Goal: Task Accomplishment & Management: Complete application form

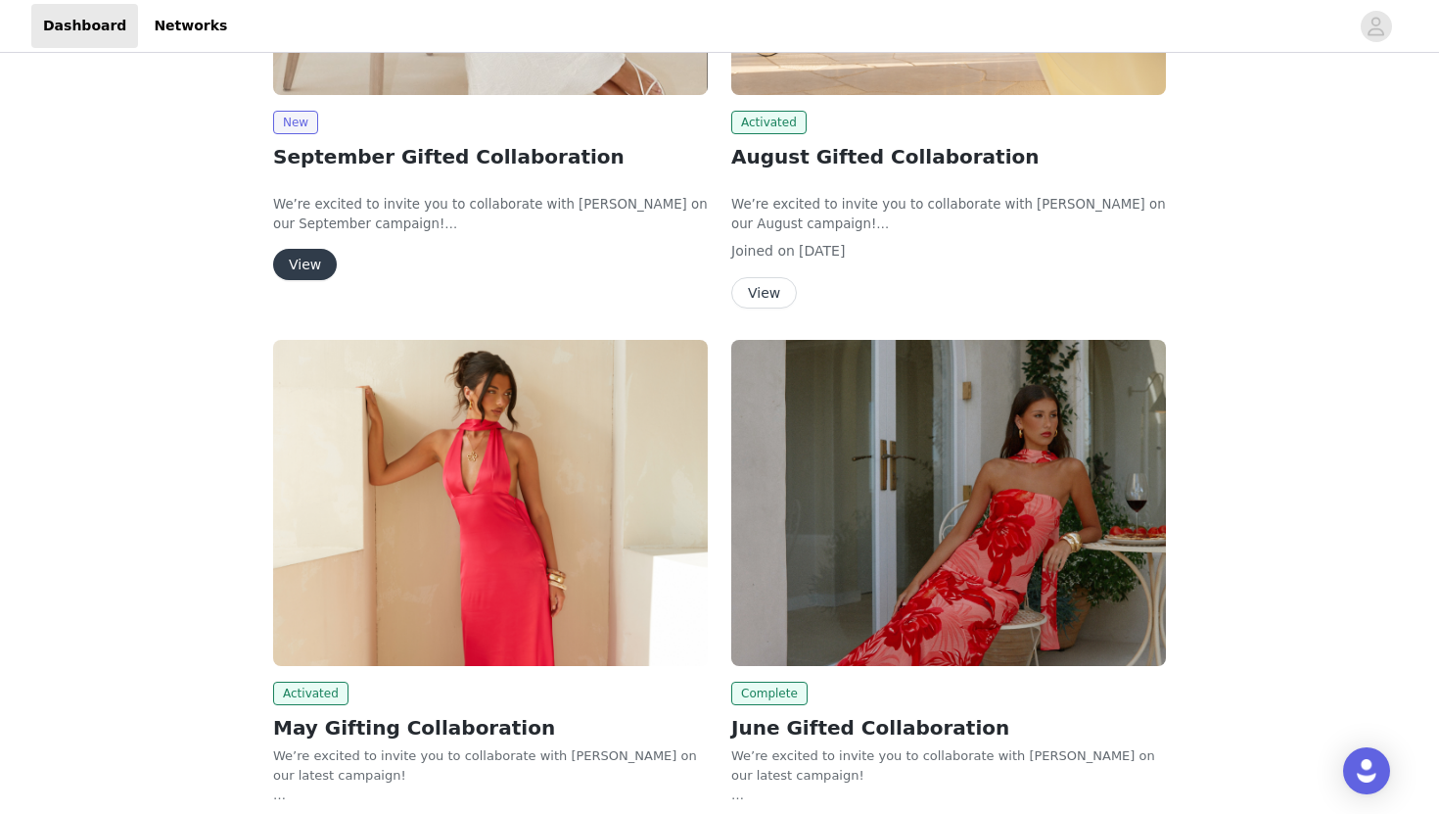
scroll to position [525, 0]
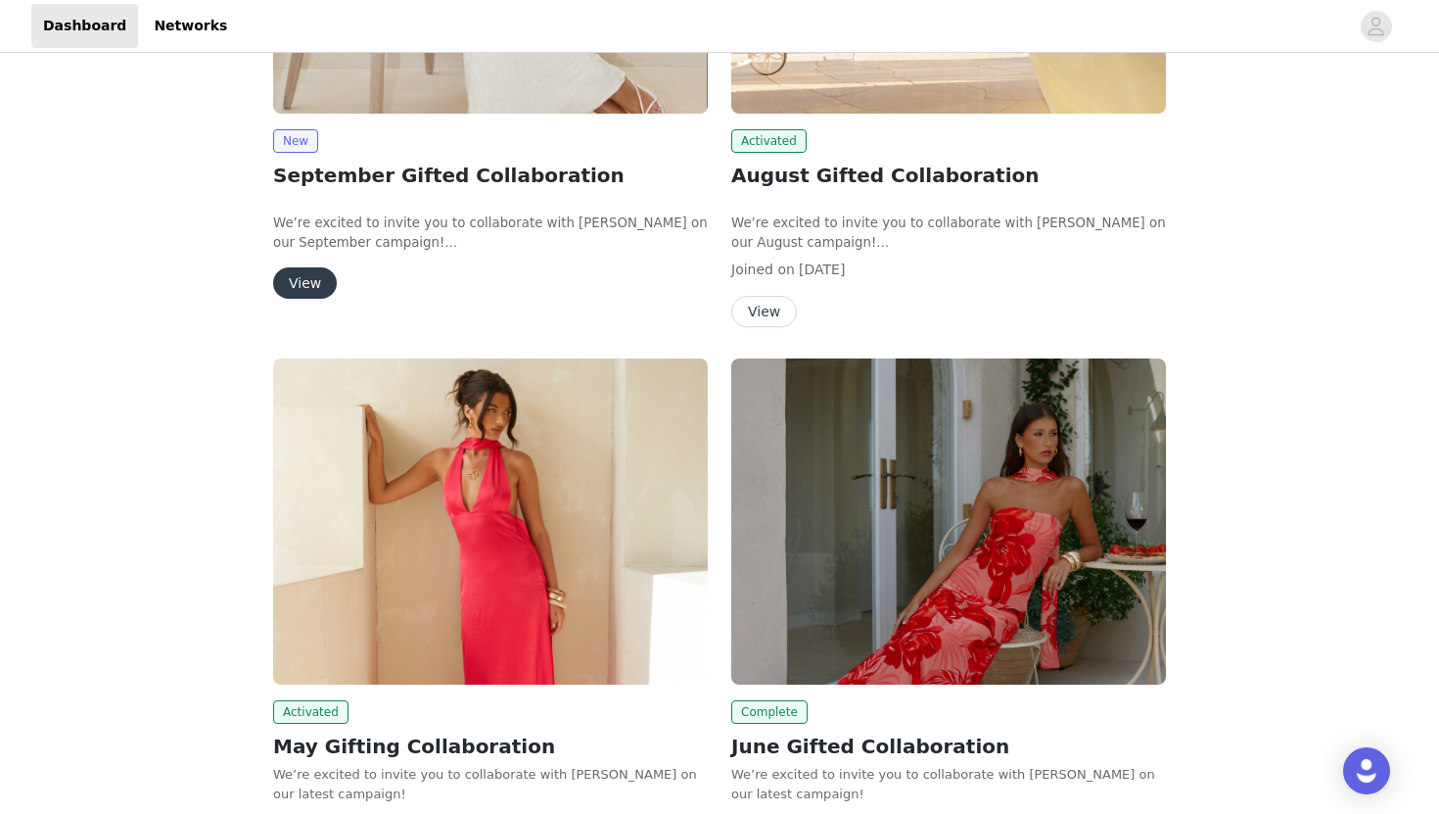
click at [750, 309] on button "View" at bounding box center [764, 311] width 66 height 31
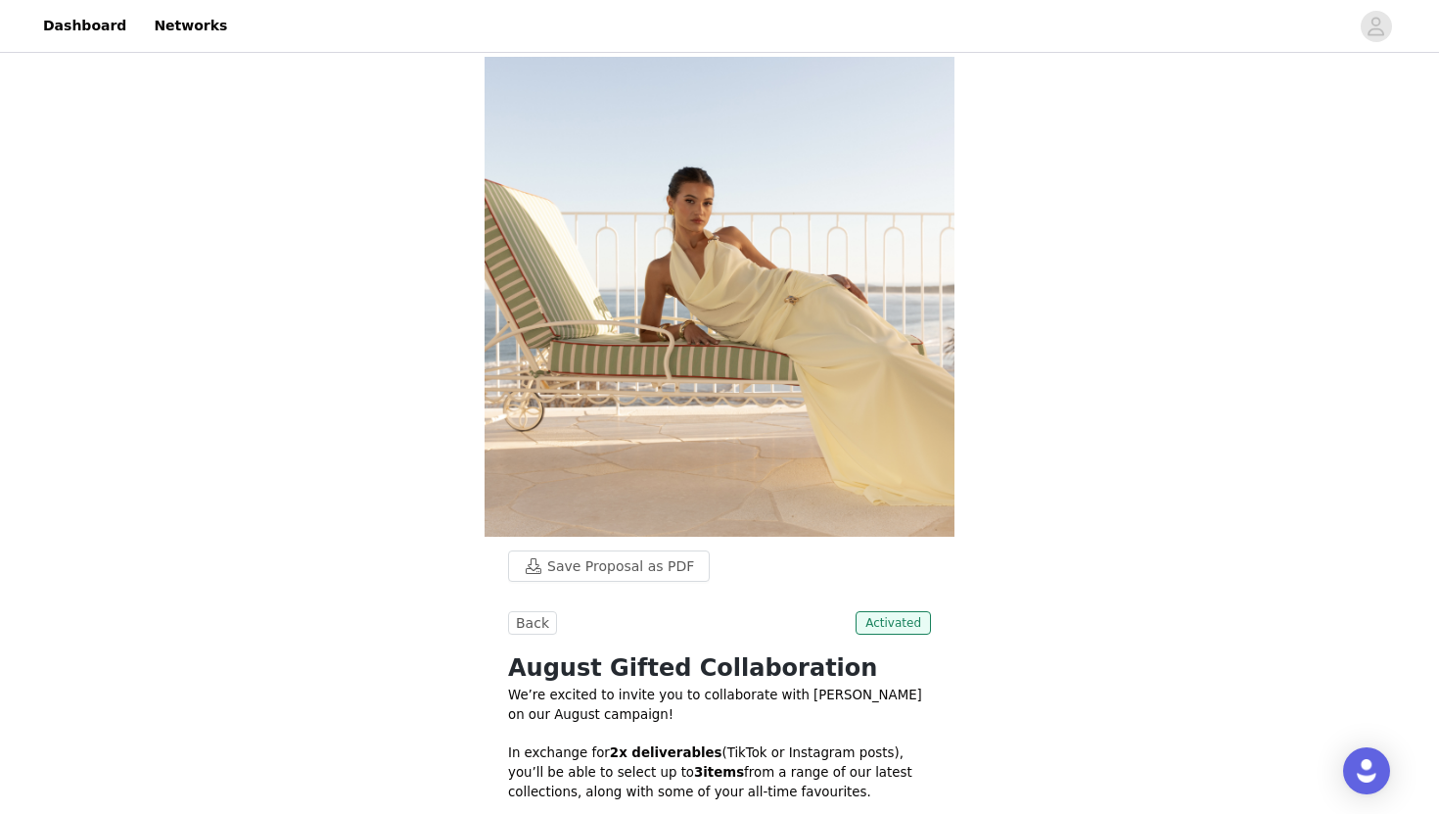
scroll to position [523, 0]
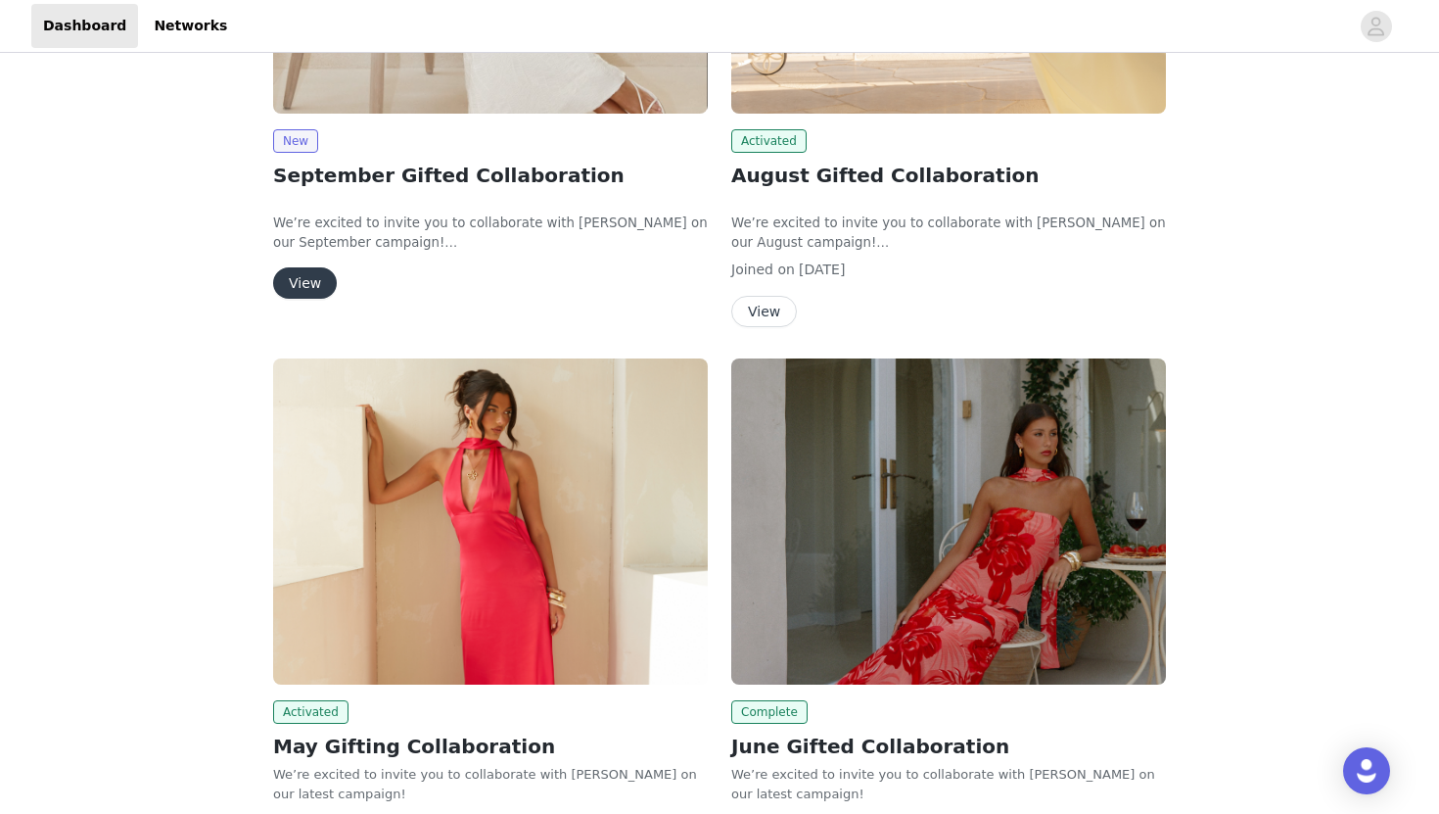
scroll to position [664, 0]
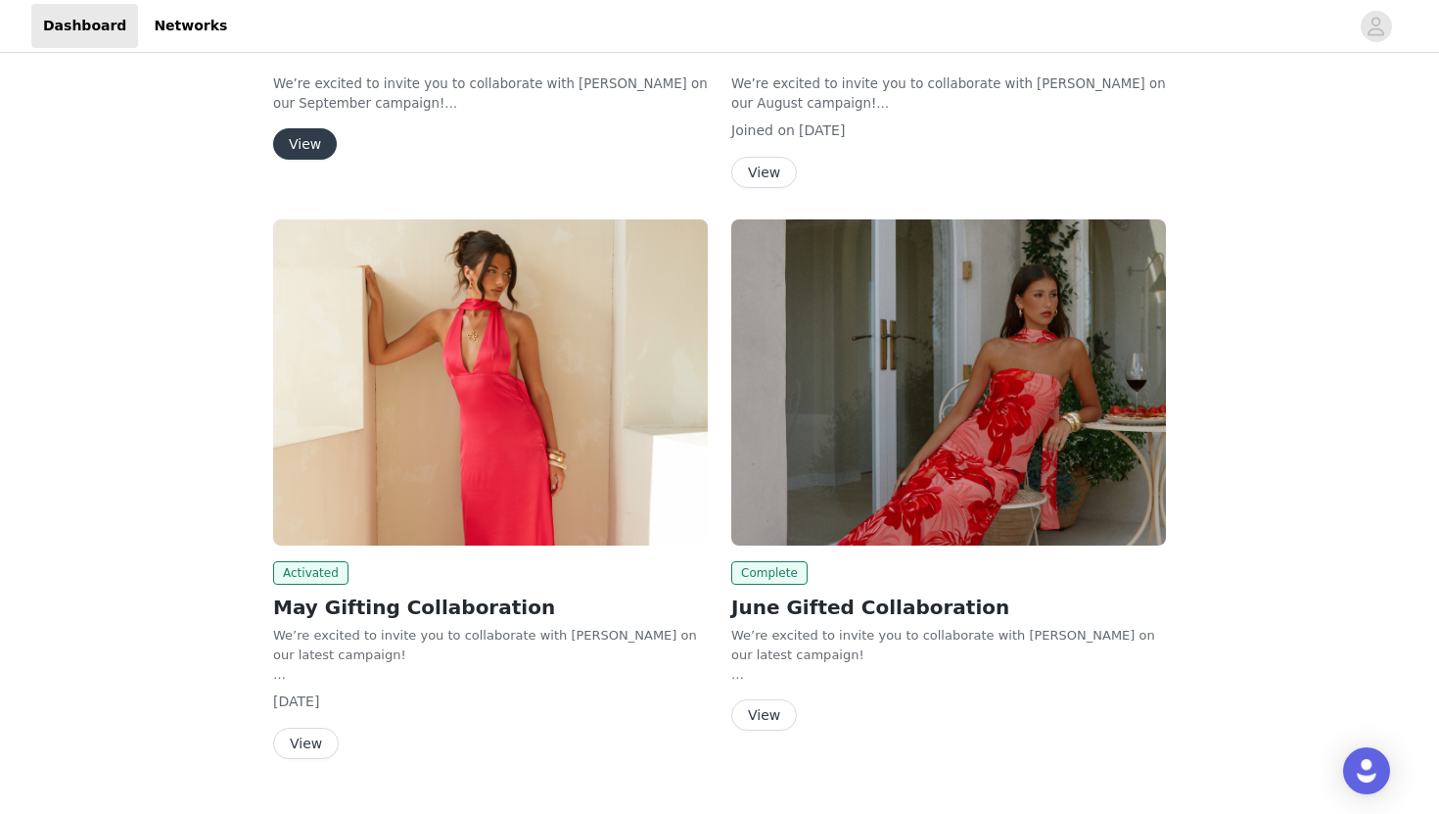
click at [323, 131] on button "View" at bounding box center [305, 143] width 64 height 31
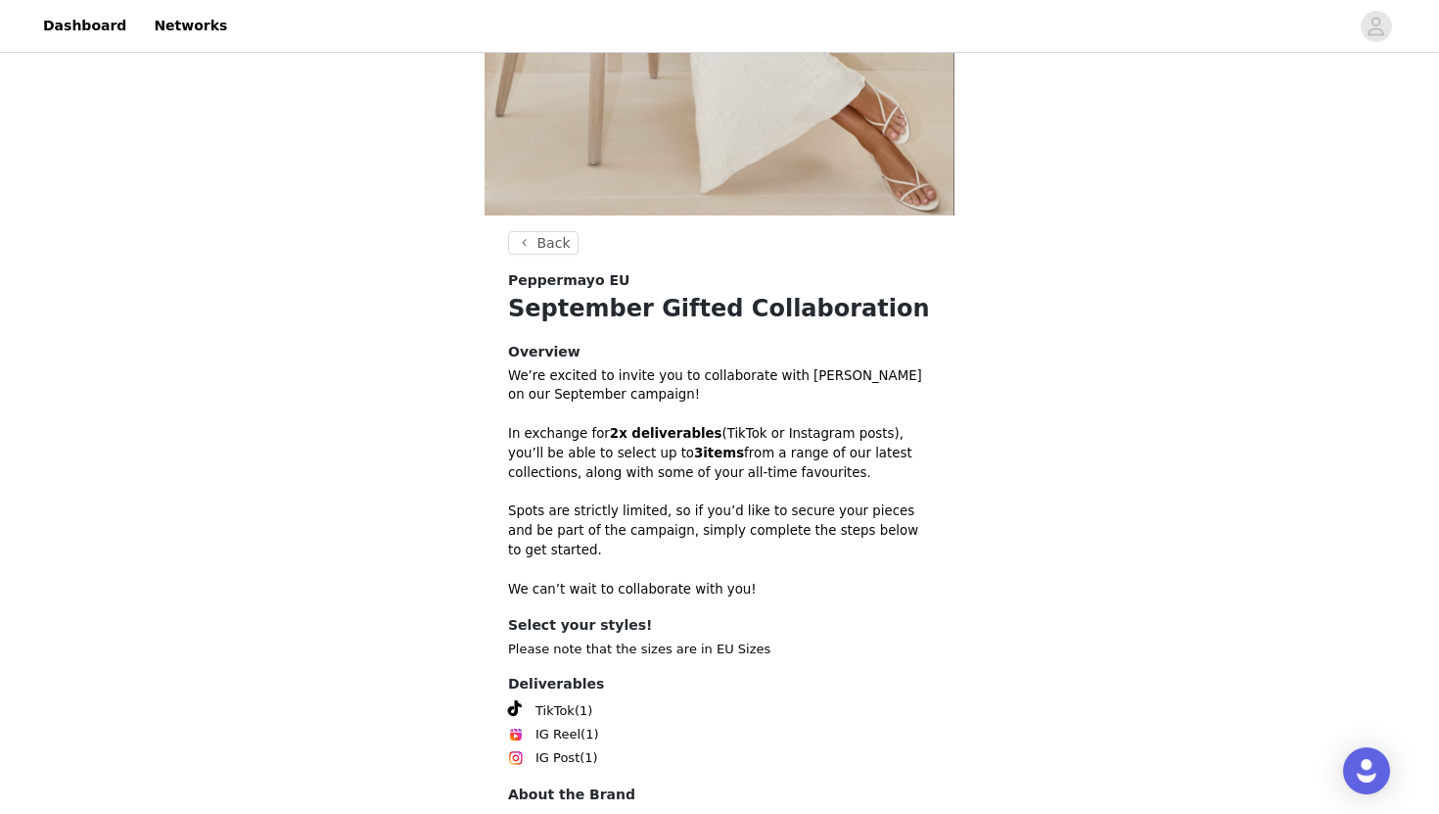
scroll to position [510, 0]
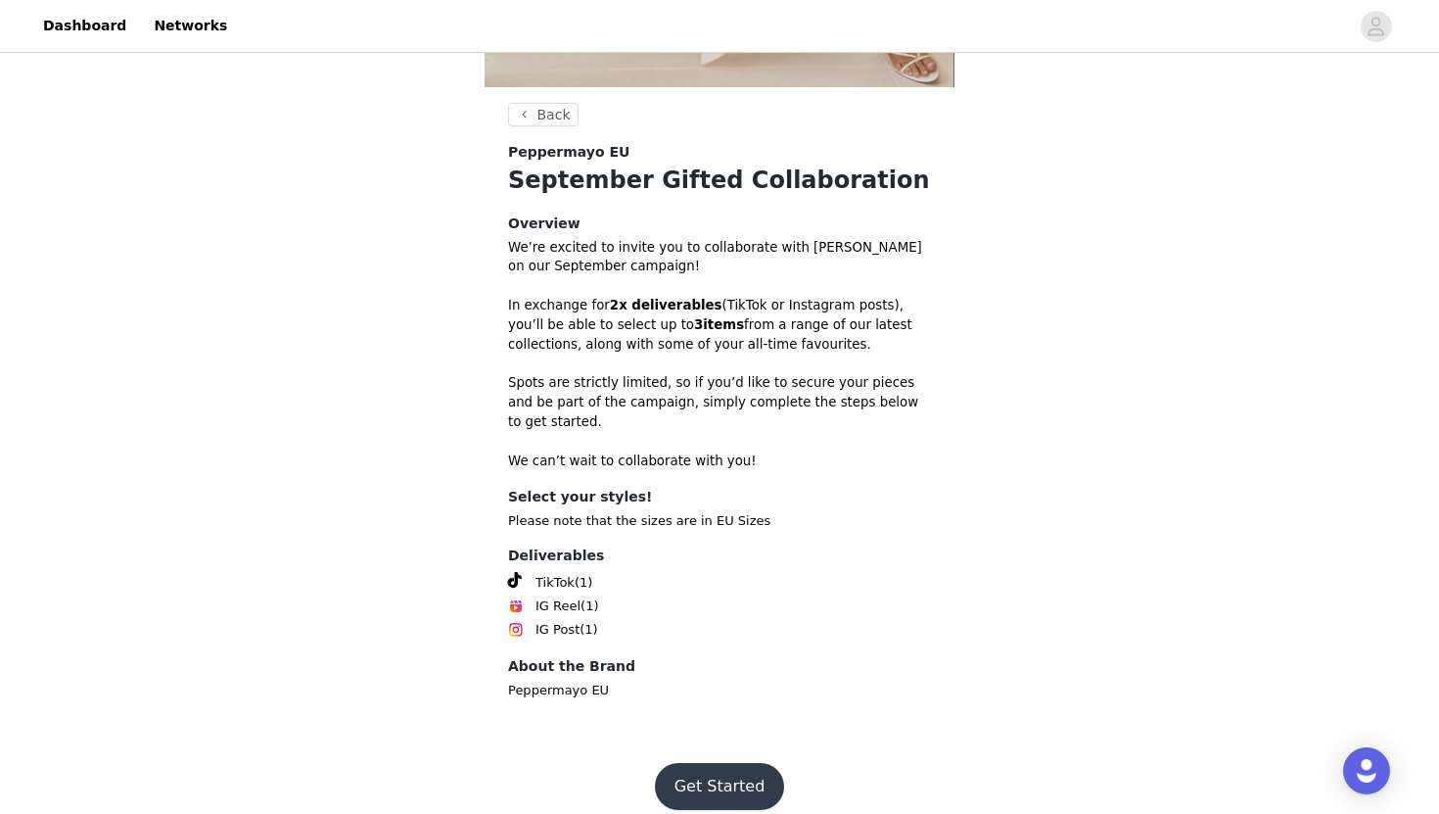
click at [730, 763] on button "Get Started" at bounding box center [720, 786] width 130 height 47
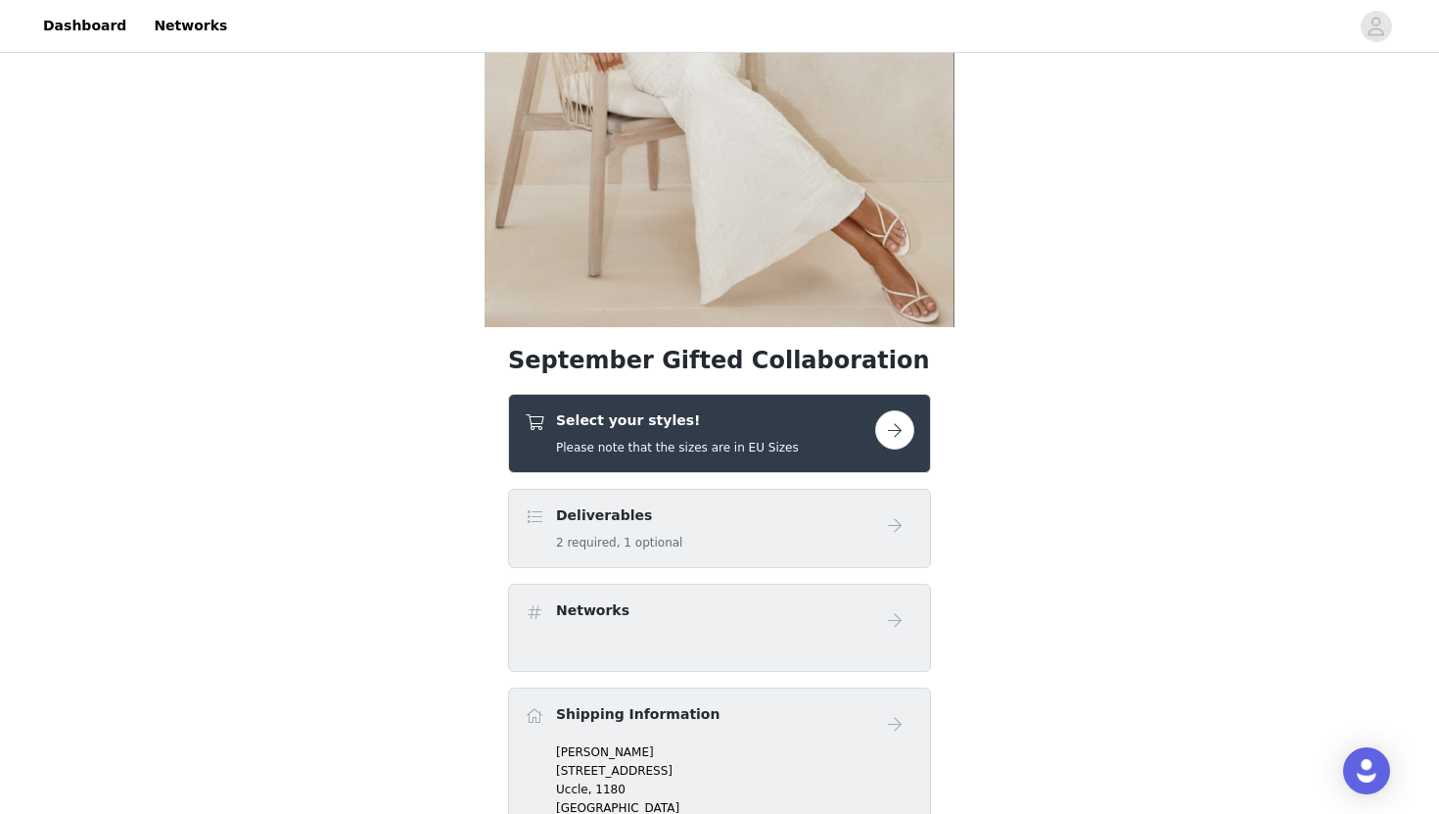
scroll to position [275, 0]
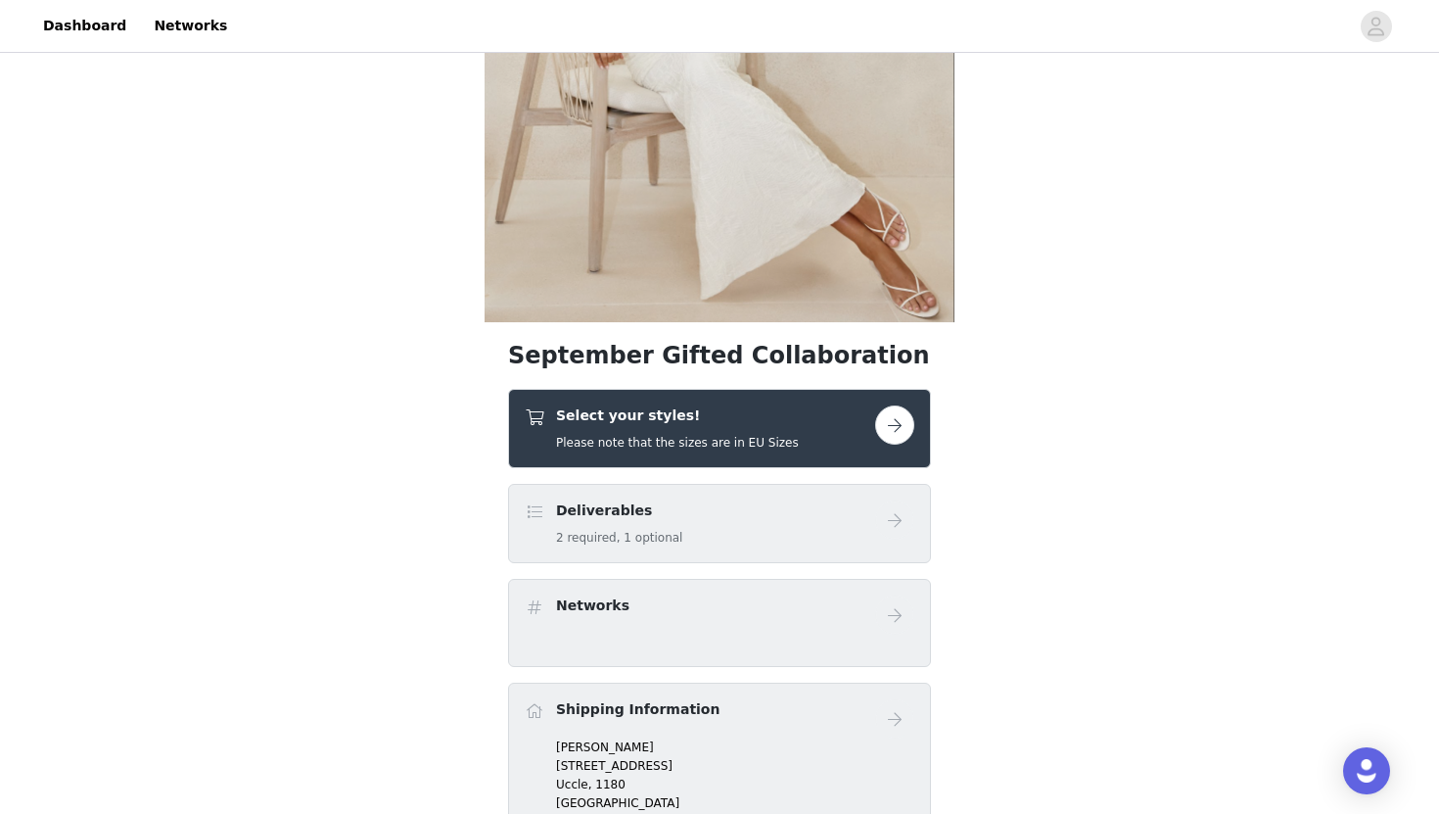
click at [898, 426] on button "button" at bounding box center [894, 424] width 39 height 39
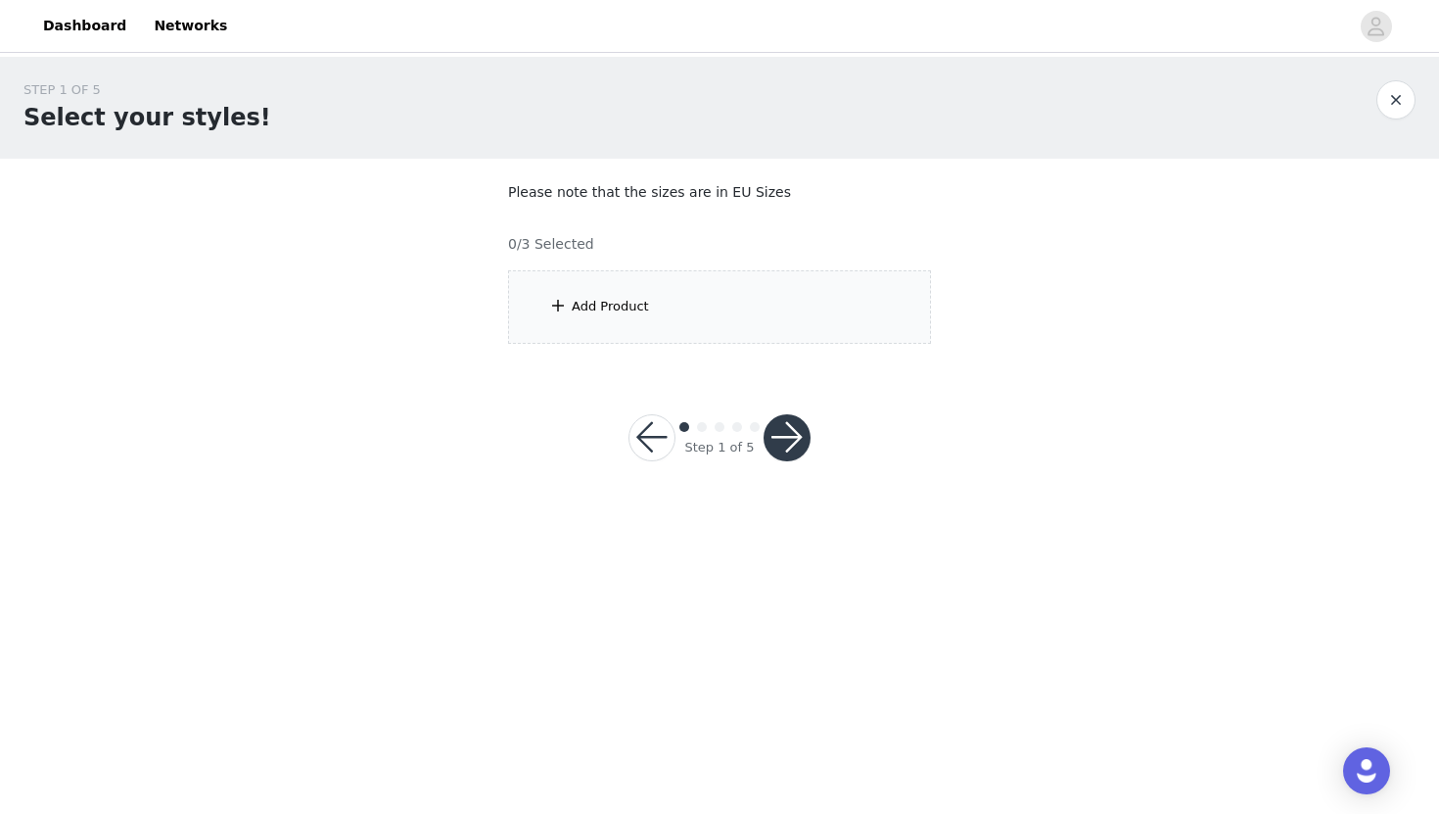
click at [866, 295] on div "Add Product" at bounding box center [719, 306] width 423 height 73
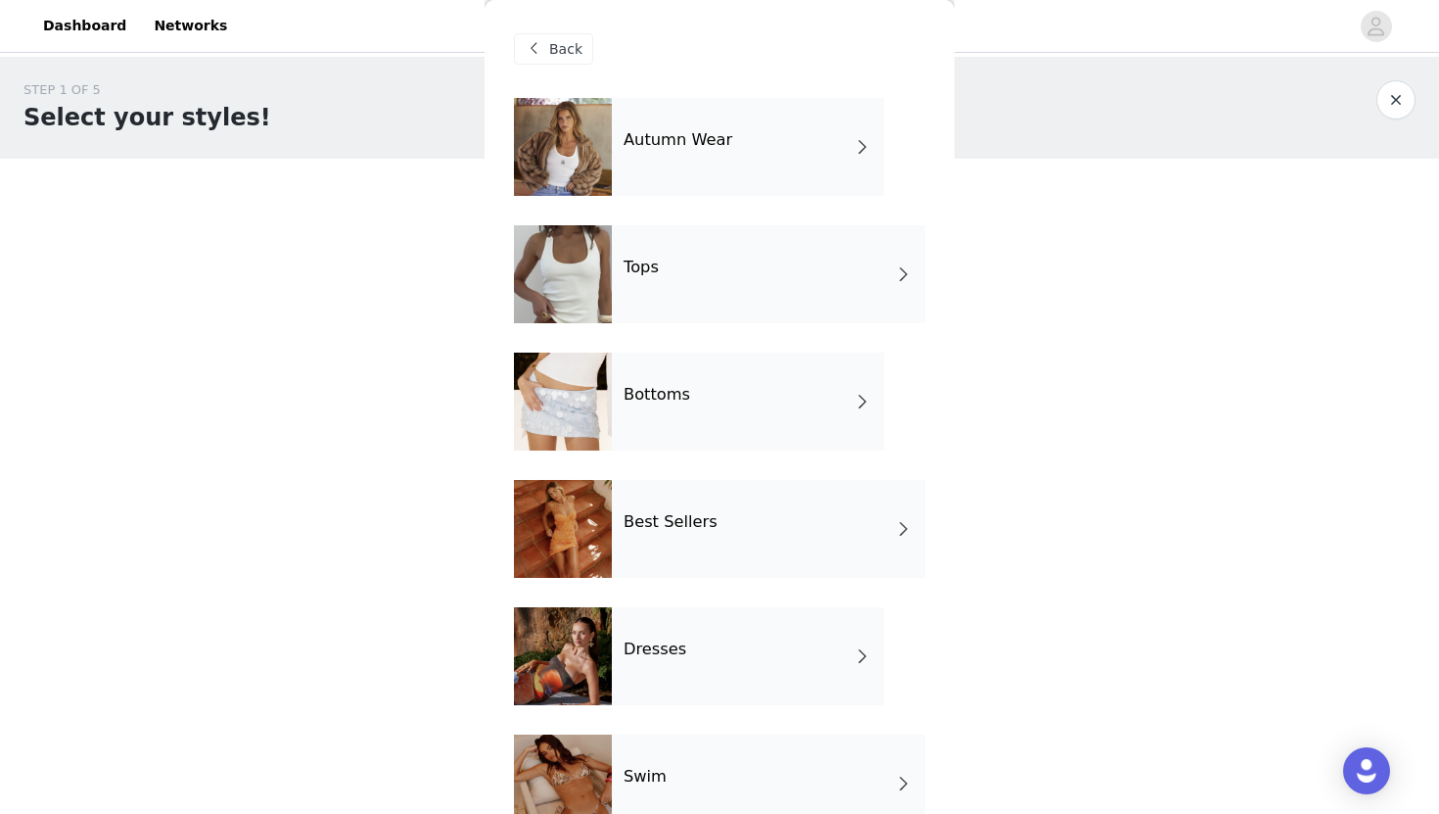
click at [842, 153] on div "Autumn Wear" at bounding box center [748, 147] width 272 height 98
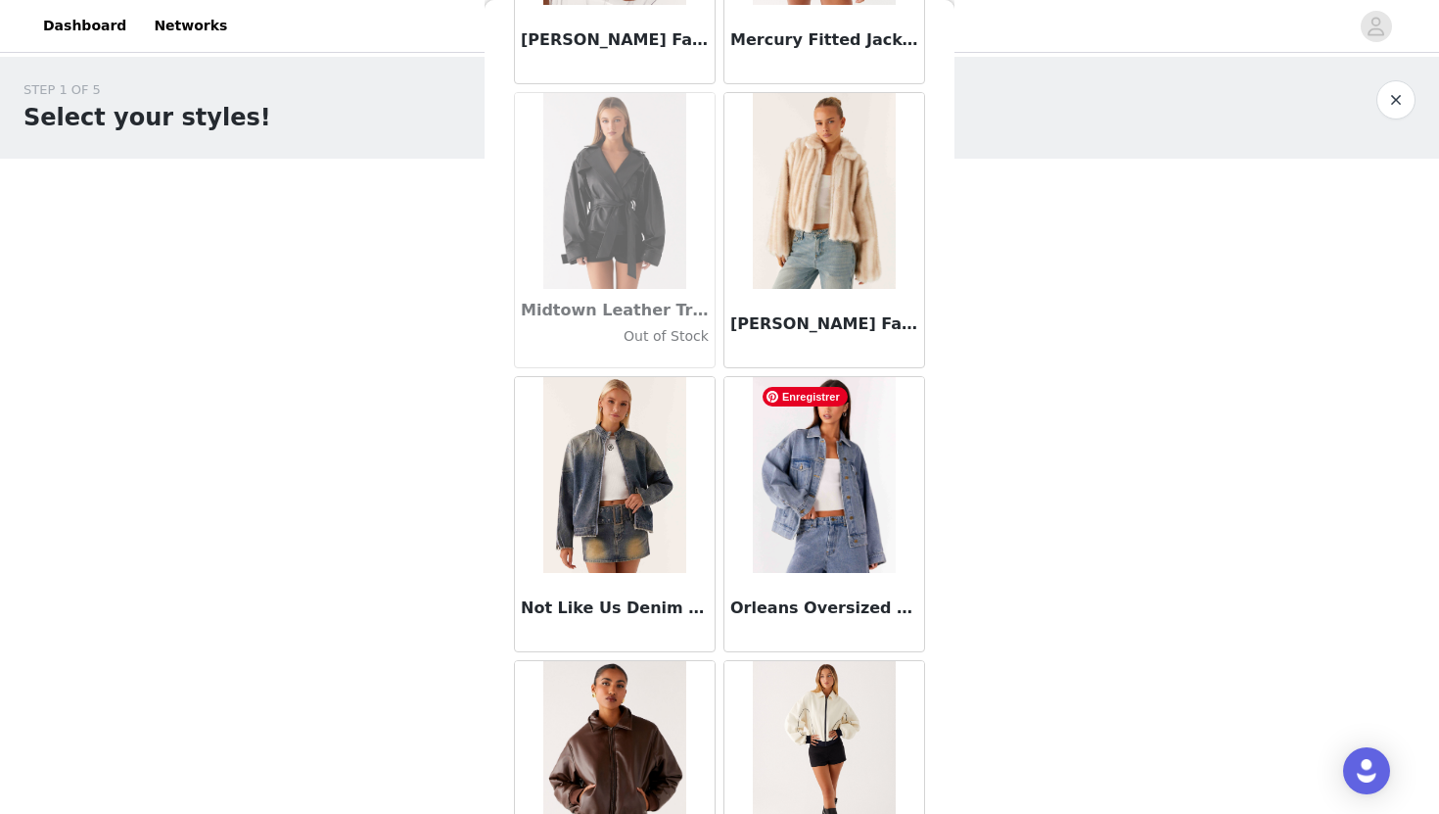
scroll to position [2182, 0]
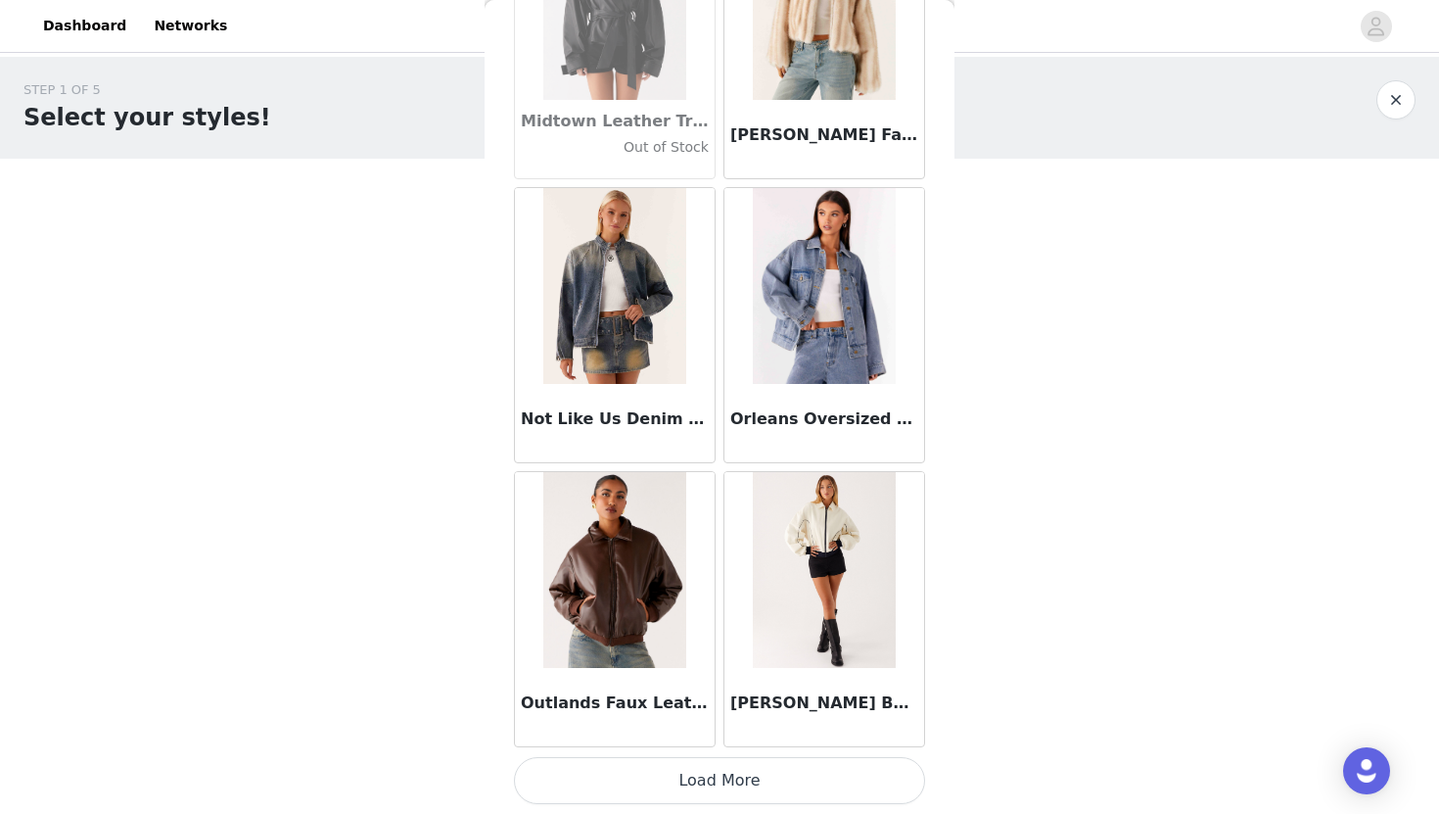
click at [725, 789] on button "Load More" at bounding box center [719, 780] width 411 height 47
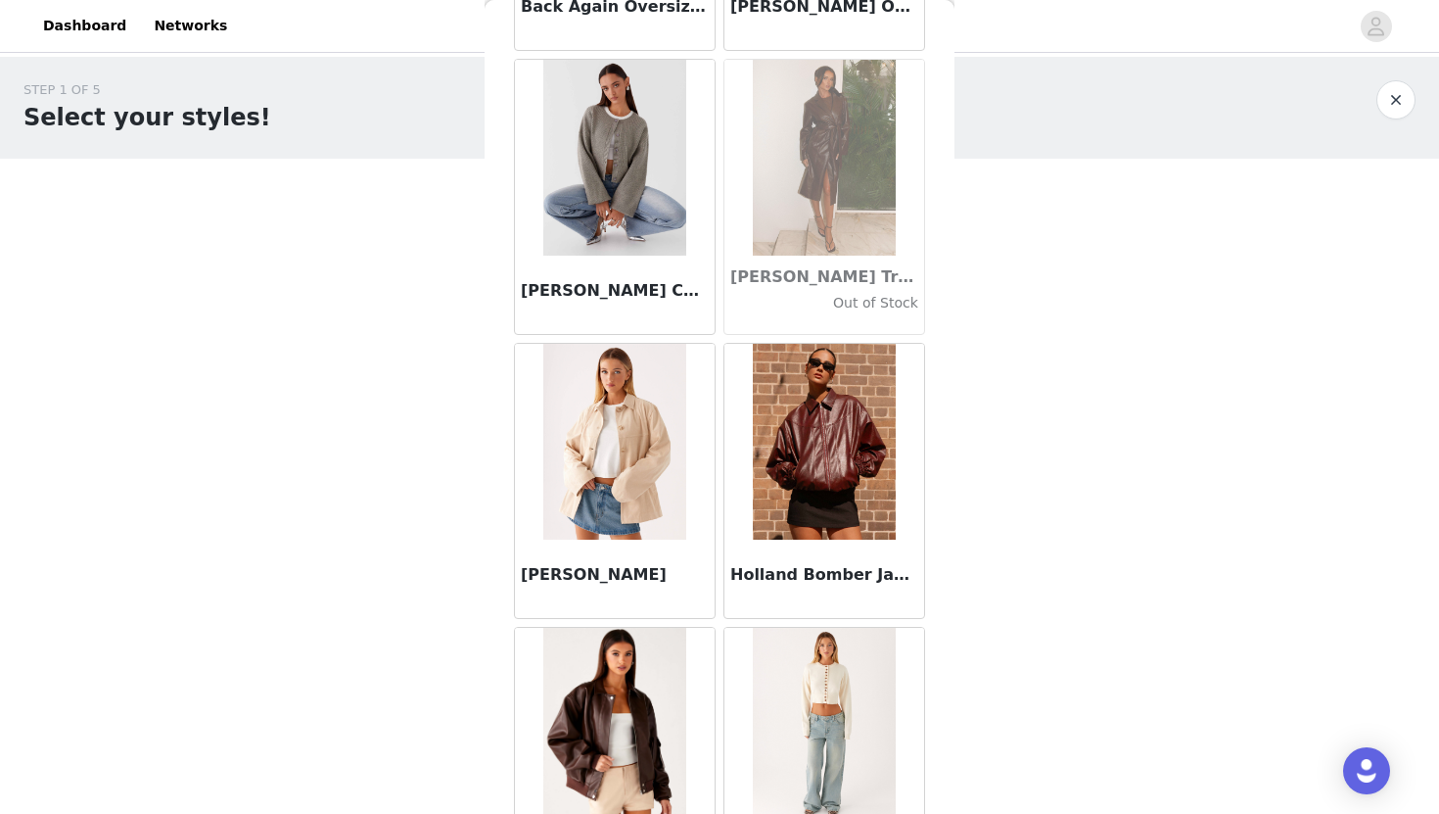
scroll to position [324, 0]
click at [639, 213] on img at bounding box center [614, 157] width 142 height 196
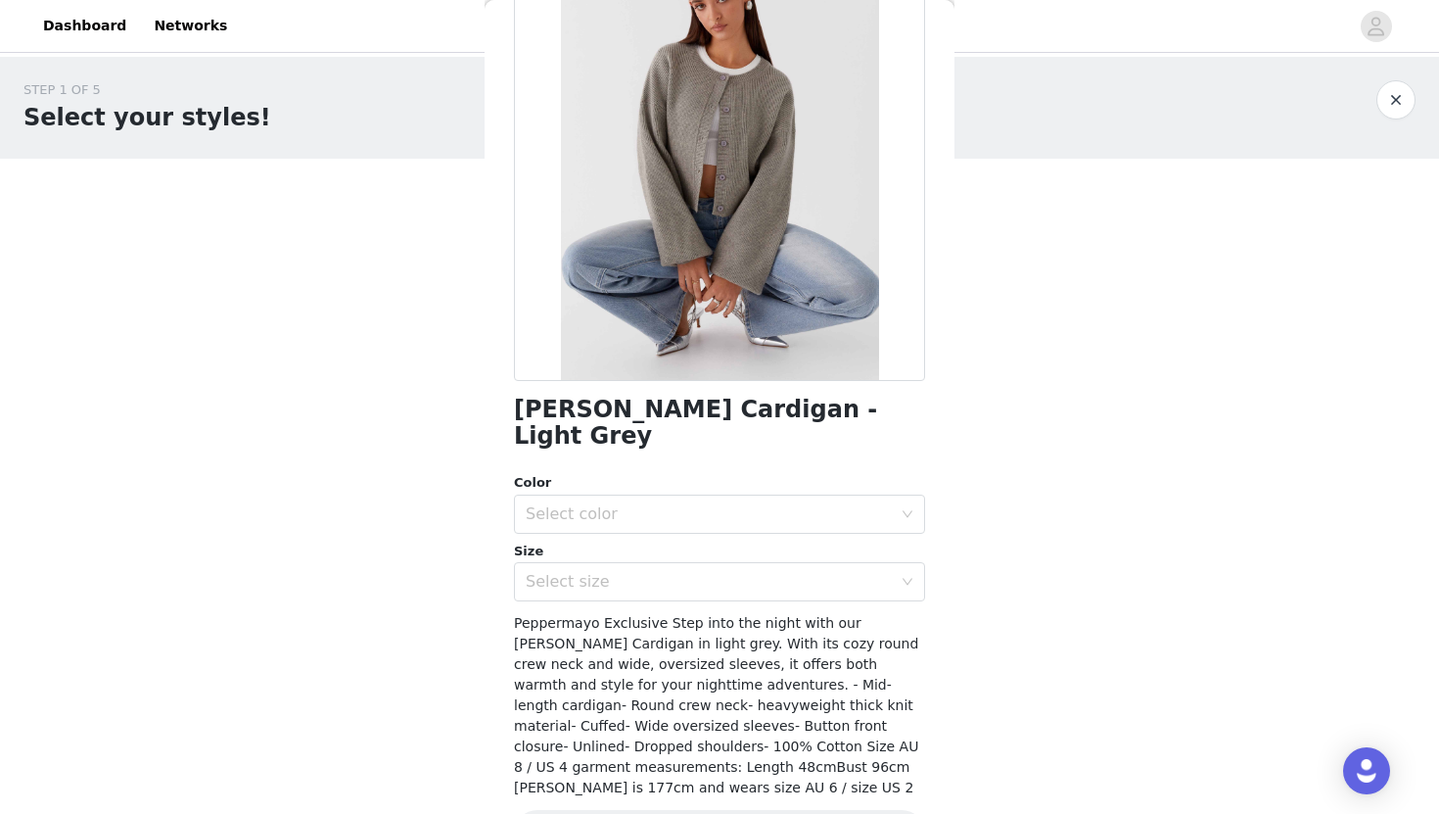
scroll to position [198, 0]
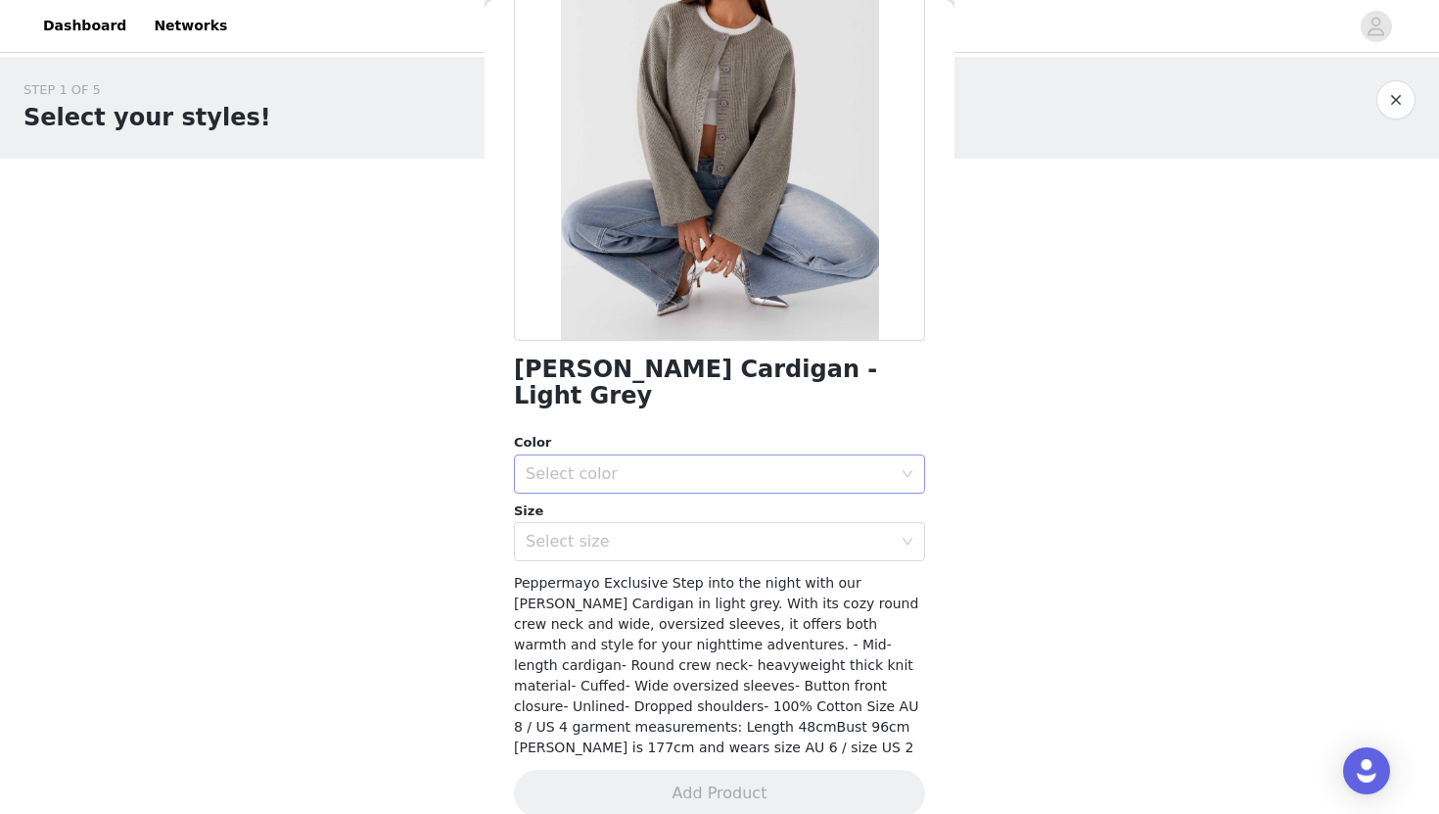
click at [649, 464] on div "Select color" at bounding box center [709, 474] width 366 height 20
click at [629, 493] on li "Light Grey" at bounding box center [719, 490] width 411 height 31
click at [620, 532] on div "Select size" at bounding box center [709, 542] width 366 height 20
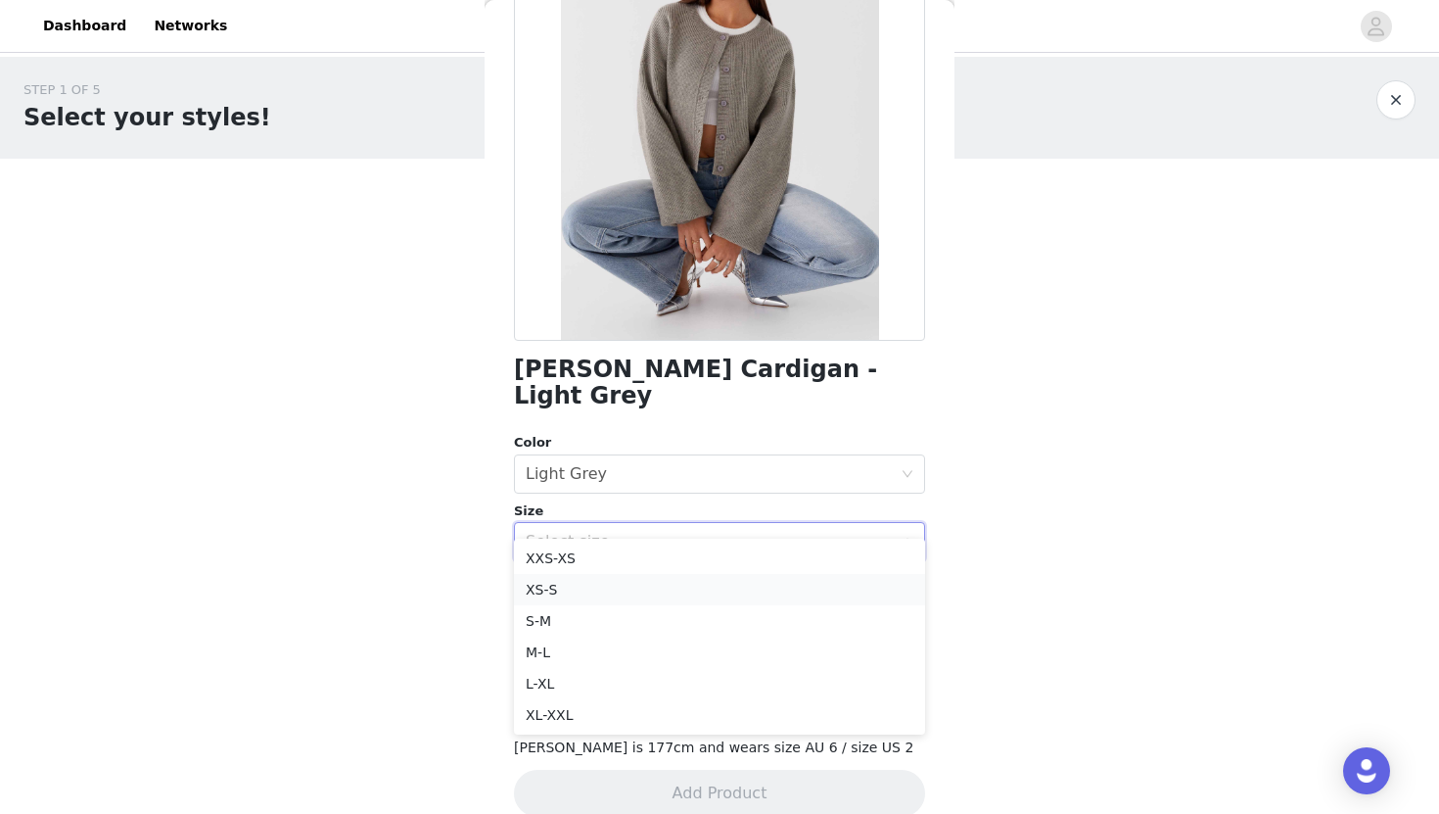
click at [592, 596] on li "XS-S" at bounding box center [719, 589] width 411 height 31
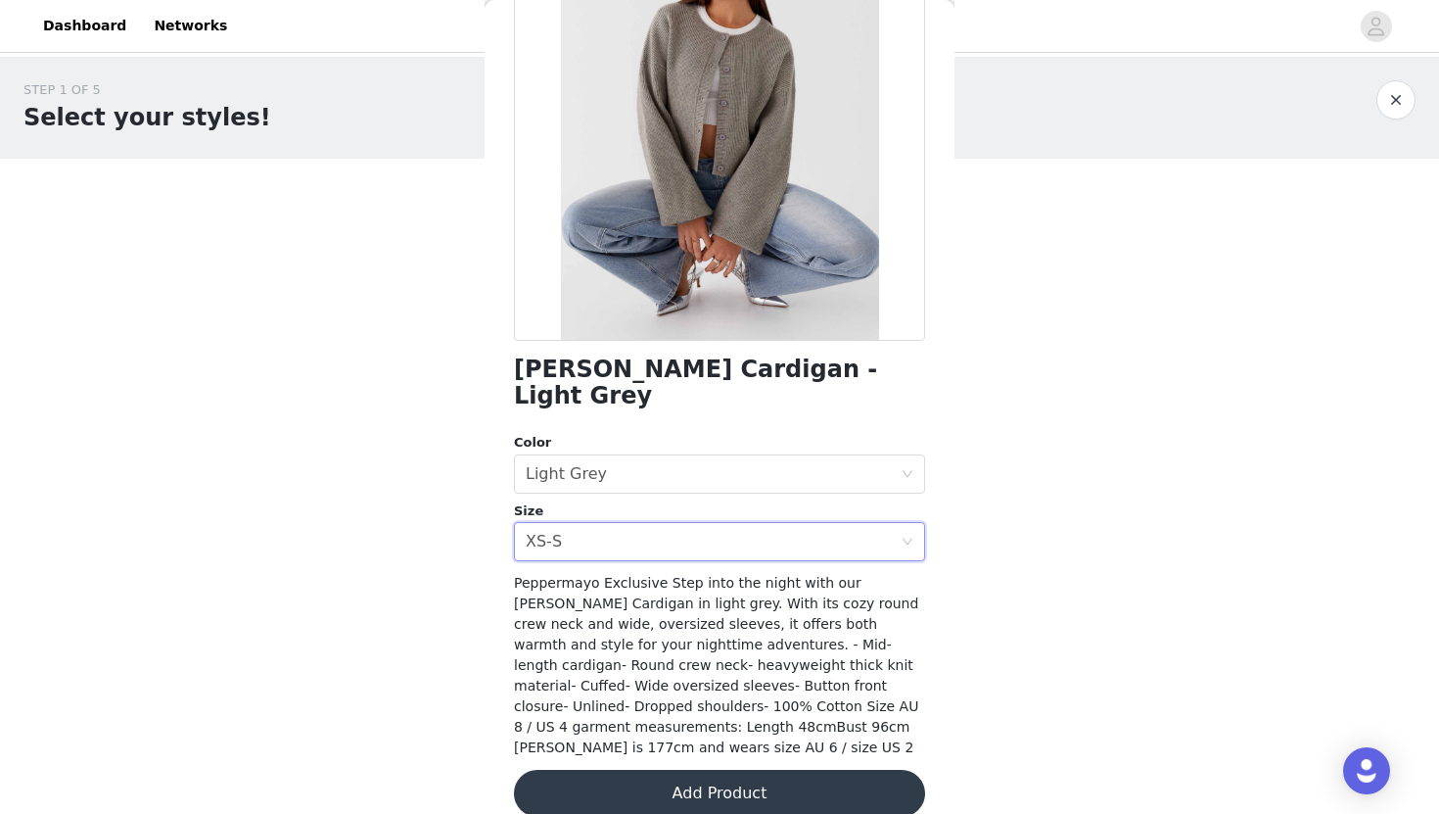
click at [704, 769] on button "Add Product" at bounding box center [719, 792] width 411 height 47
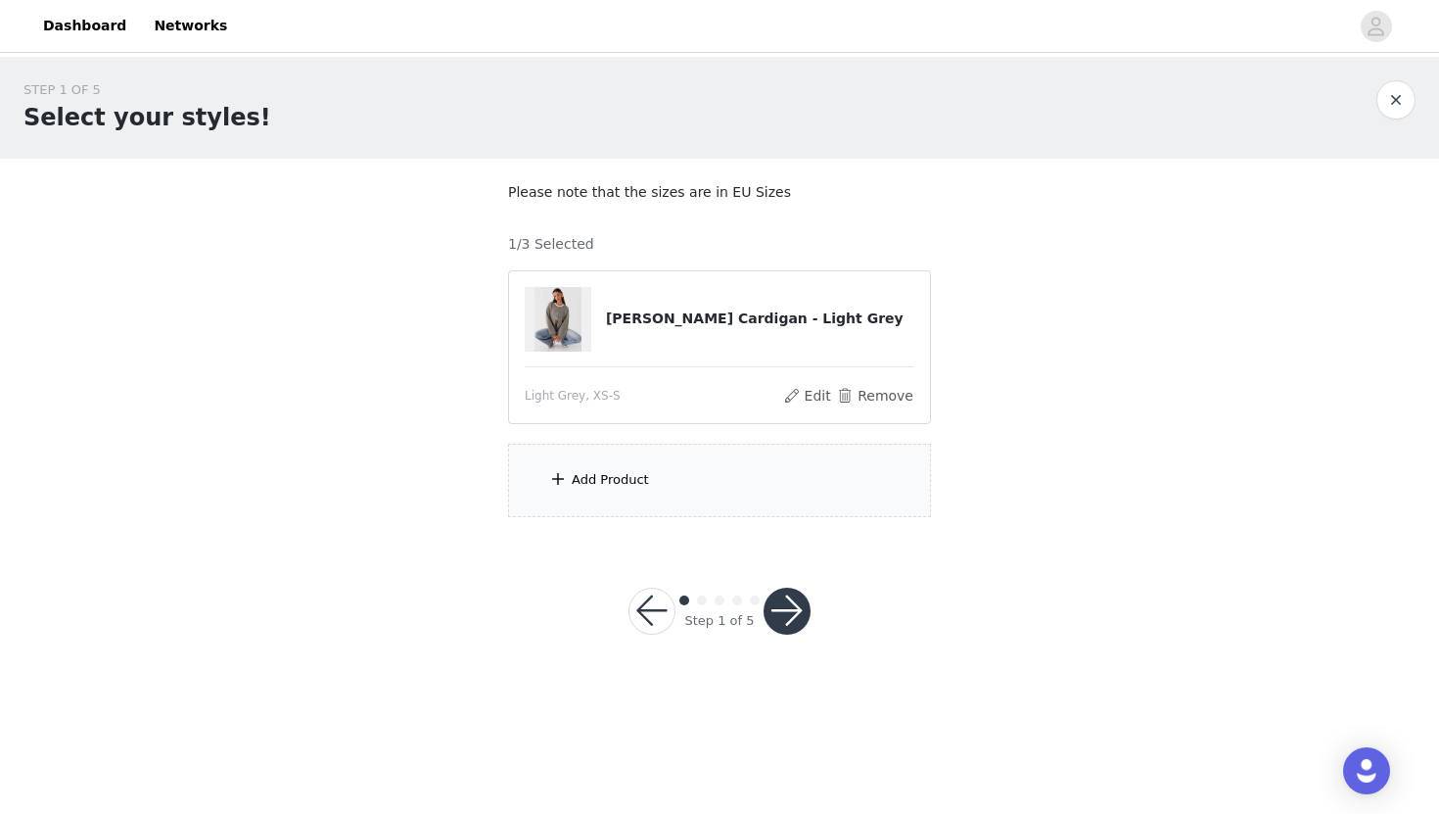
click at [675, 479] on div "Add Product" at bounding box center [719, 479] width 423 height 73
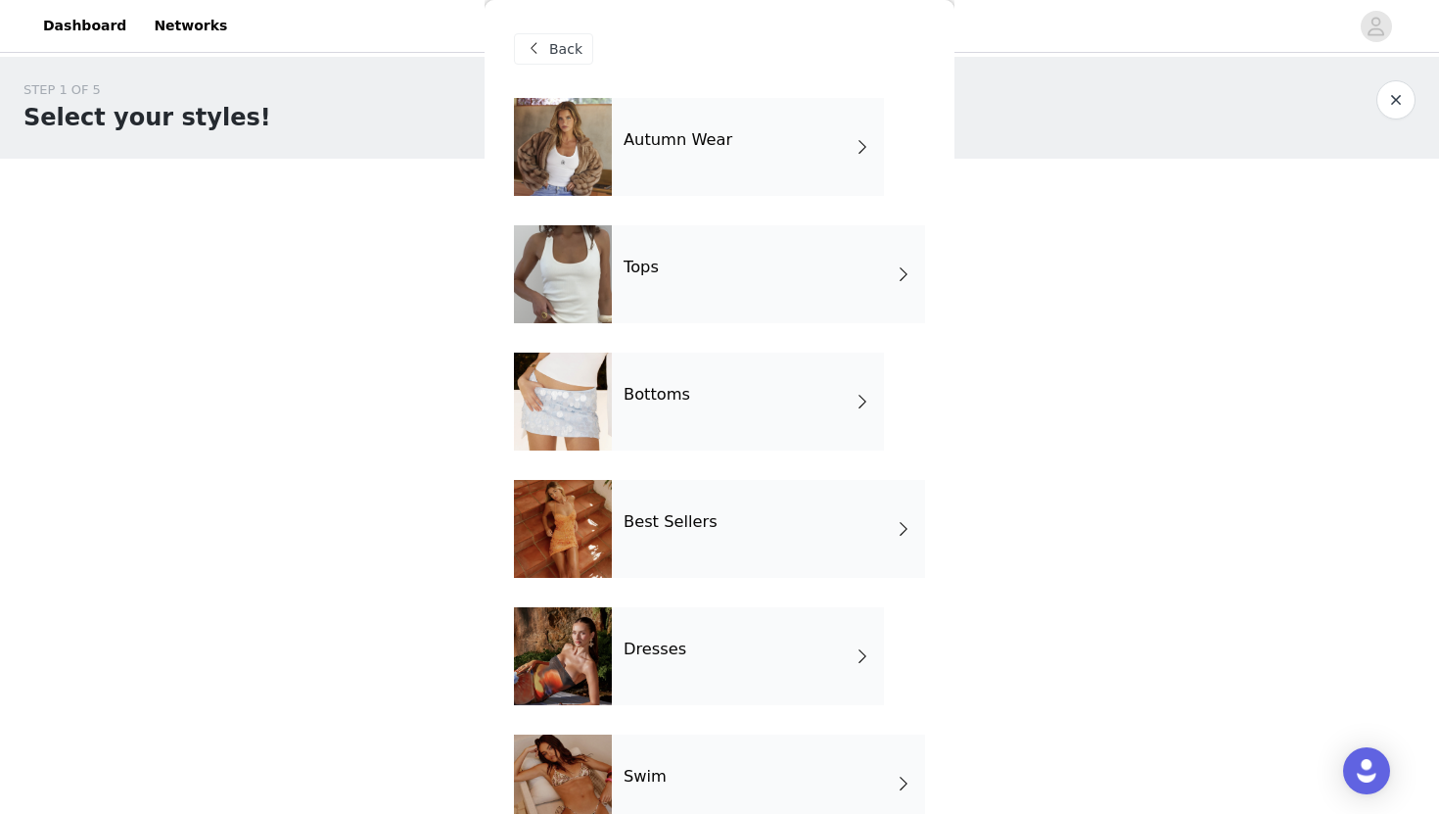
click at [805, 163] on div "Autumn Wear" at bounding box center [748, 147] width 272 height 98
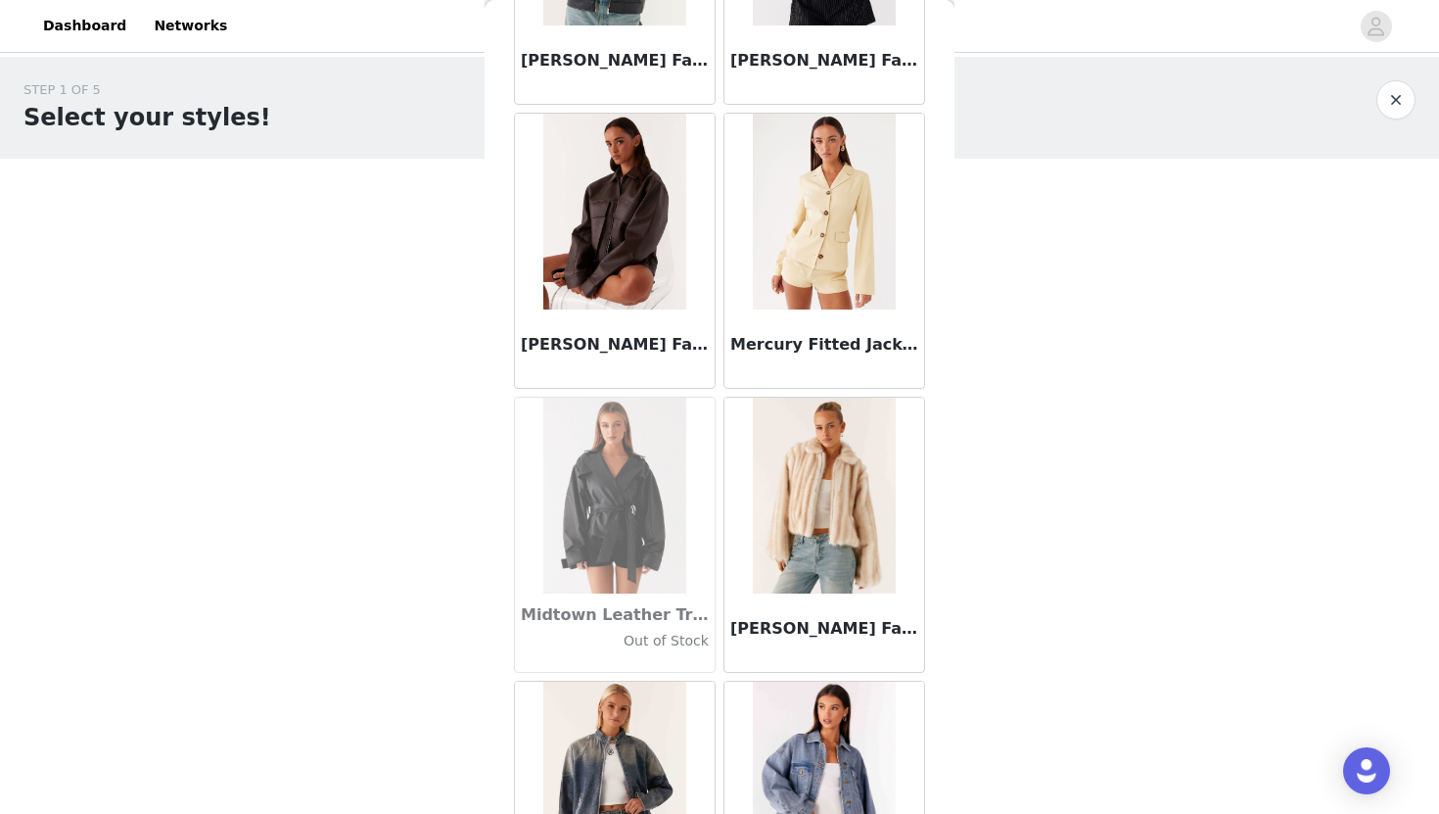
scroll to position [1707, 0]
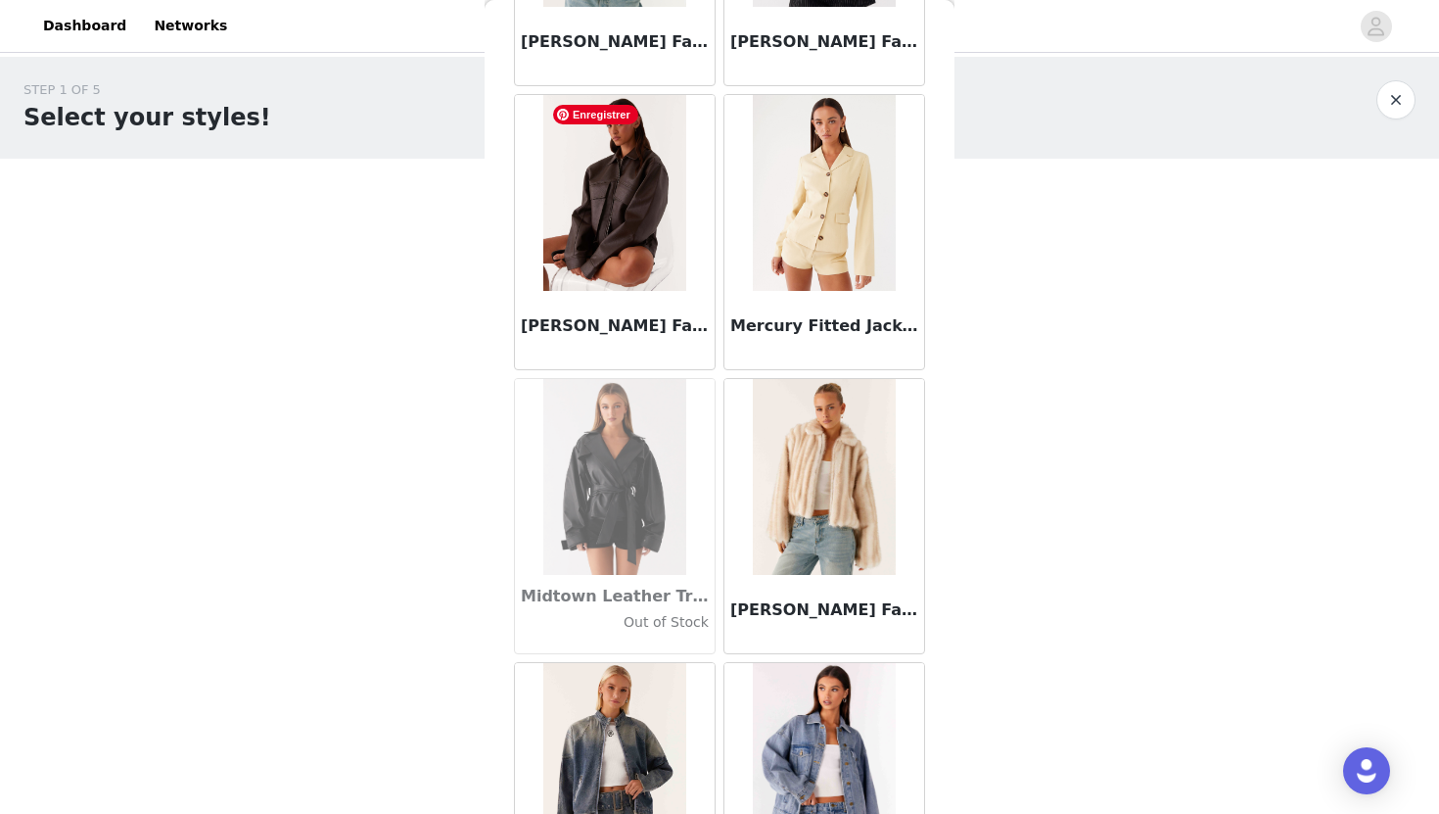
click at [612, 241] on img at bounding box center [614, 193] width 142 height 196
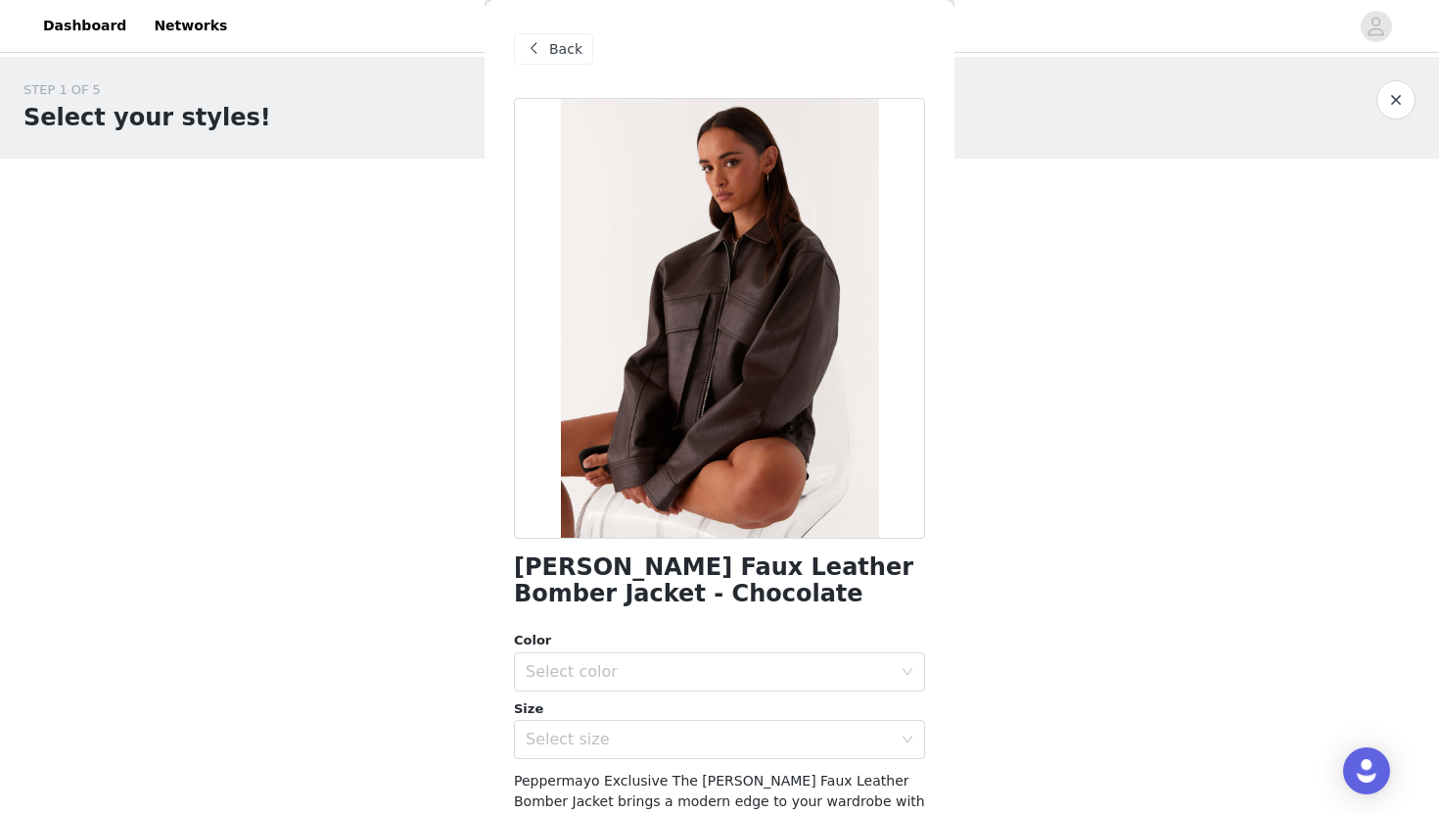
scroll to position [245, 0]
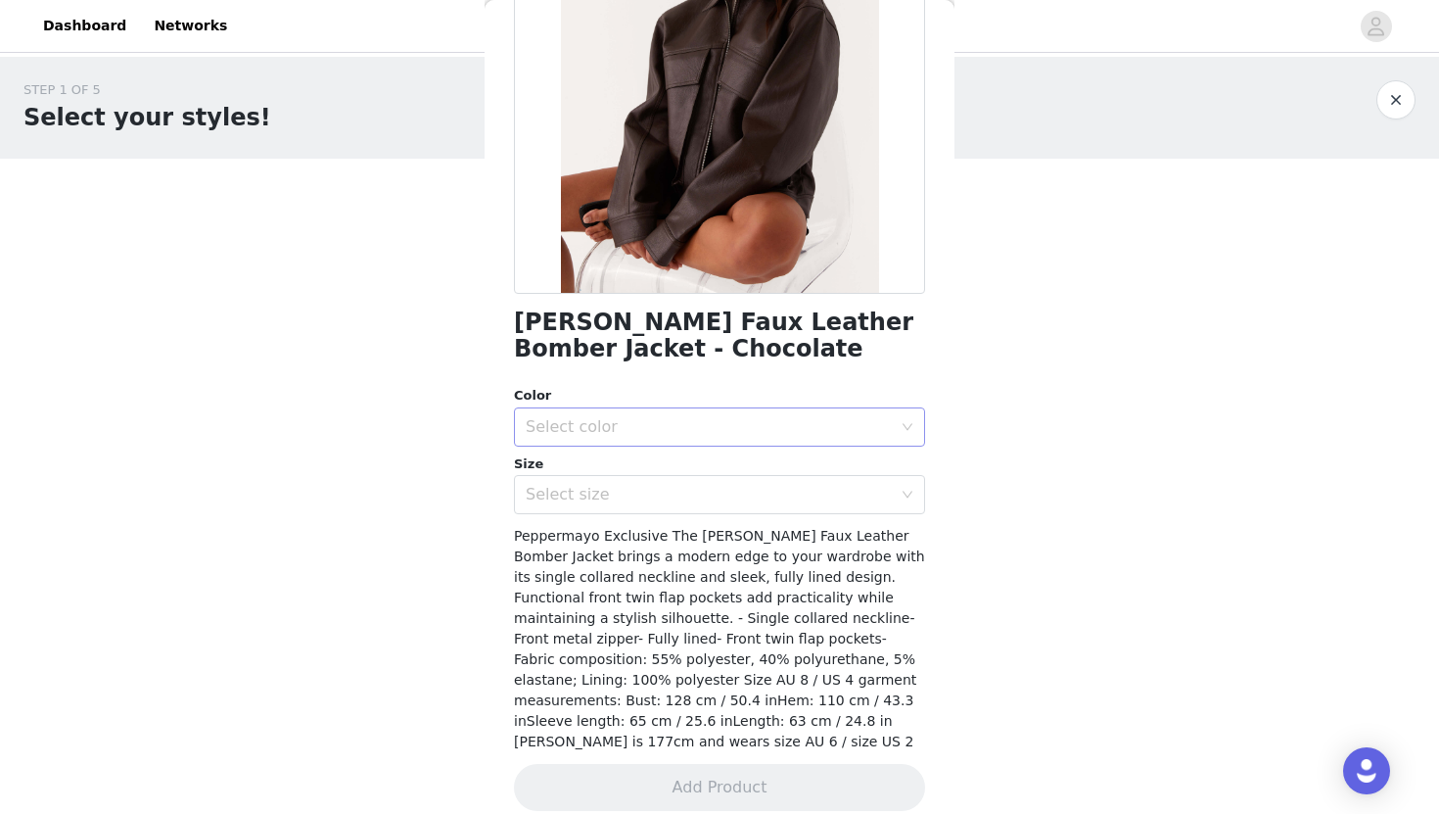
click at [620, 432] on div "Select color" at bounding box center [709, 427] width 366 height 20
click at [610, 476] on li "Chocolate" at bounding box center [719, 469] width 411 height 31
click at [608, 489] on div "Select size" at bounding box center [709, 495] width 366 height 20
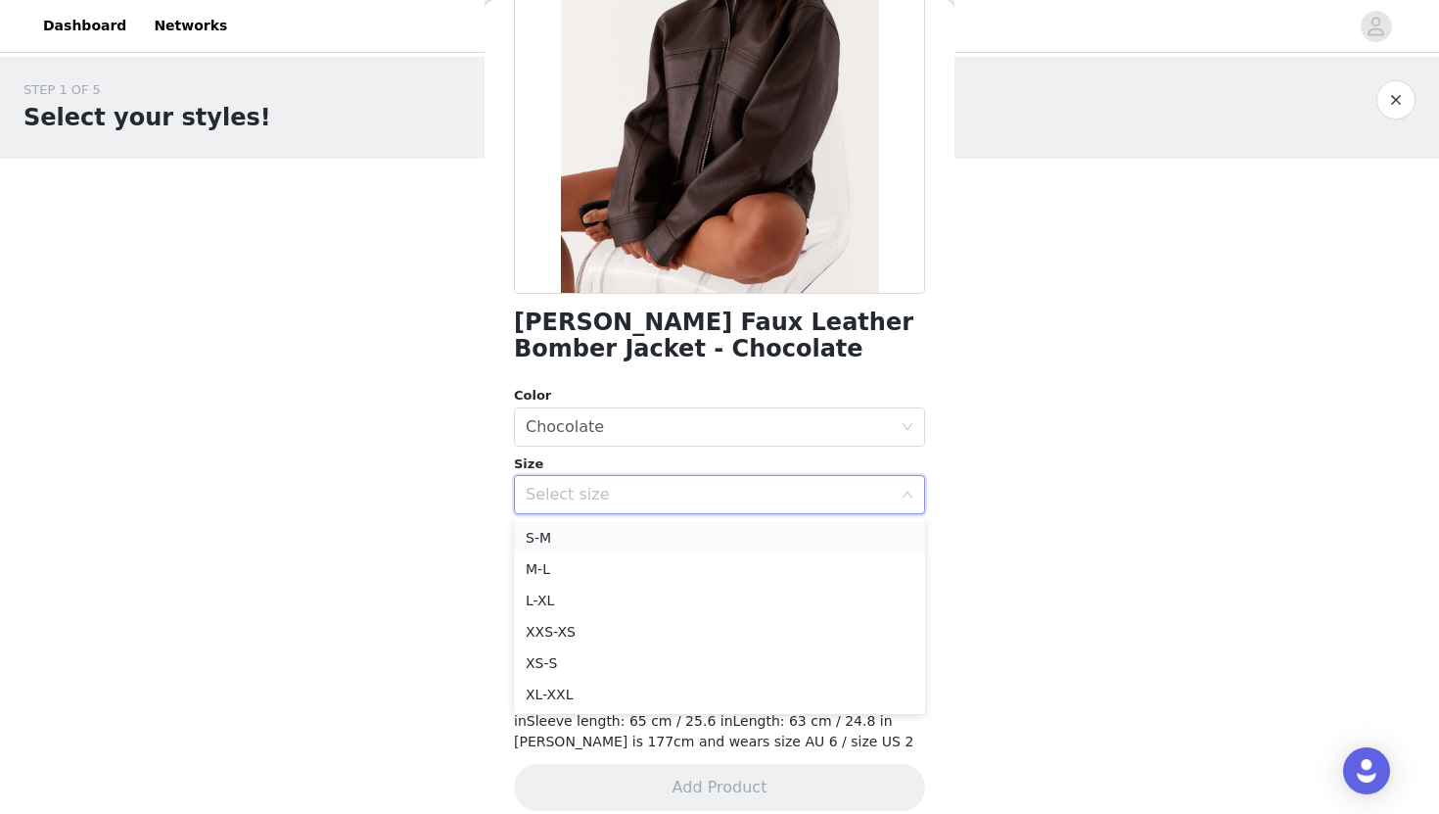
click at [588, 541] on li "S-M" at bounding box center [719, 537] width 411 height 31
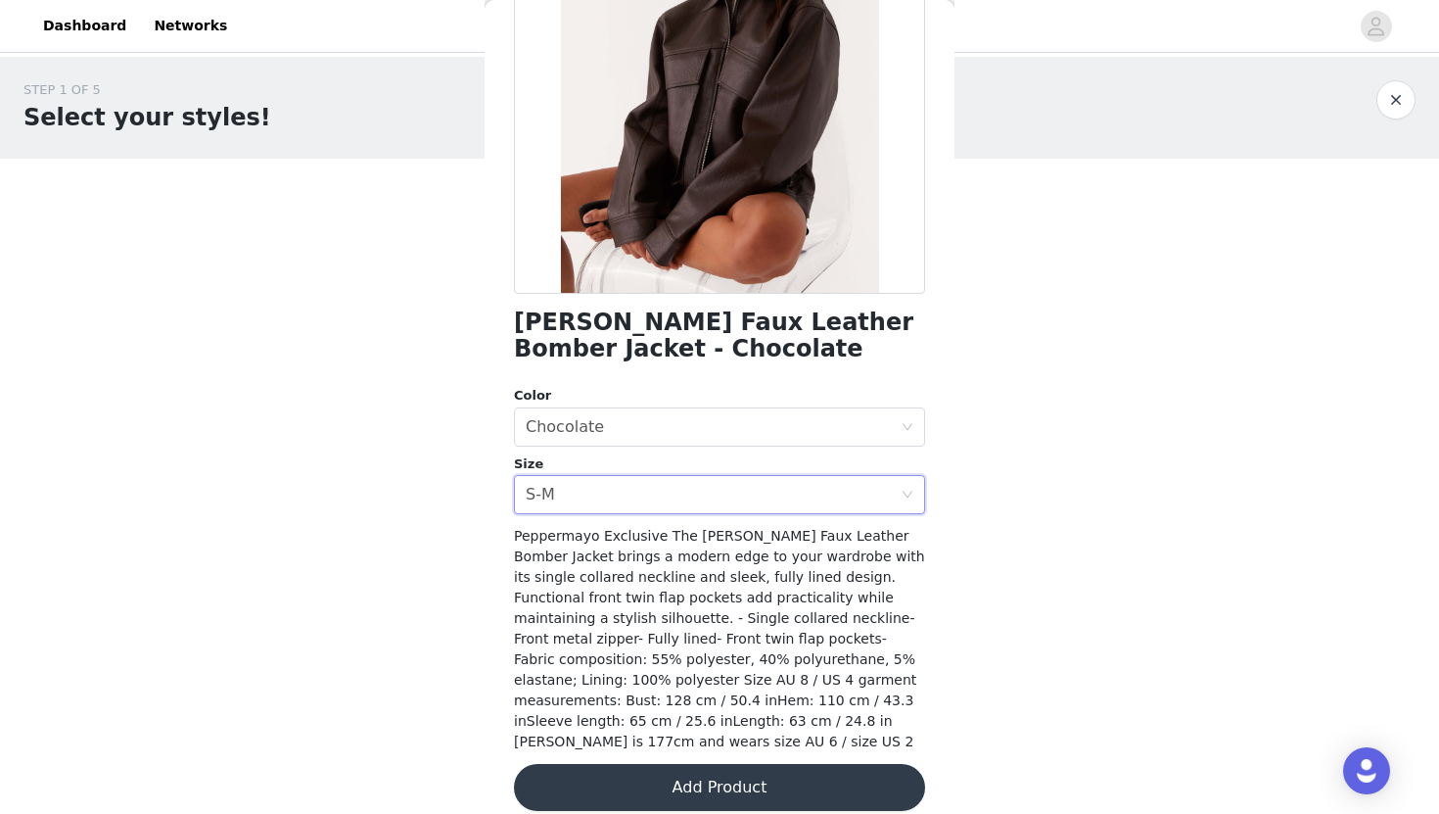
click at [716, 765] on button "Add Product" at bounding box center [719, 787] width 411 height 47
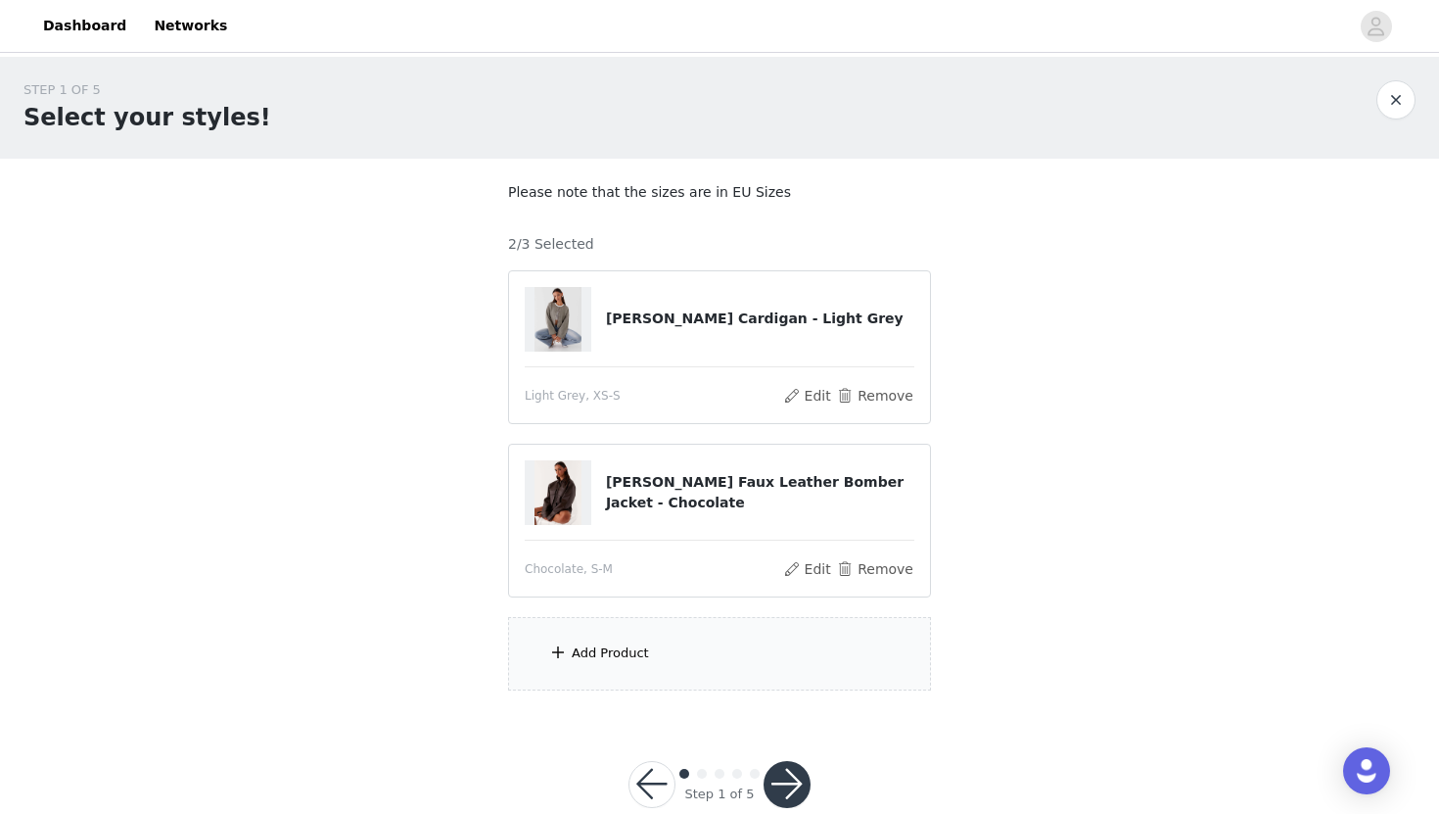
click at [673, 650] on div "Add Product" at bounding box center [719, 653] width 423 height 73
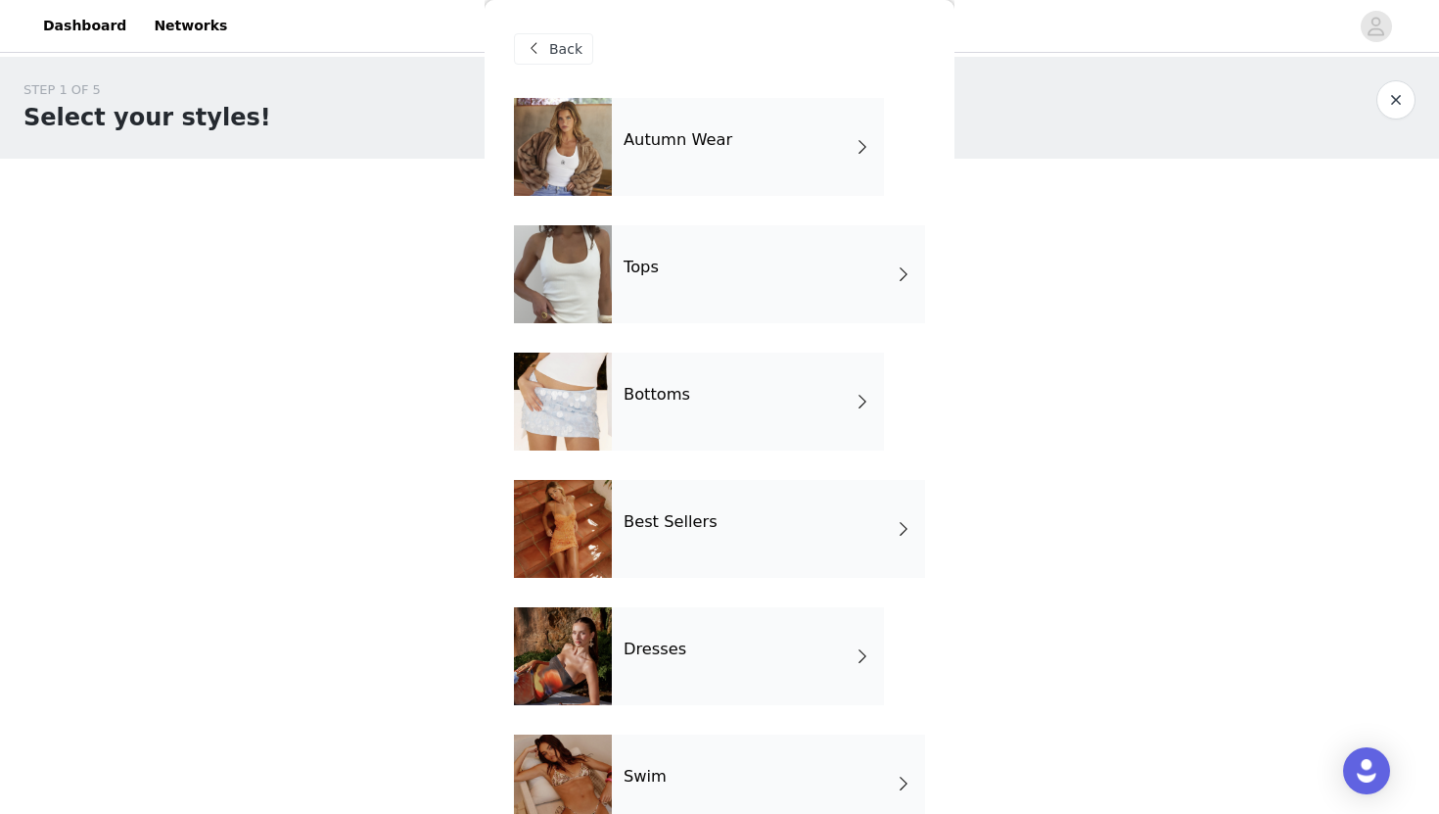
click at [744, 383] on div "Bottoms" at bounding box center [748, 401] width 272 height 98
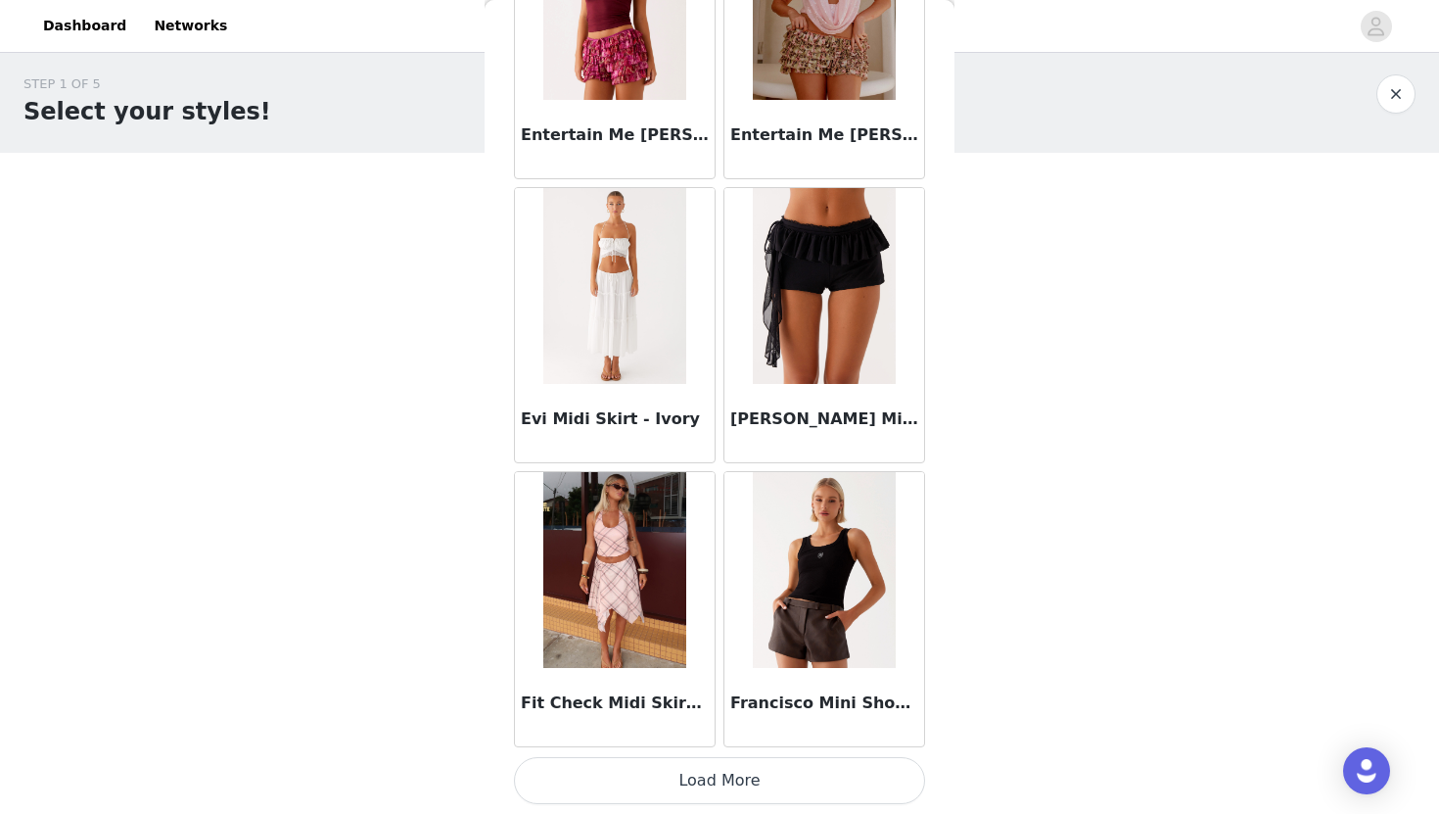
scroll to position [40, 0]
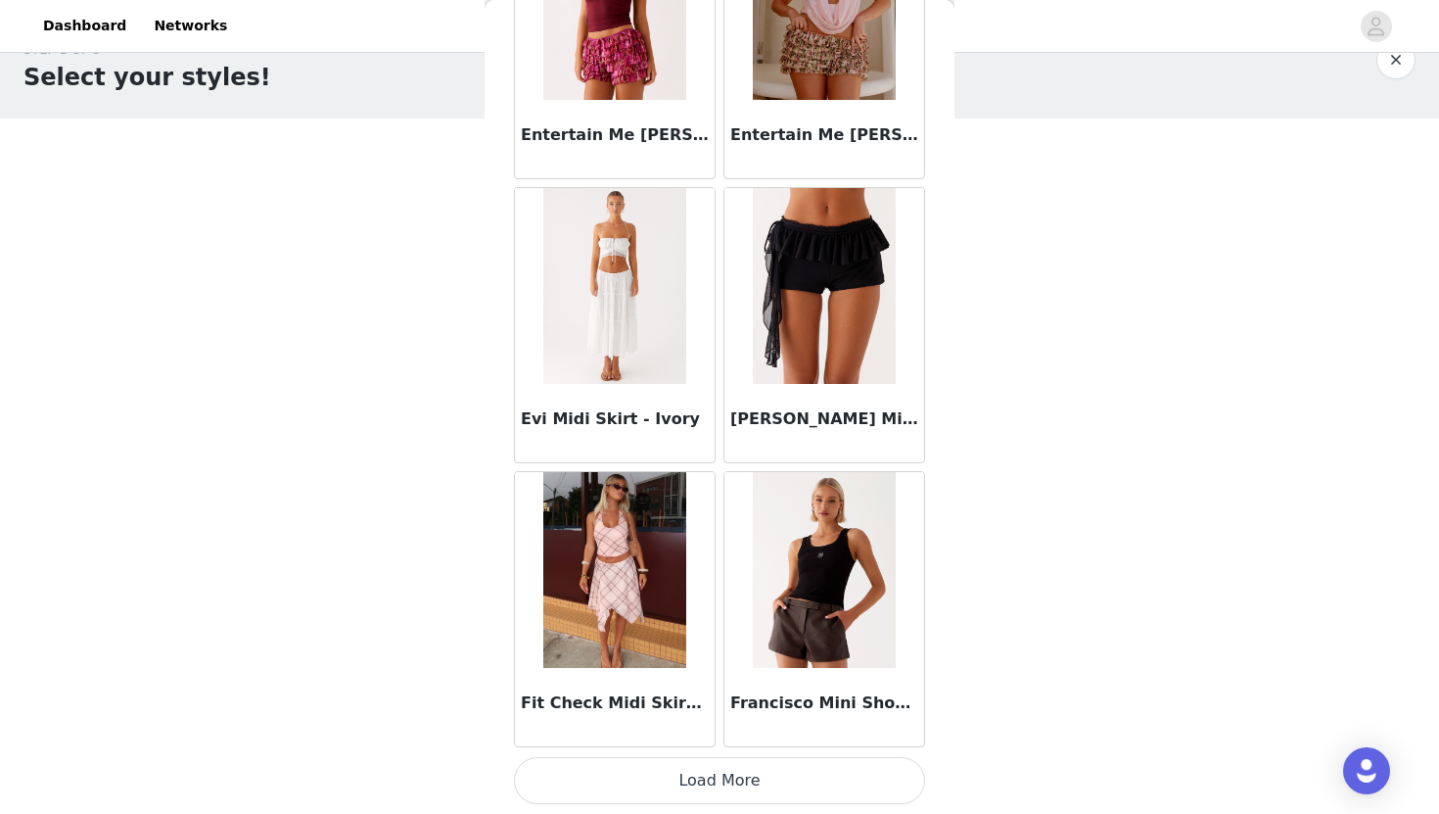
click at [739, 774] on button "Load More" at bounding box center [719, 780] width 411 height 47
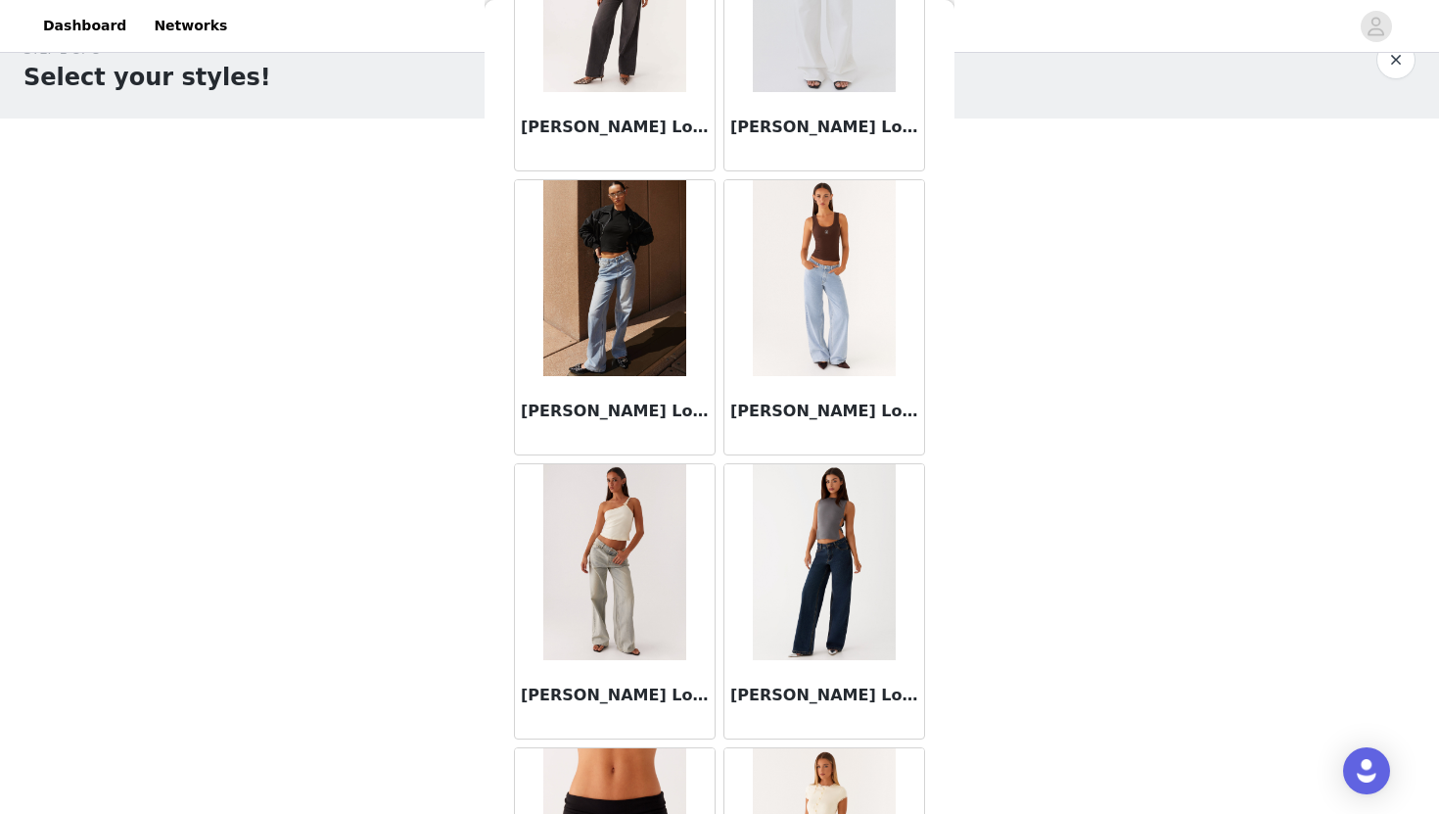
scroll to position [4323, 0]
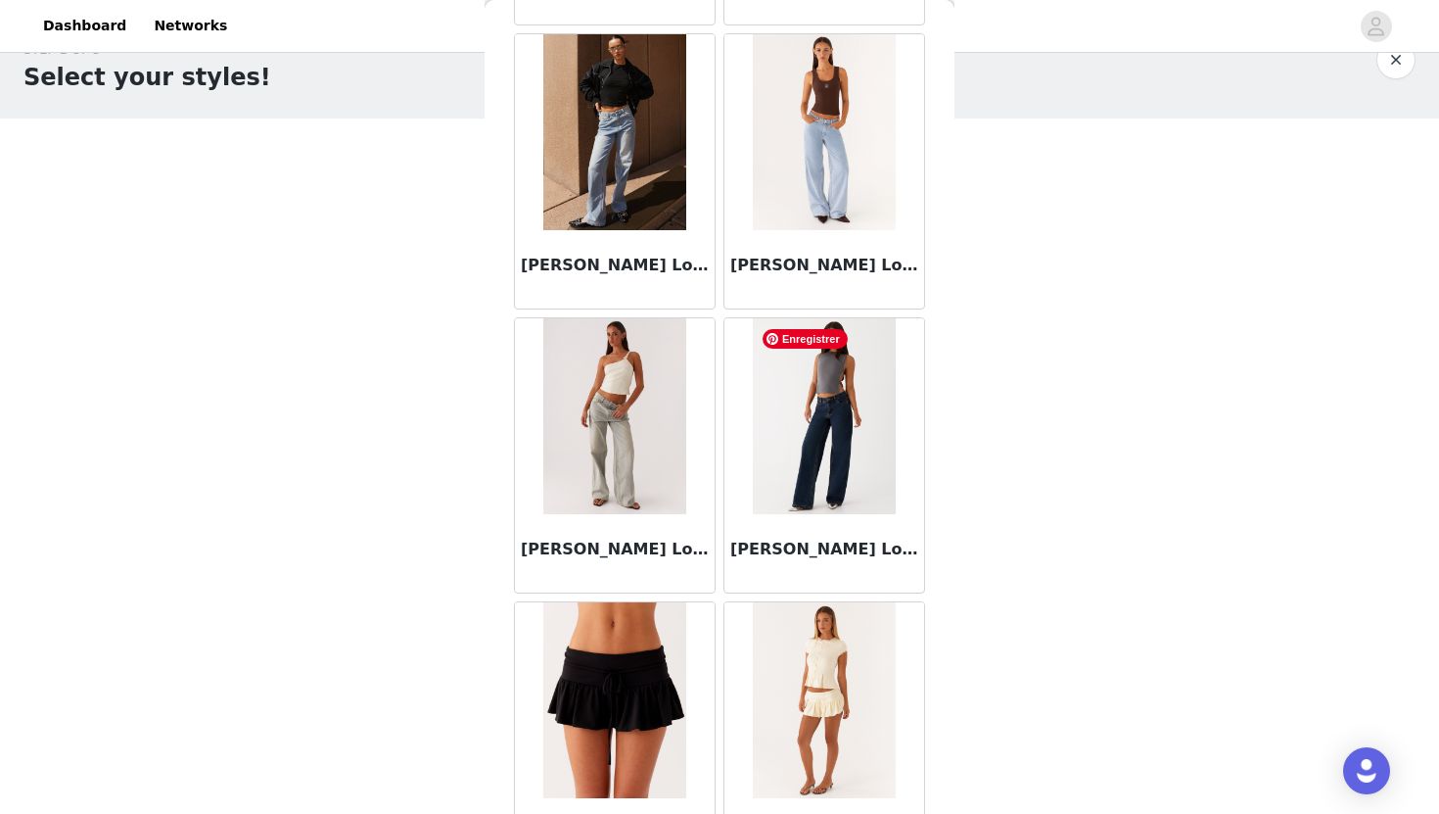
click at [832, 444] on img at bounding box center [824, 416] width 142 height 196
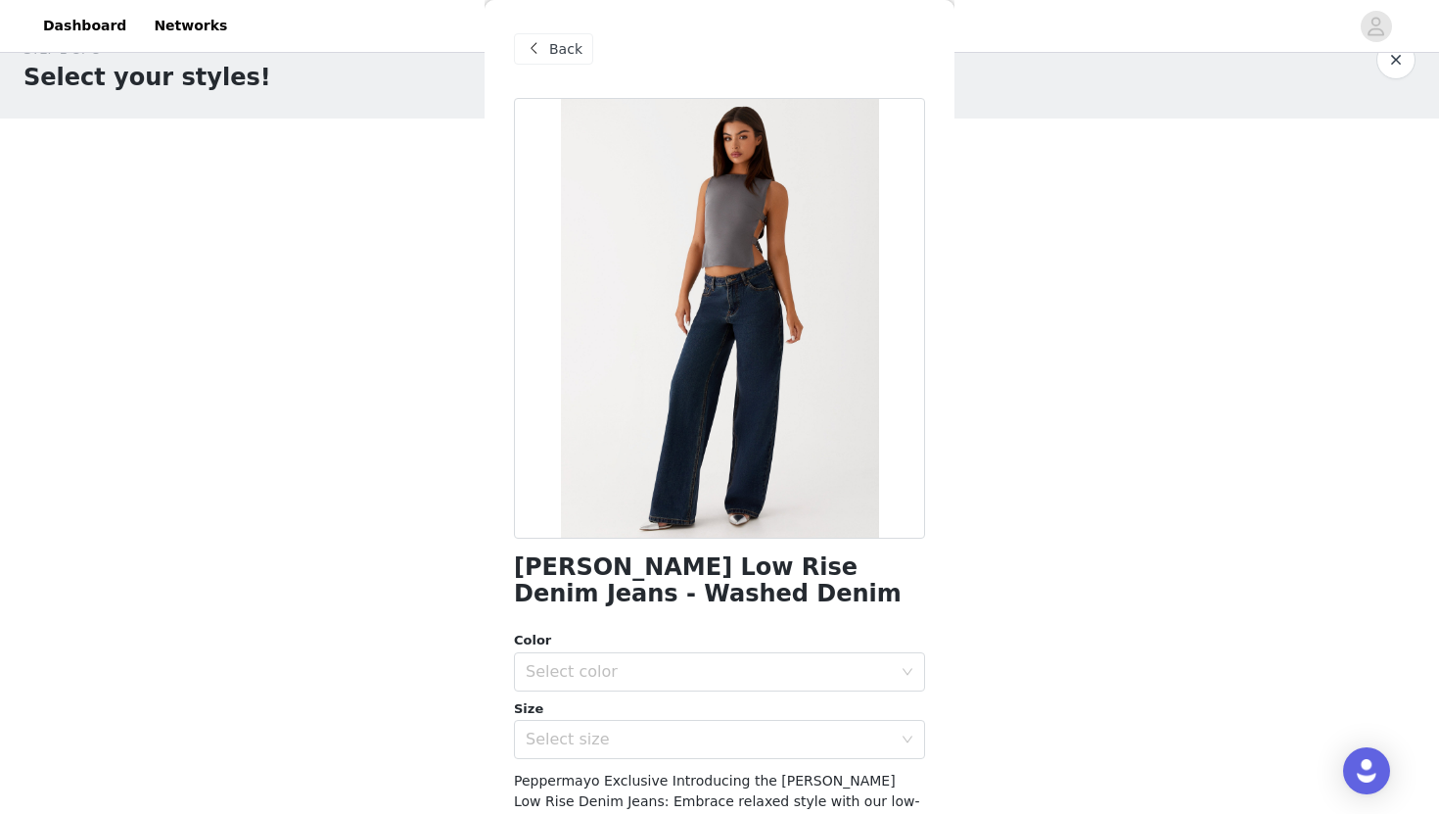
scroll to position [245, 0]
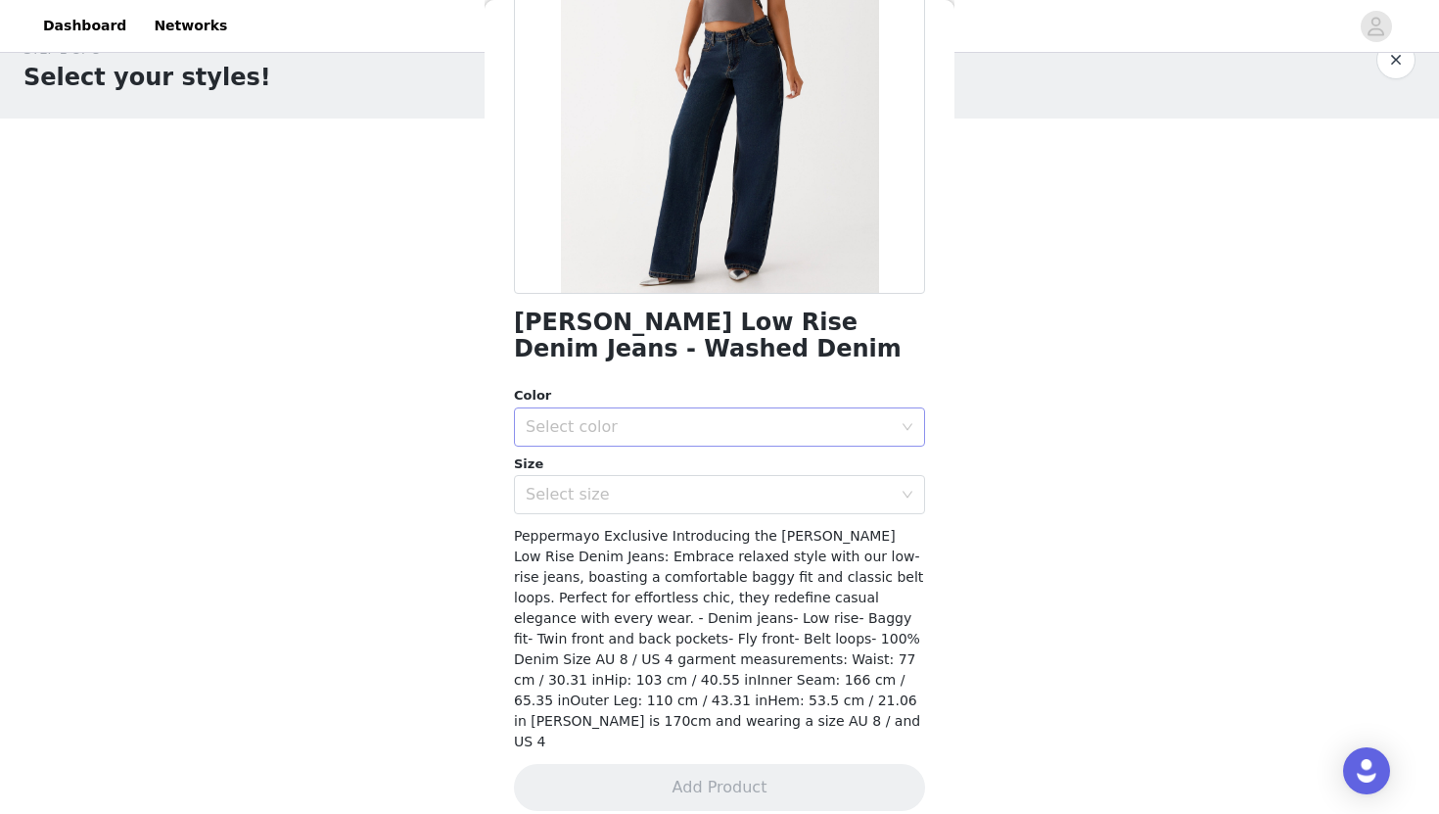
click at [826, 441] on div "Select color" at bounding box center [713, 426] width 375 height 37
click at [799, 475] on li "Washed Denim" at bounding box center [719, 469] width 411 height 31
click at [783, 491] on div "Select size" at bounding box center [709, 495] width 366 height 20
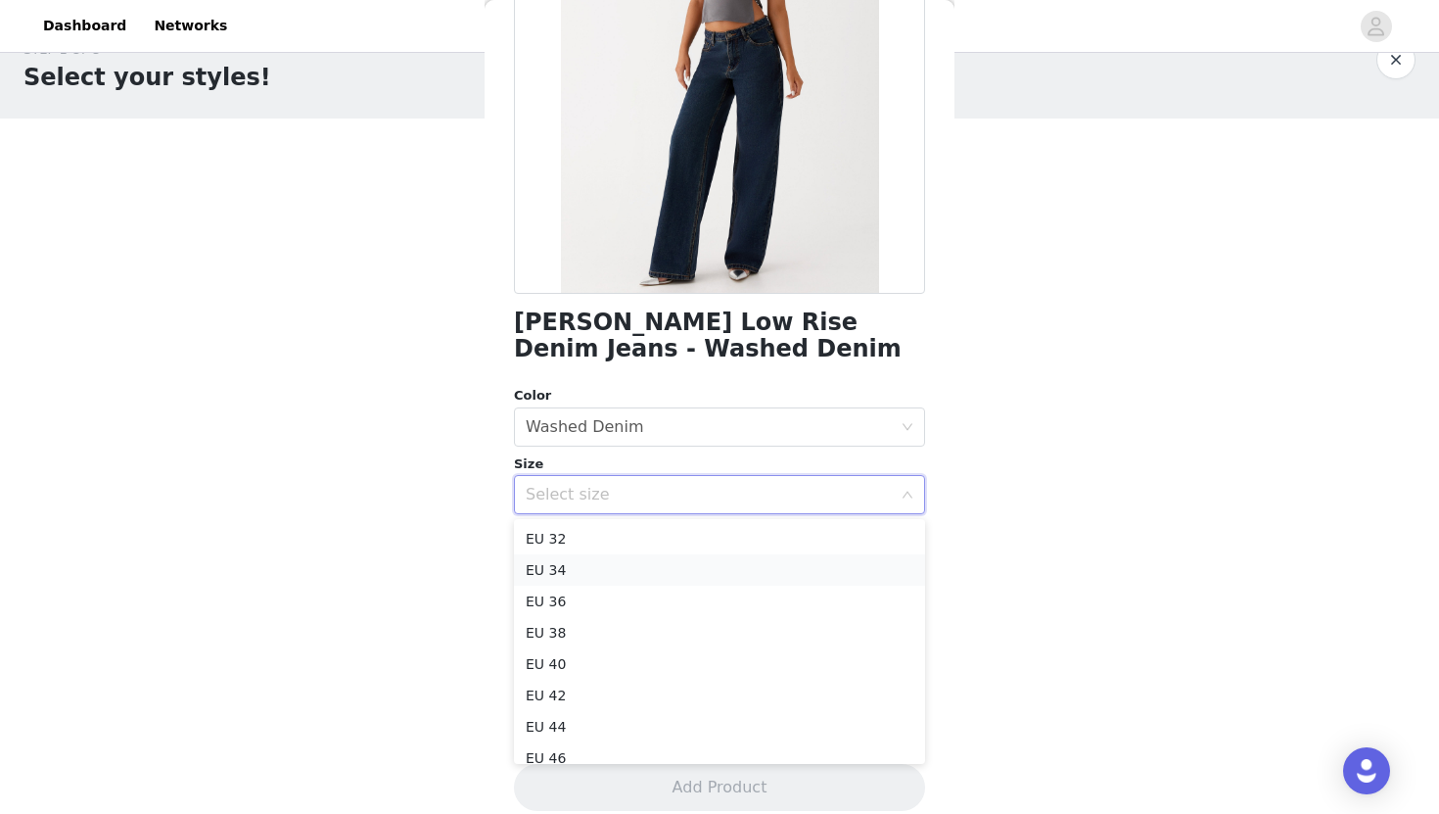
click at [757, 559] on li "EU 34" at bounding box center [719, 569] width 411 height 31
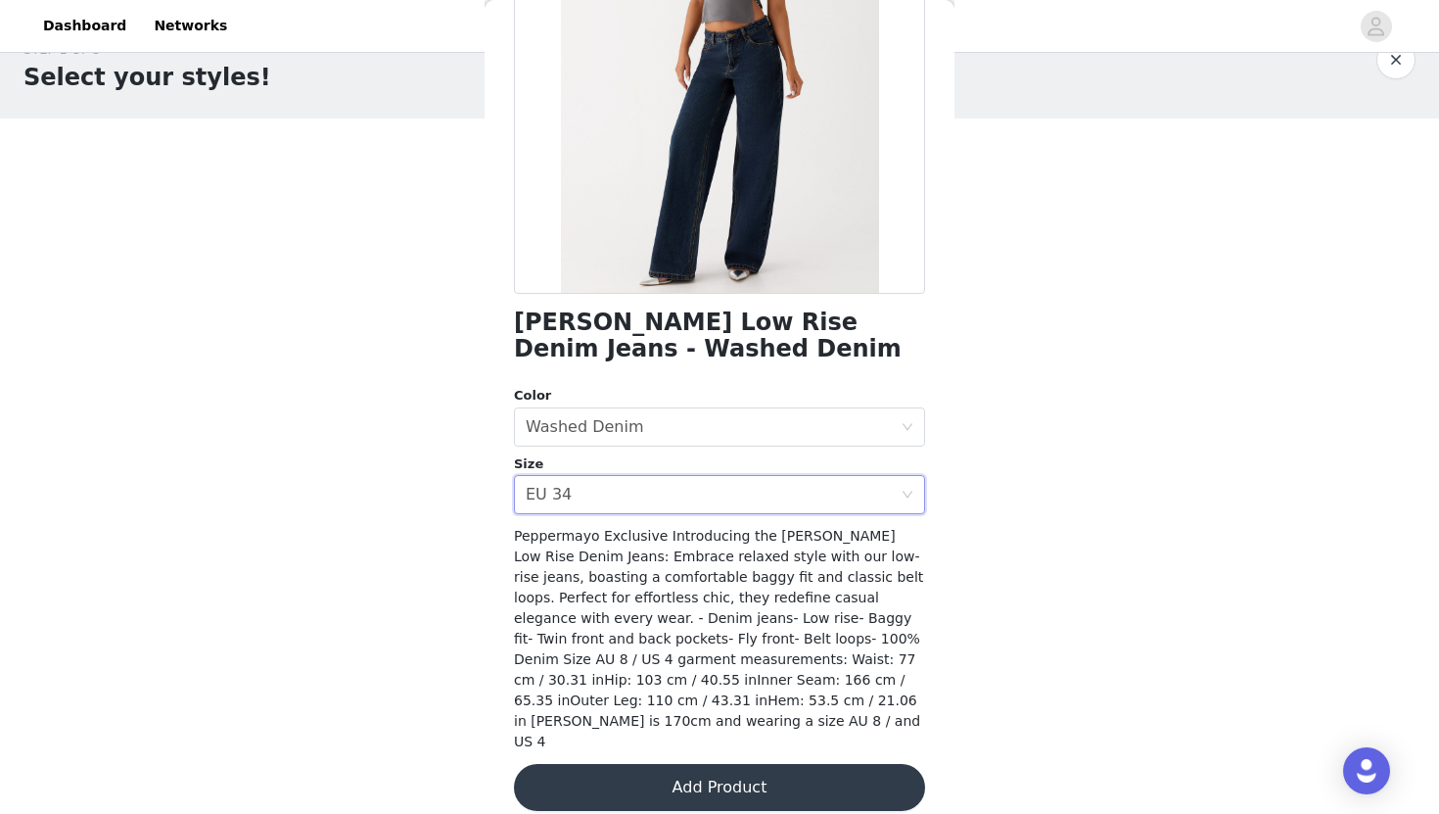
click at [691, 768] on button "Add Product" at bounding box center [719, 787] width 411 height 47
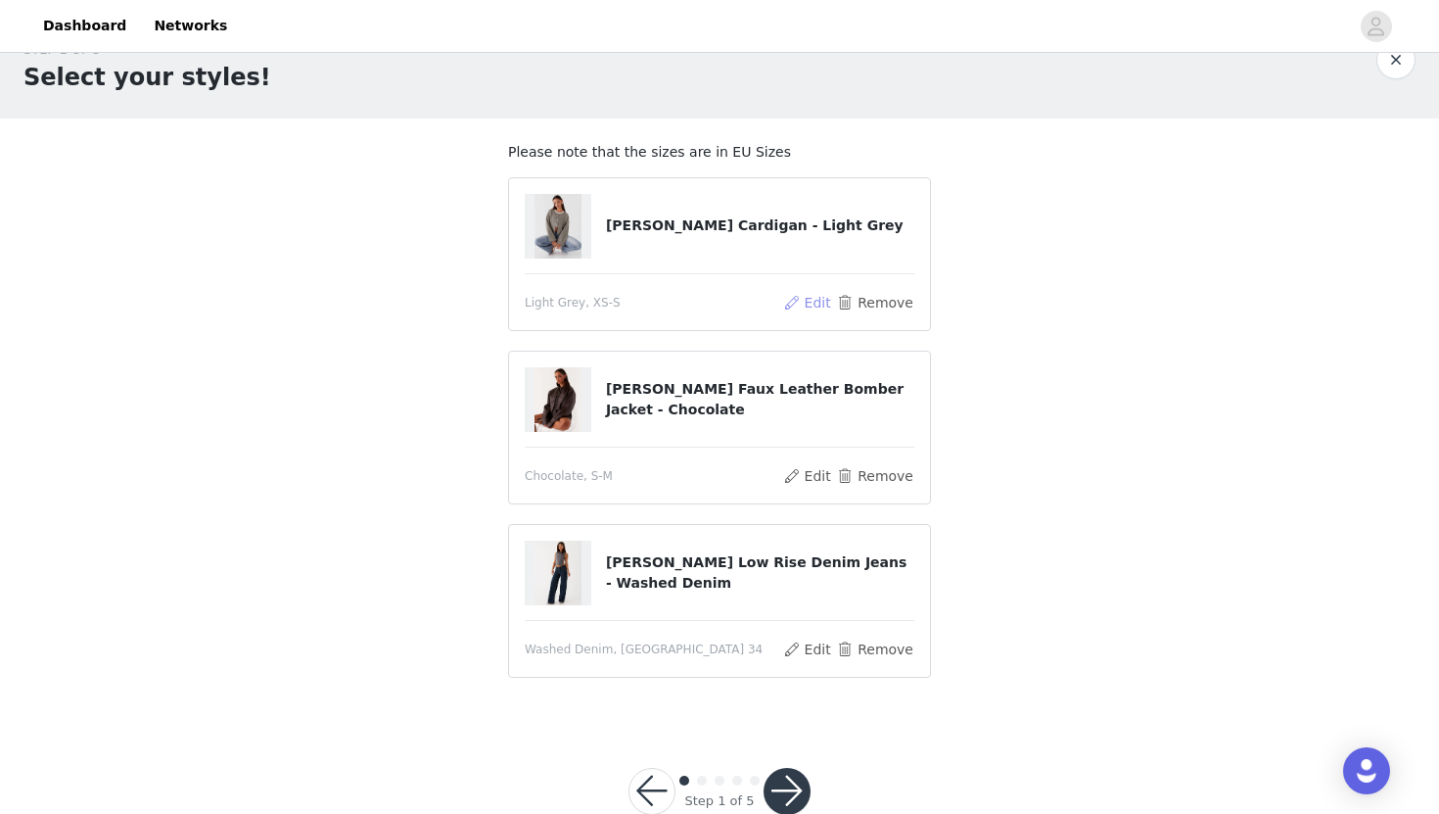
click at [815, 303] on button "Edit" at bounding box center [807, 302] width 50 height 23
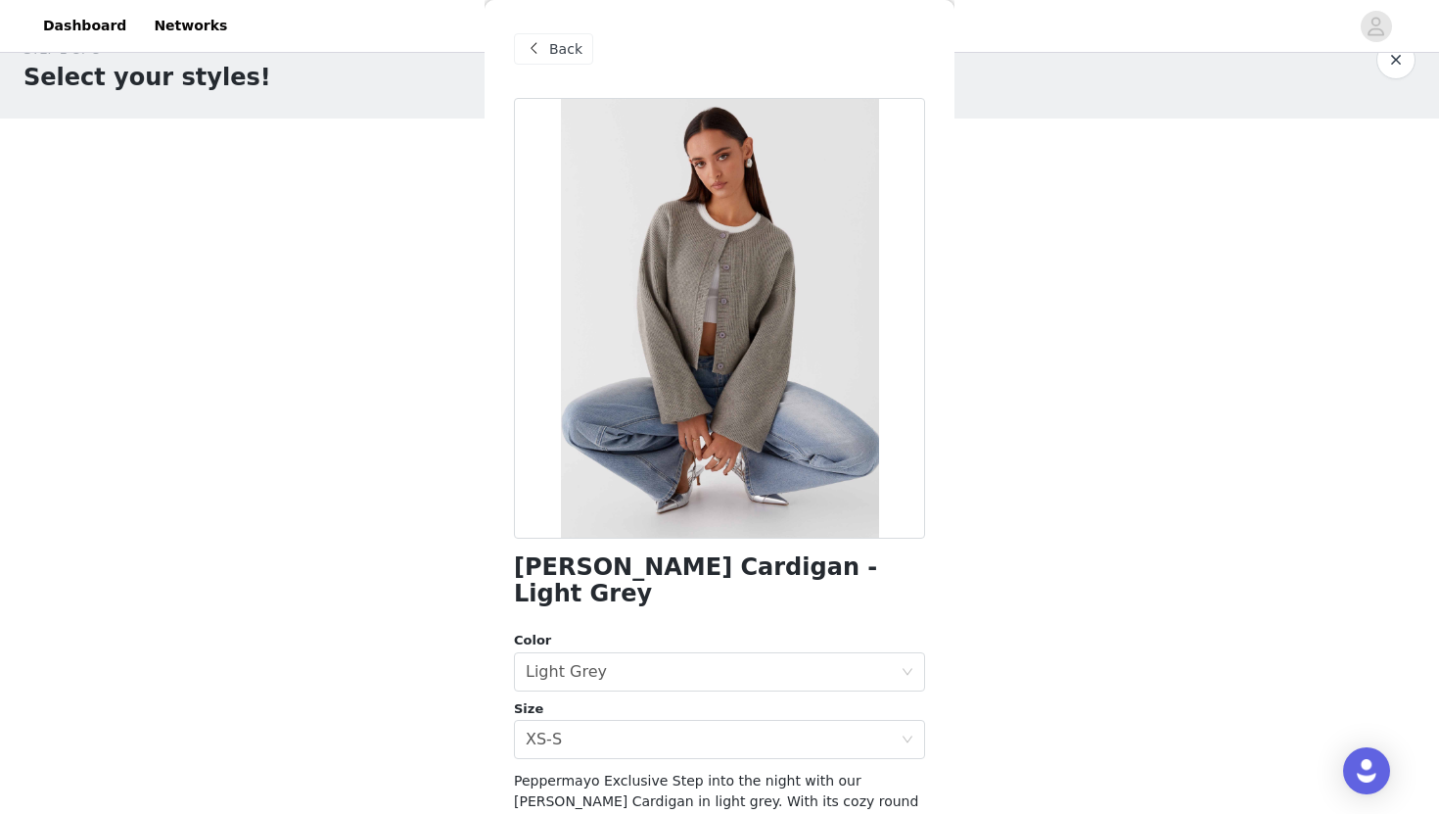
click at [582, 52] on div "Back" at bounding box center [553, 48] width 79 height 31
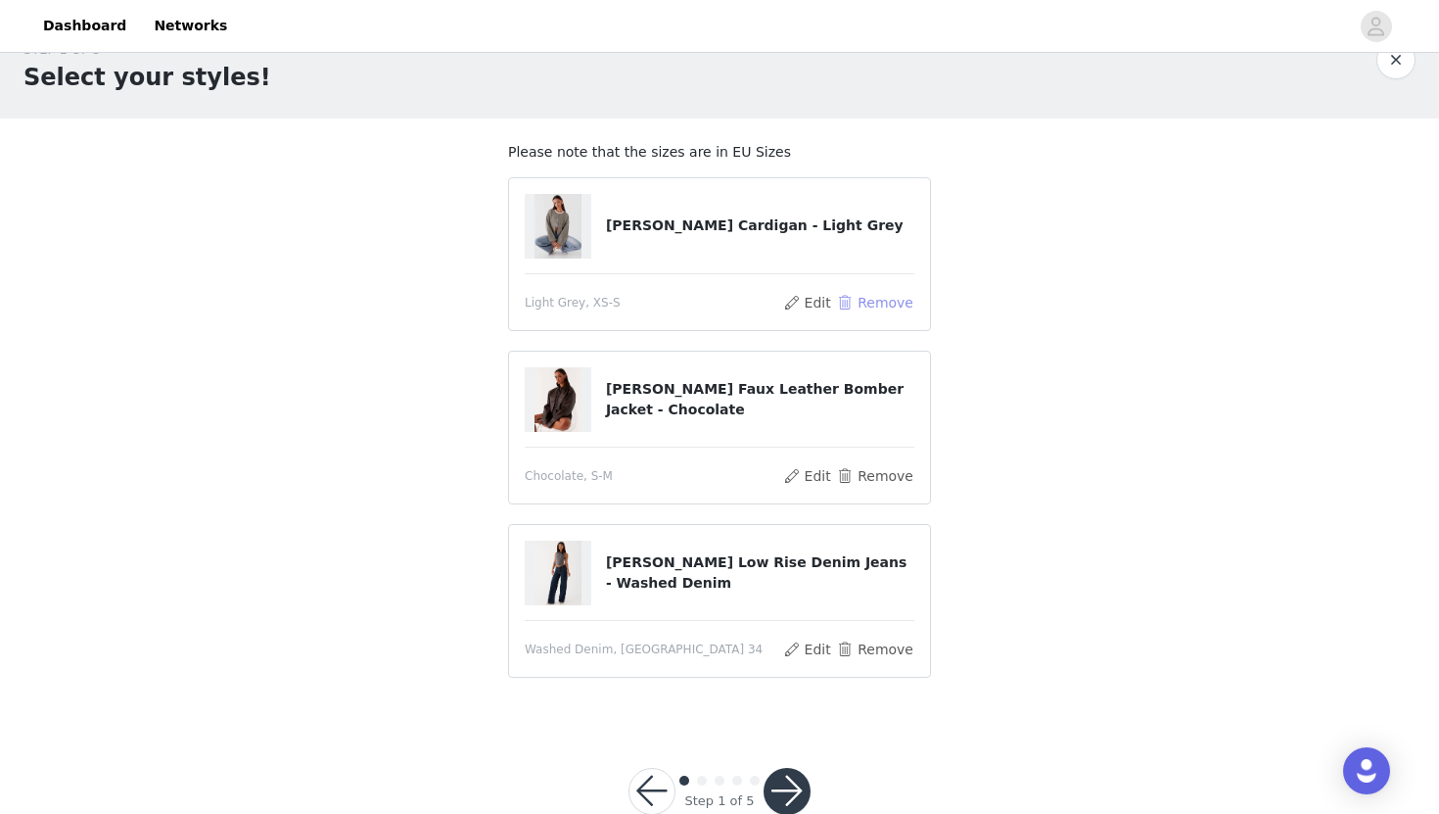
click at [879, 295] on button "Remove" at bounding box center [875, 302] width 78 height 23
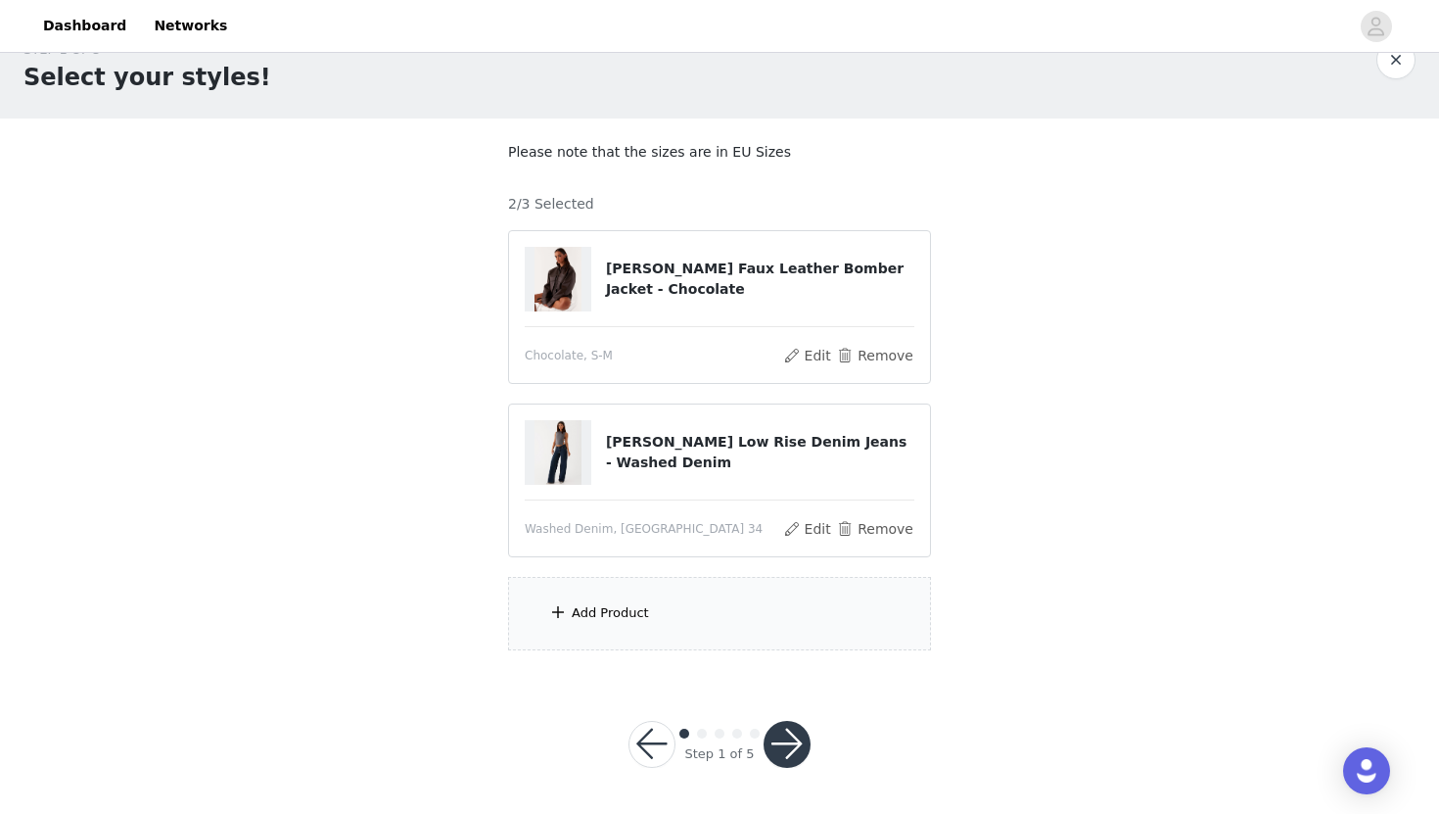
click at [675, 588] on div "Add Product" at bounding box center [719, 613] width 423 height 73
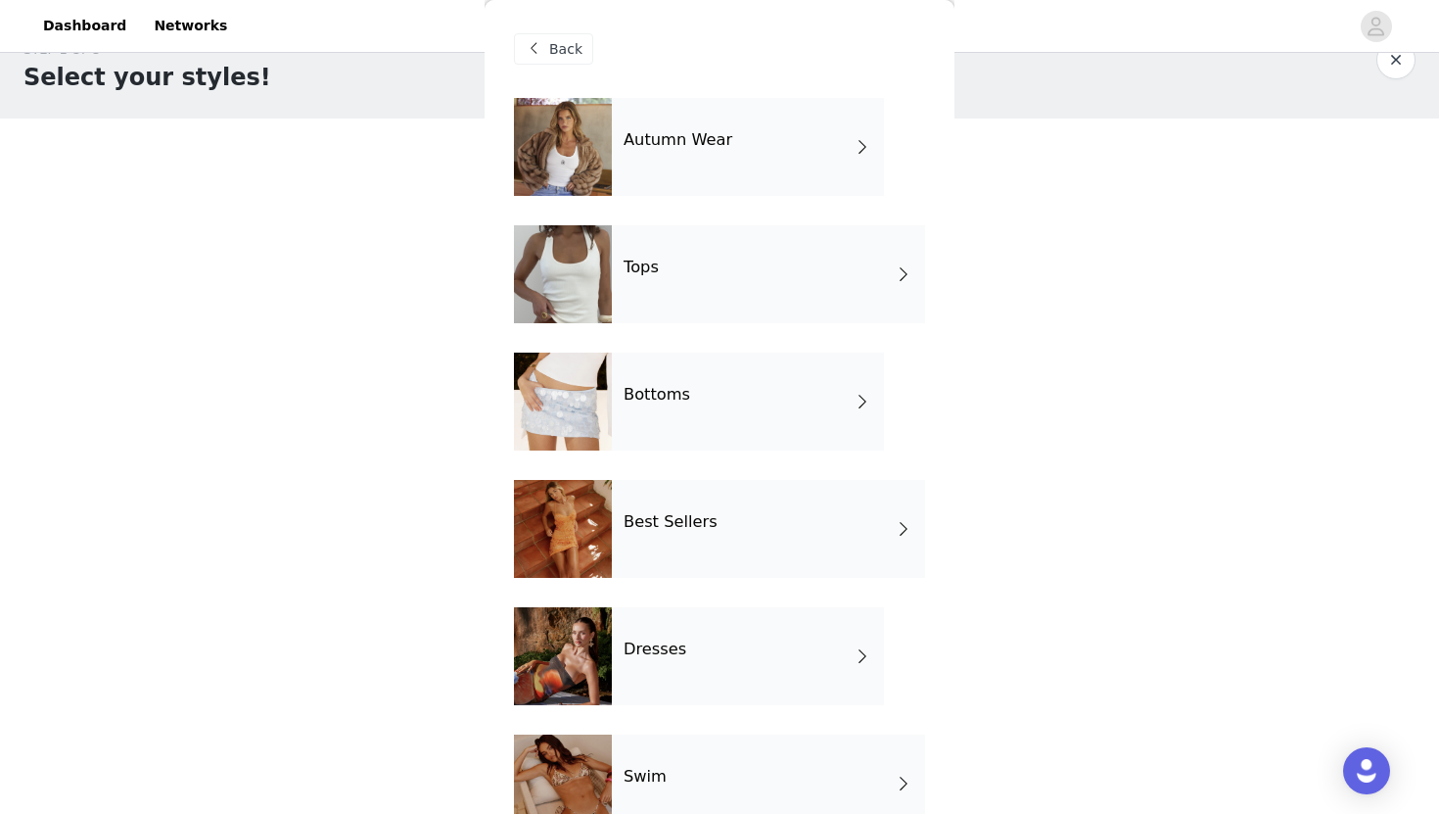
click at [776, 121] on div "Autumn Wear" at bounding box center [748, 147] width 272 height 98
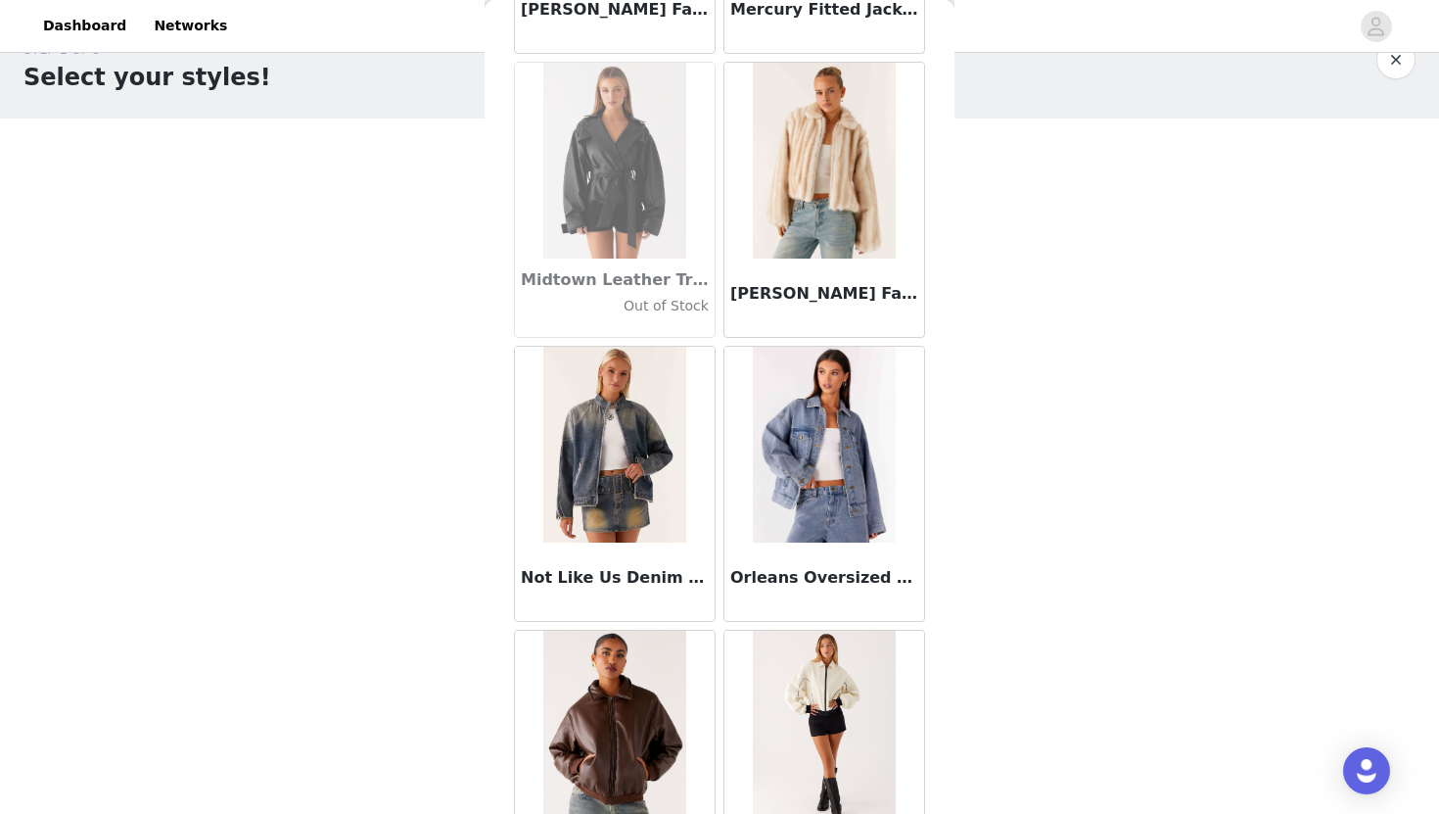
scroll to position [2182, 0]
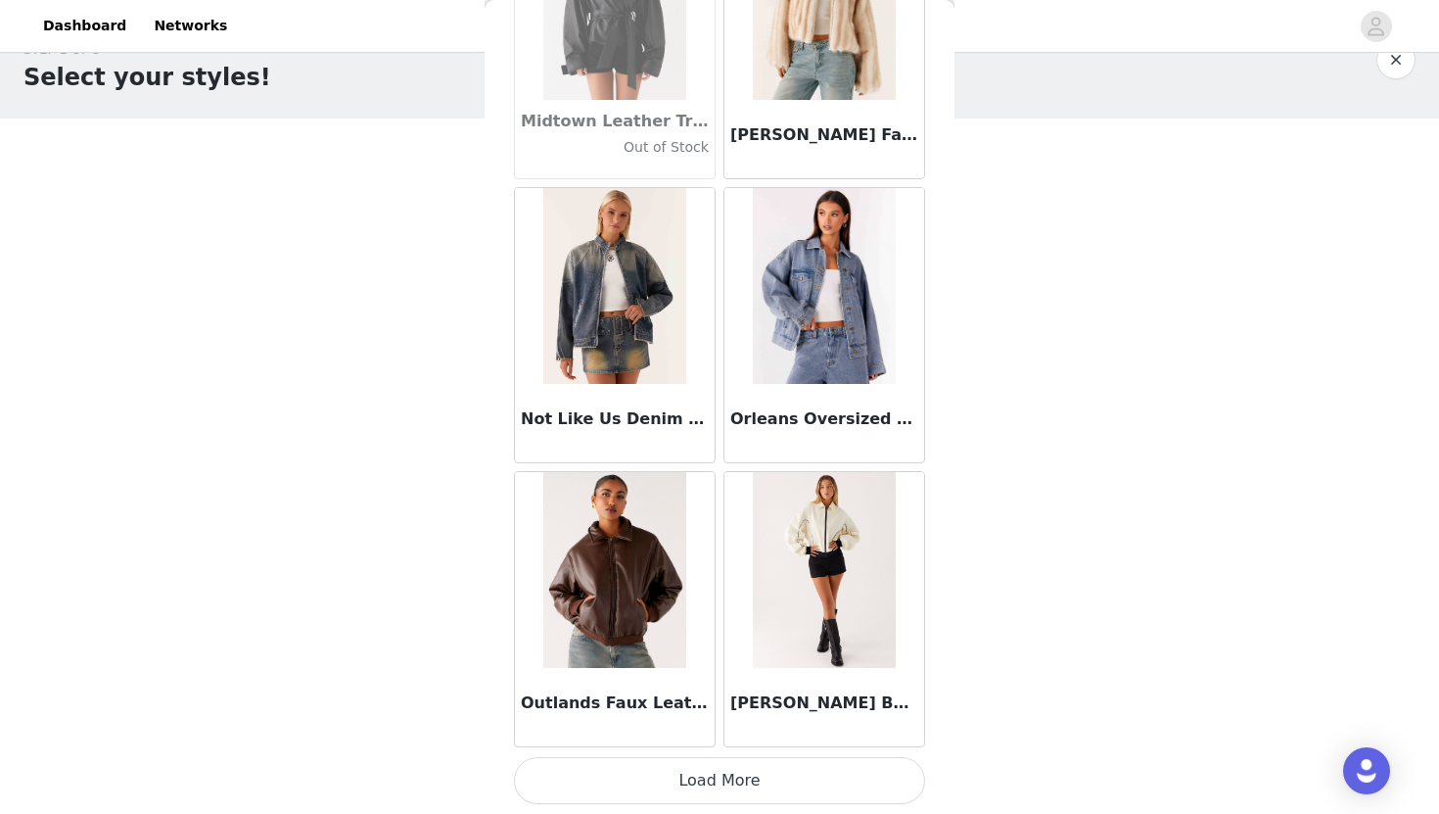
click at [746, 768] on button "Load More" at bounding box center [719, 780] width 411 height 47
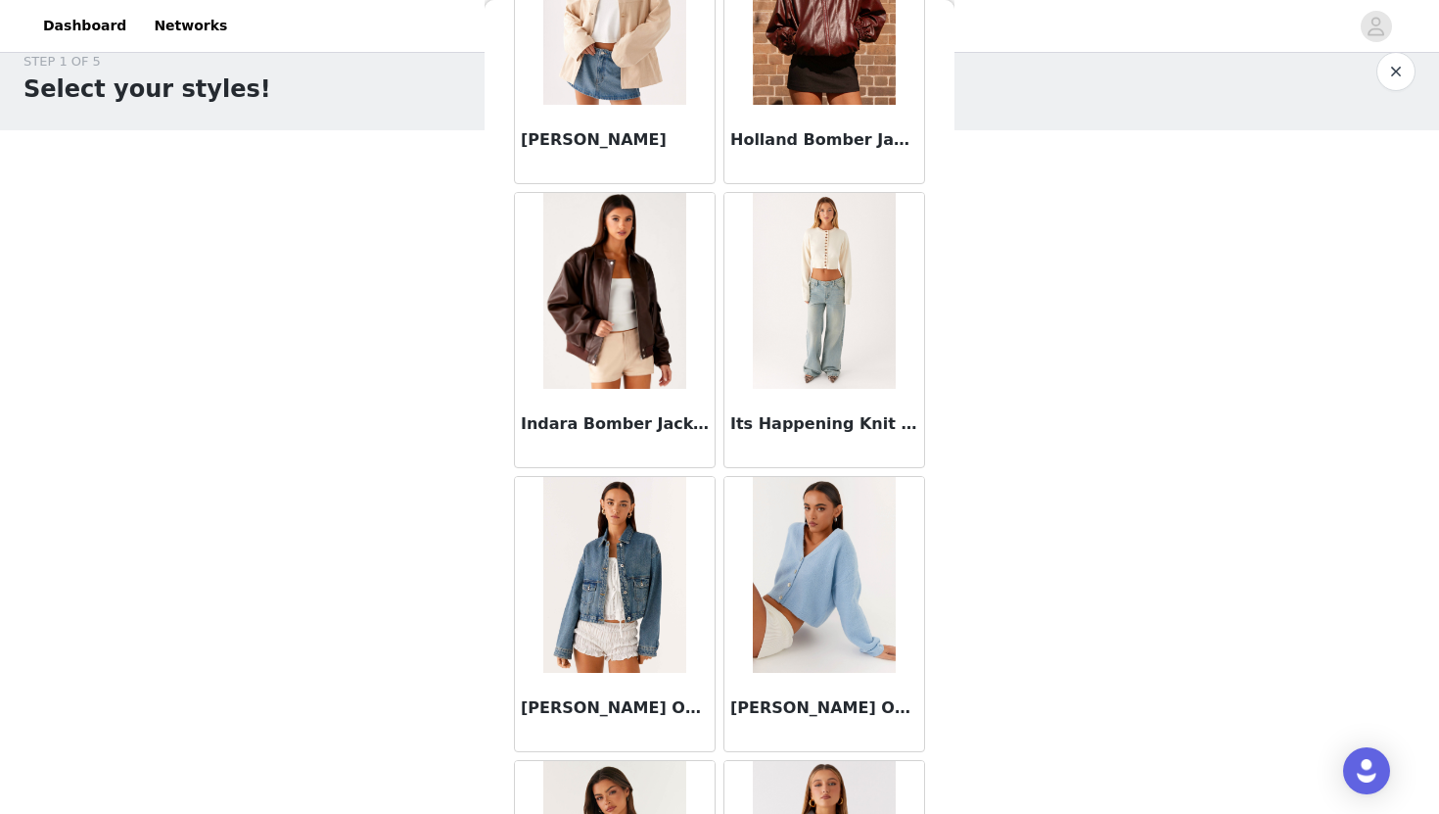
scroll to position [0, 0]
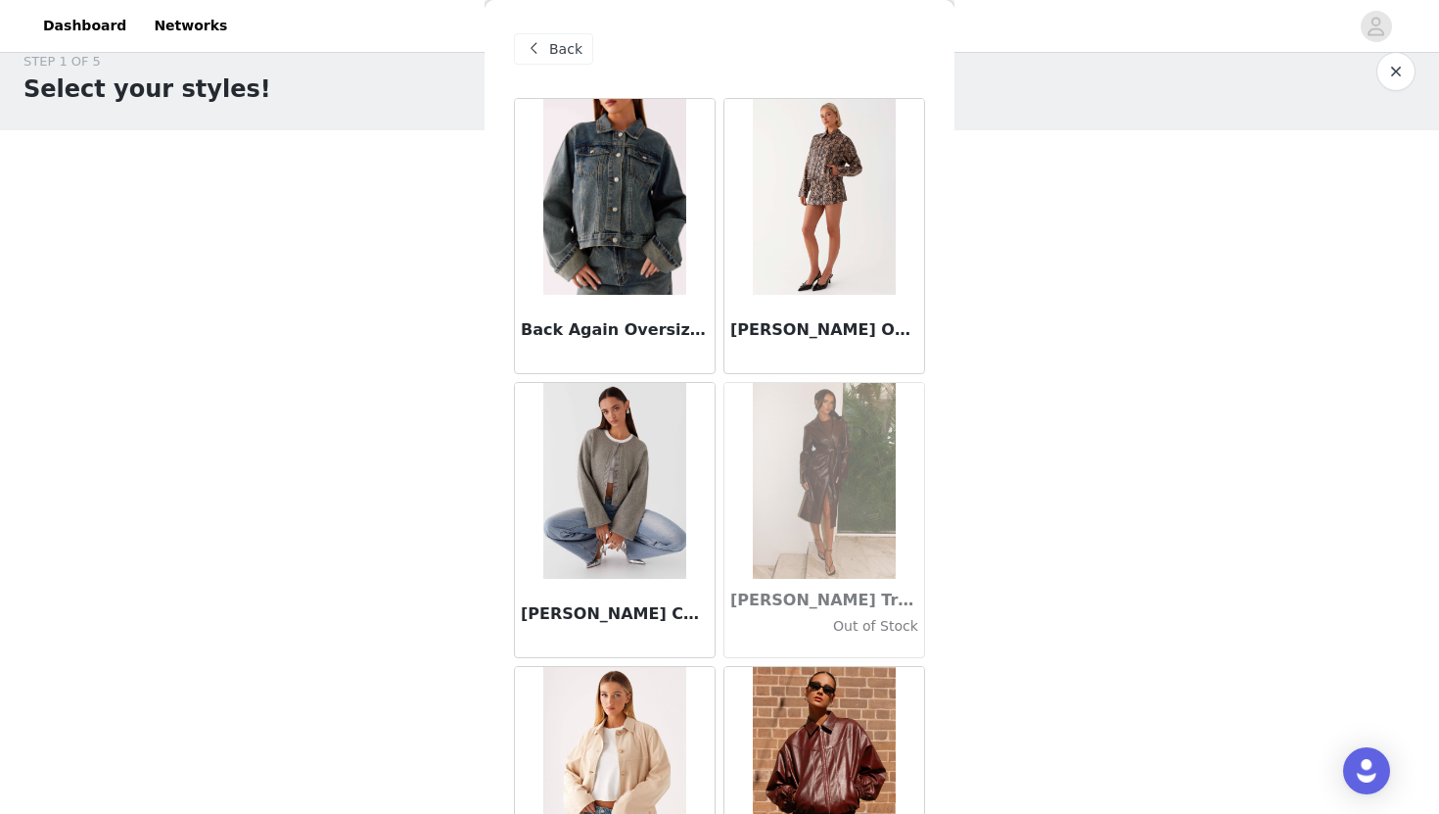
click at [582, 58] on div "Back" at bounding box center [553, 48] width 79 height 31
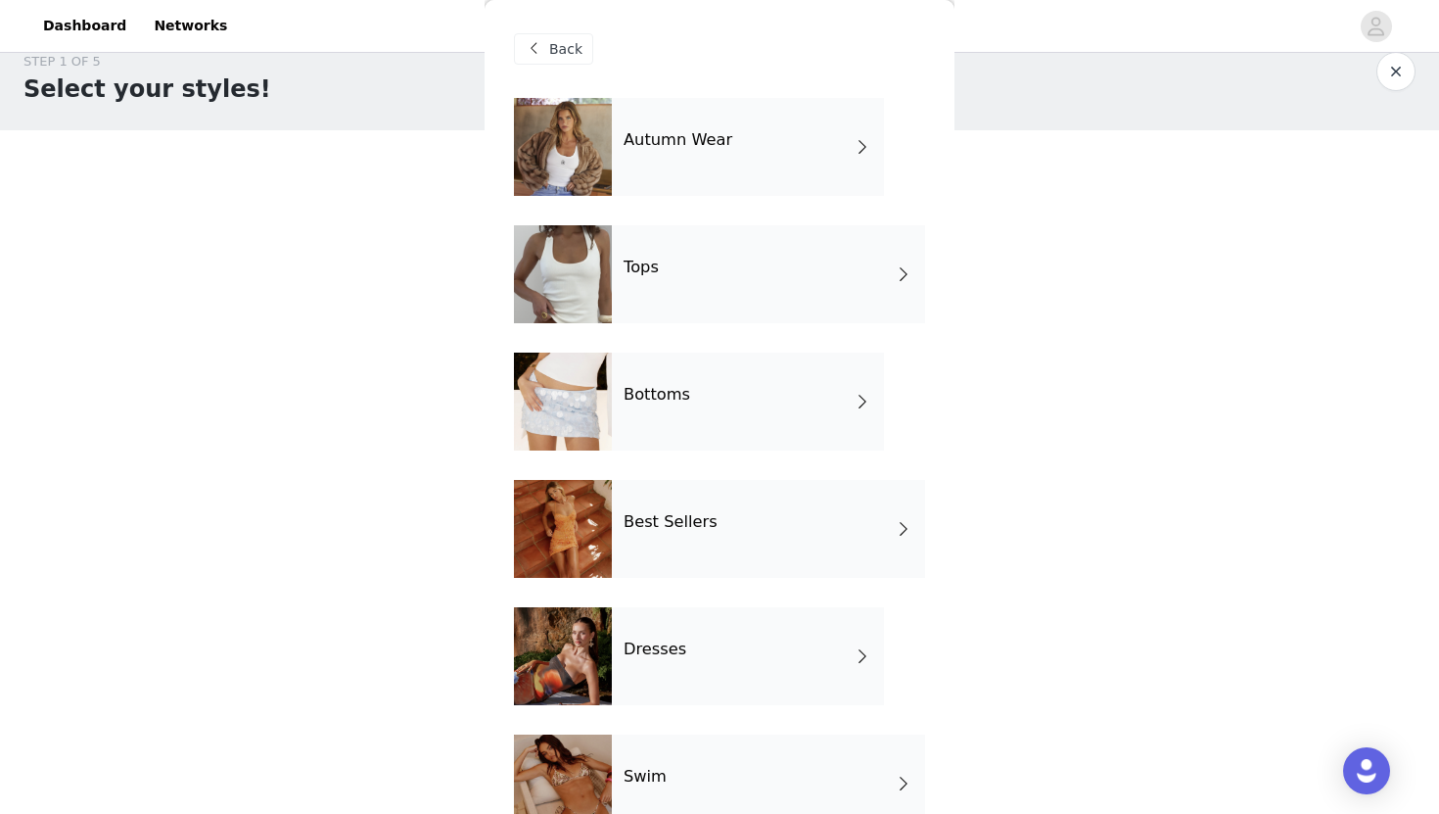
click at [705, 396] on div "Bottoms" at bounding box center [748, 401] width 272 height 98
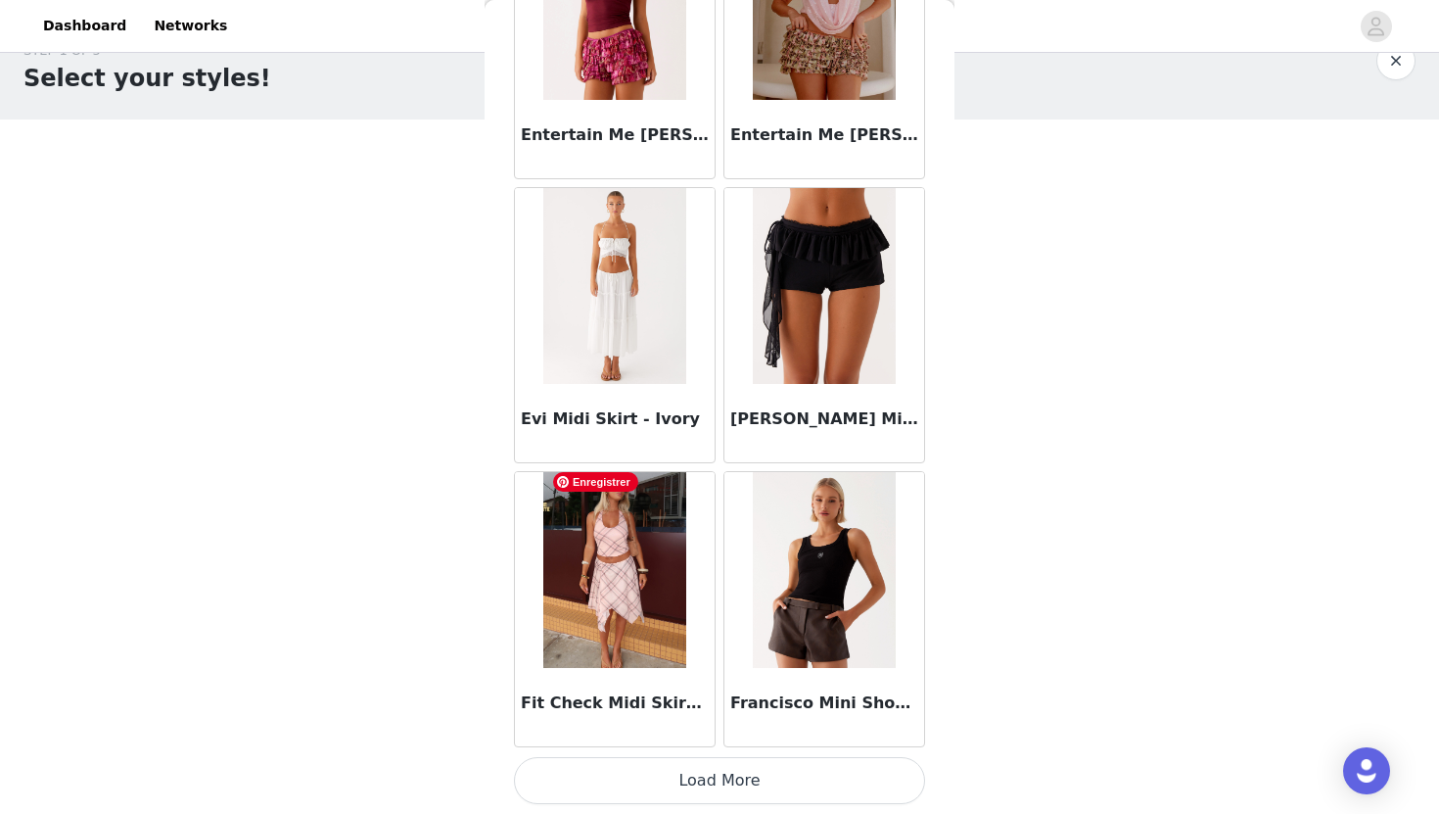
scroll to position [40, 0]
click at [713, 769] on button "Load More" at bounding box center [719, 780] width 411 height 47
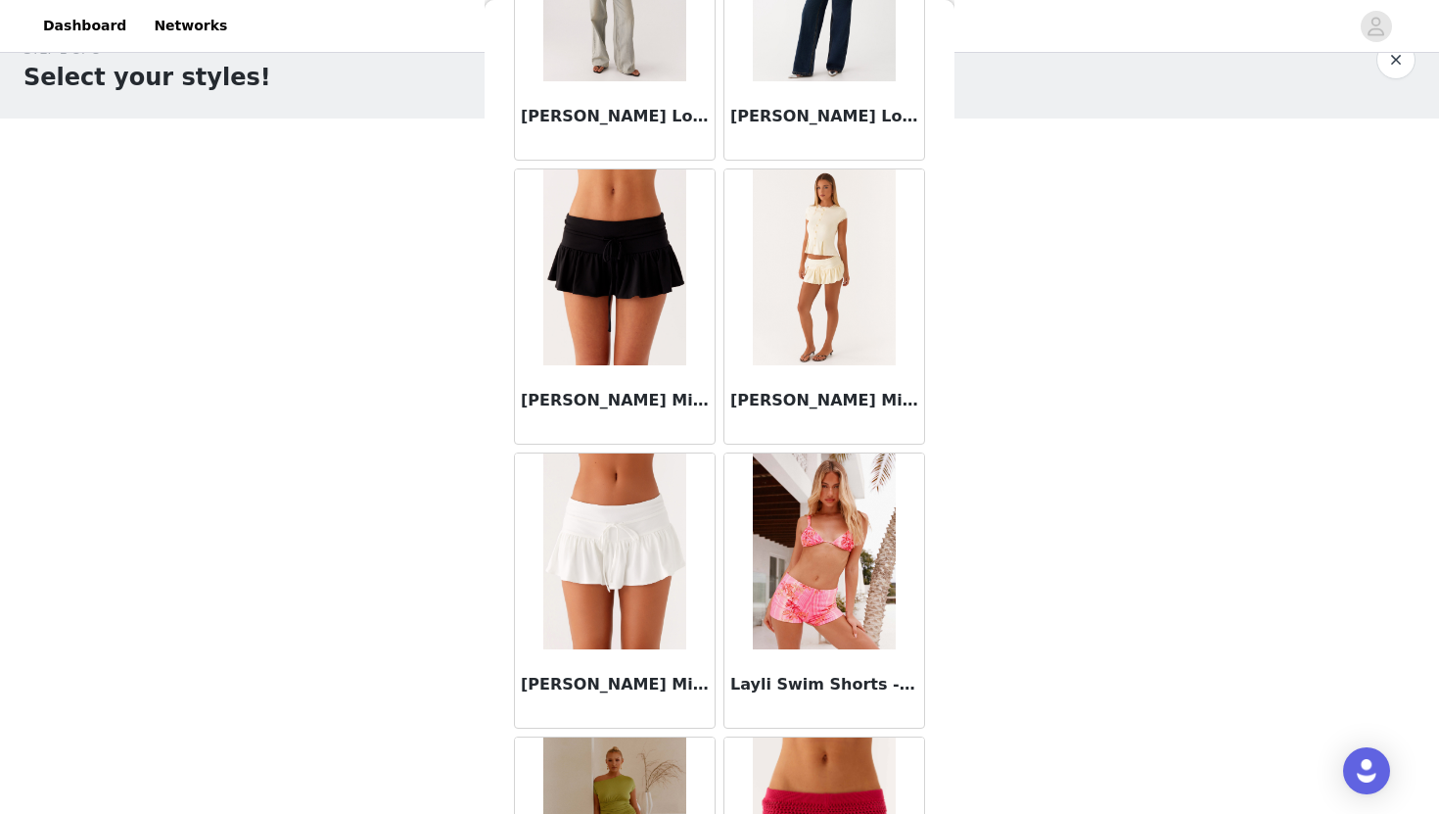
scroll to position [5021, 0]
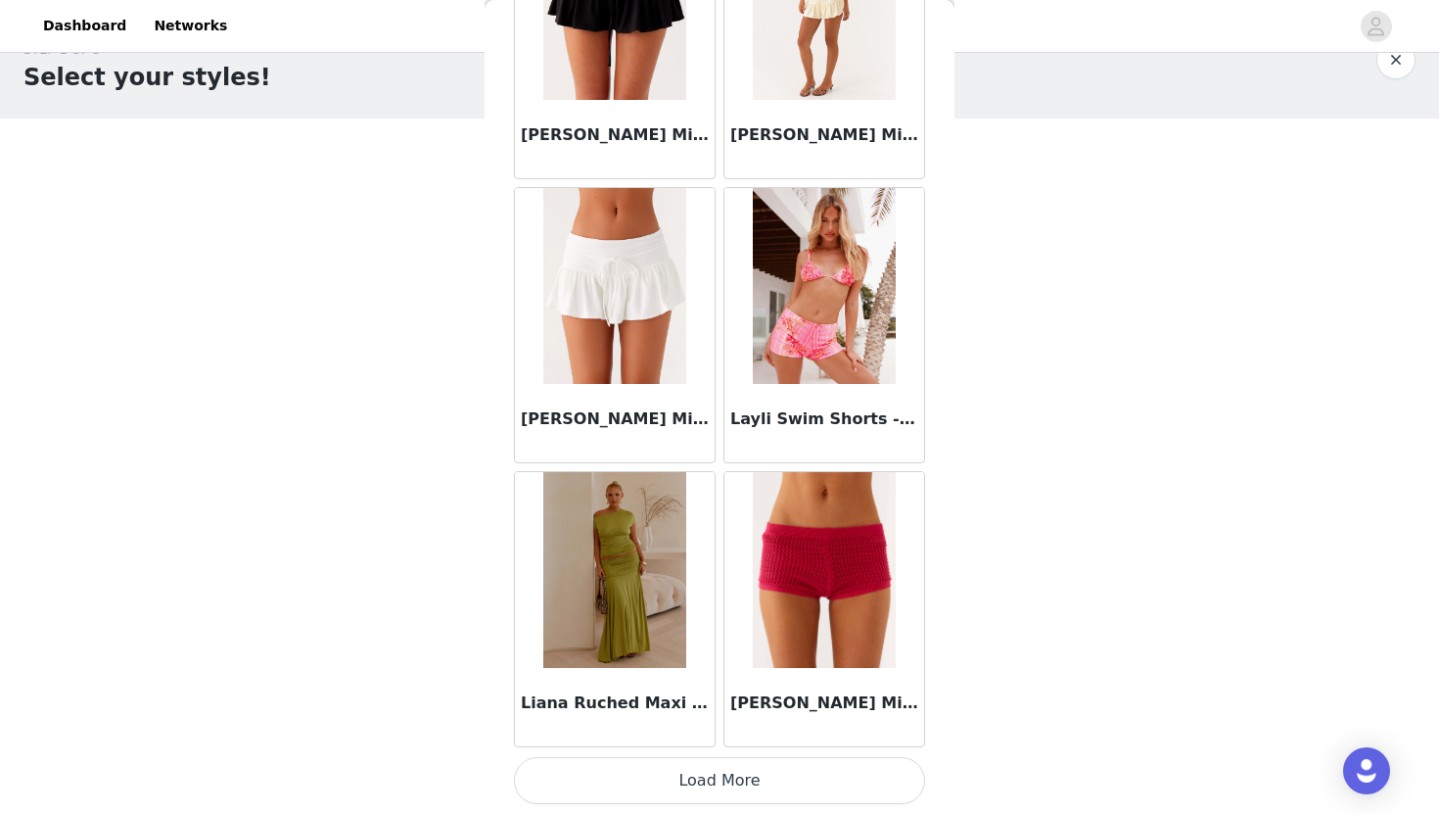
click at [736, 799] on button "Load More" at bounding box center [719, 780] width 411 height 47
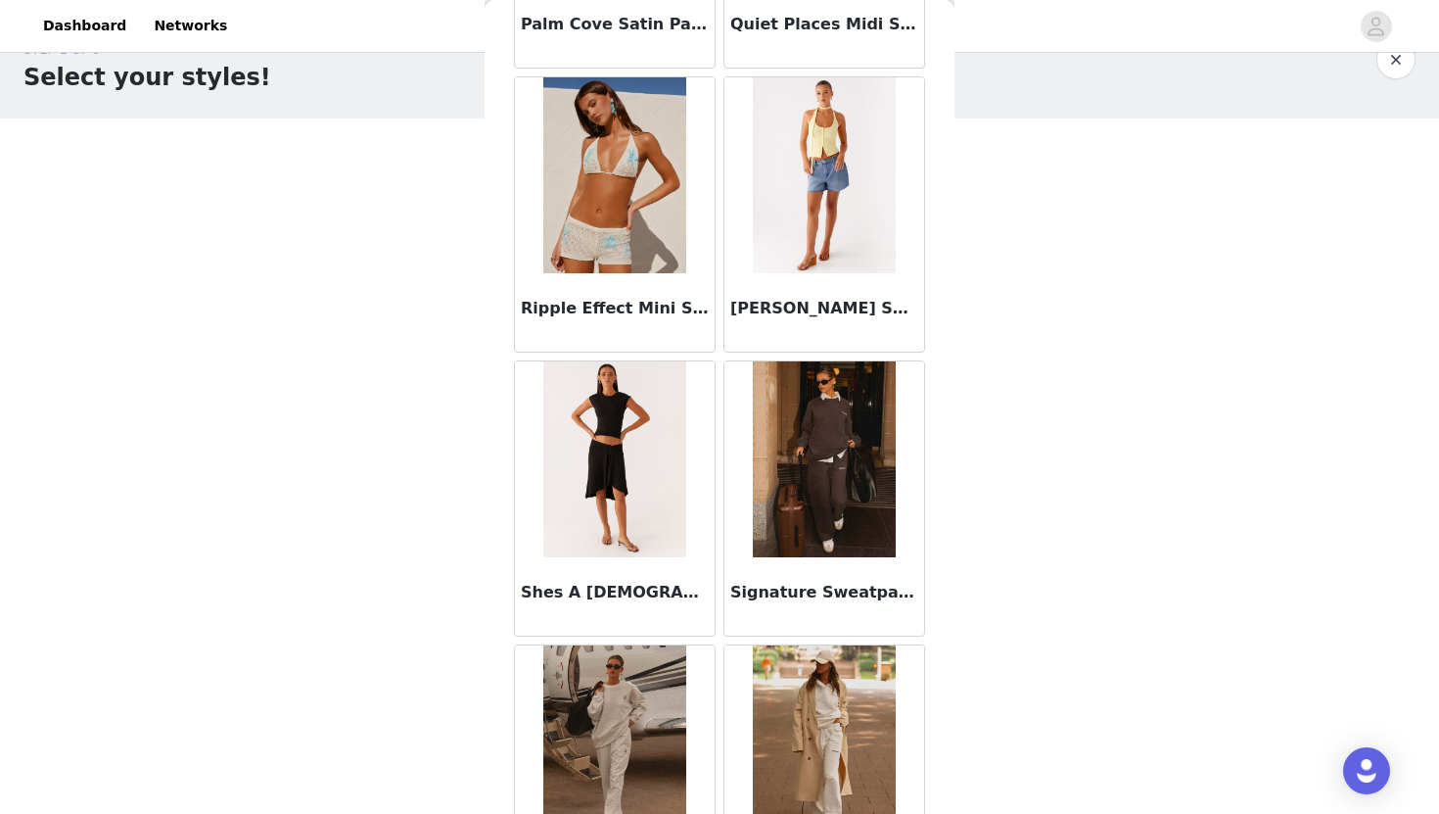
scroll to position [7860, 0]
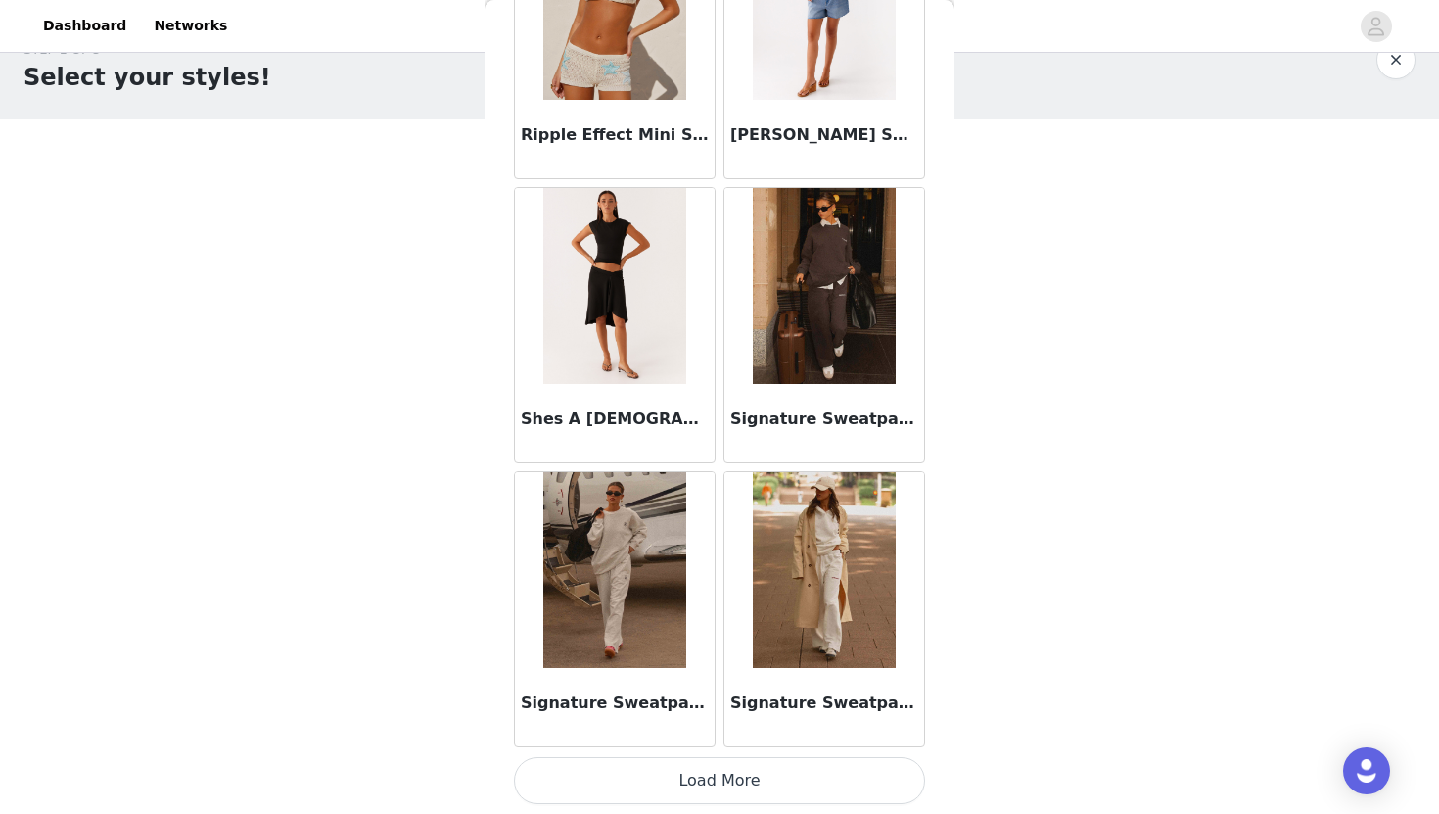
click at [745, 771] on button "Load More" at bounding box center [719, 780] width 411 height 47
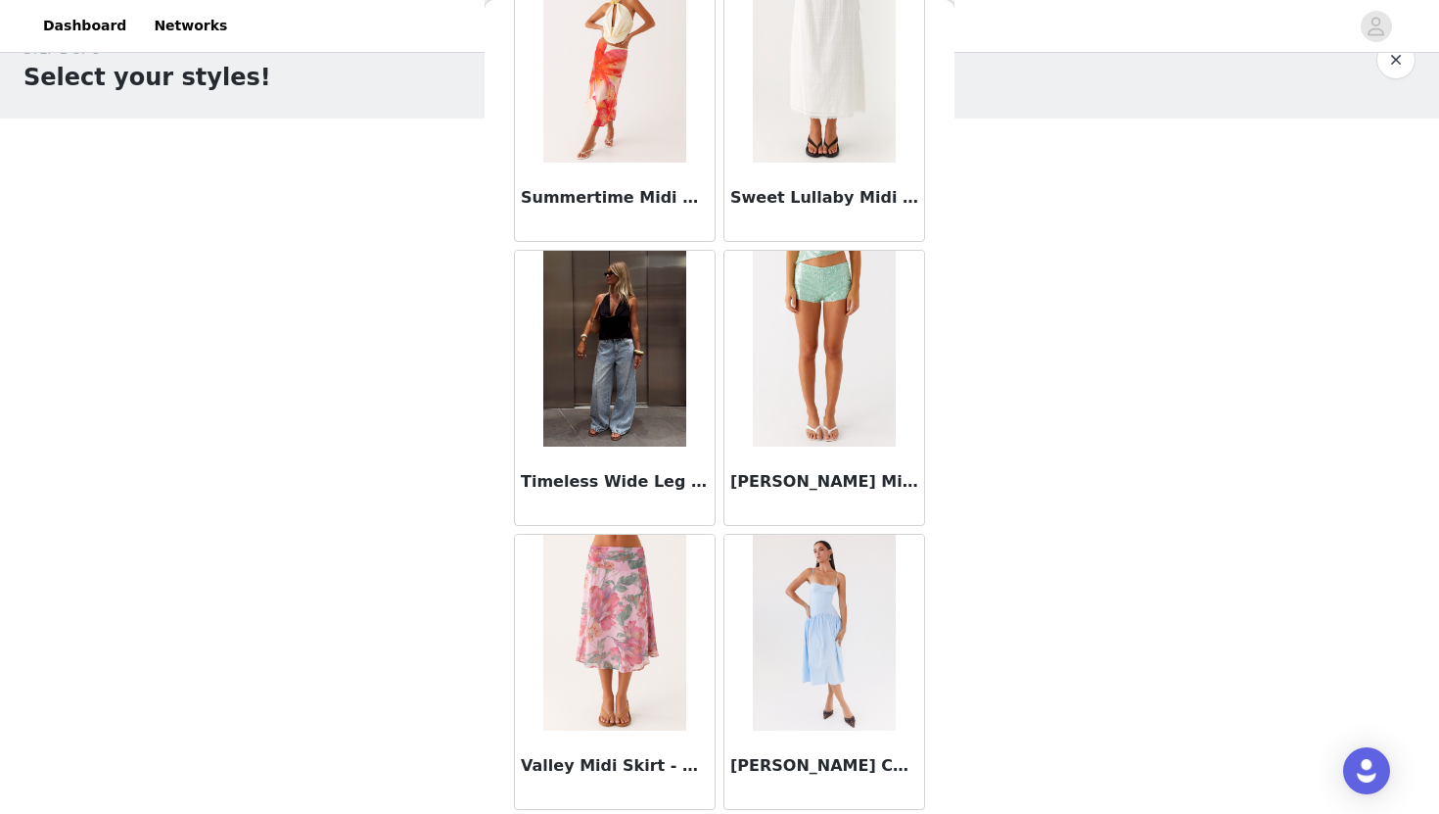
scroll to position [0, 0]
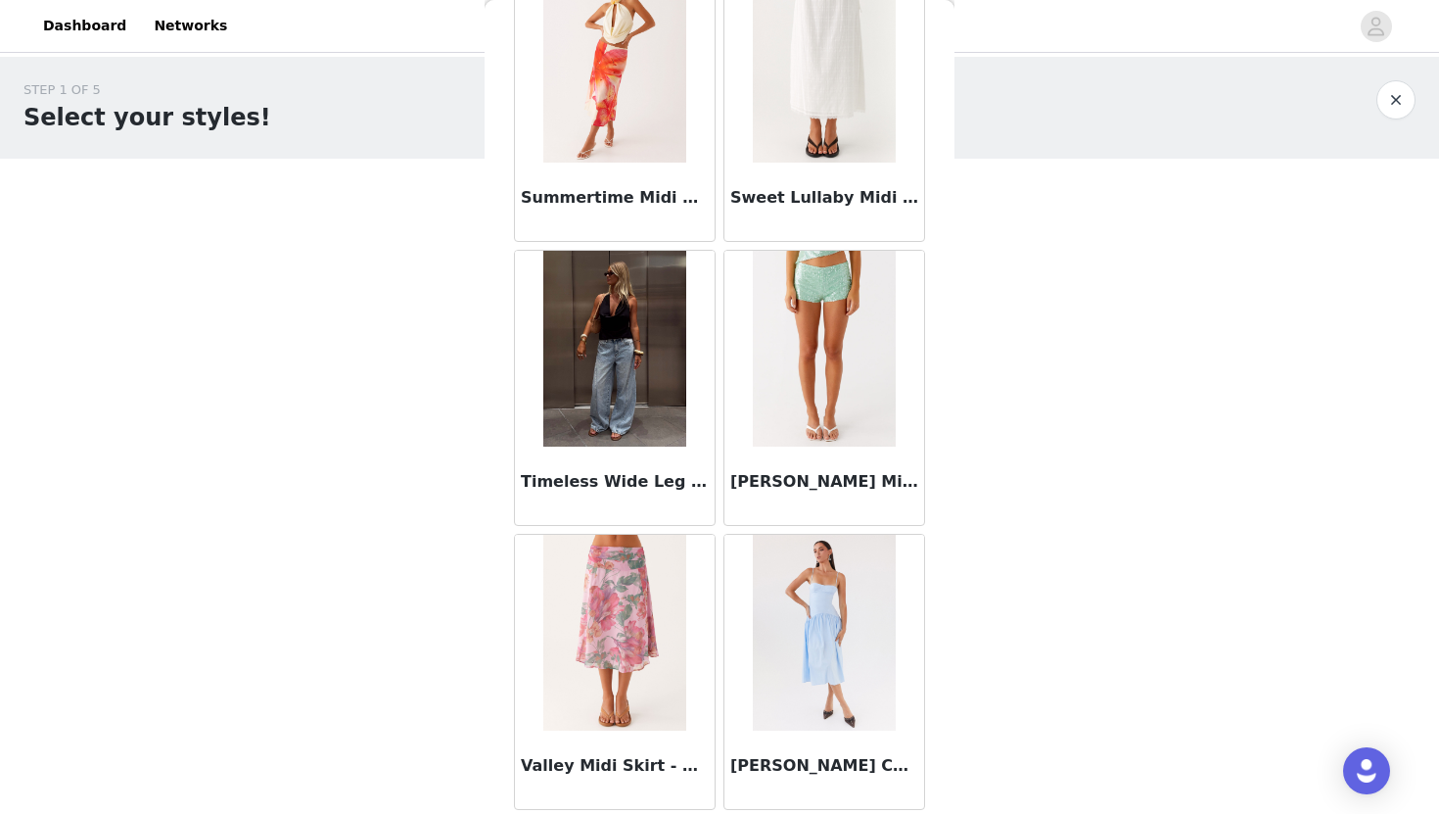
click at [1025, 604] on div "STEP 1 OF 5 Select your styles! Please note that the sizes are in EU Sizes 2/3 …" at bounding box center [719, 385] width 1439 height 657
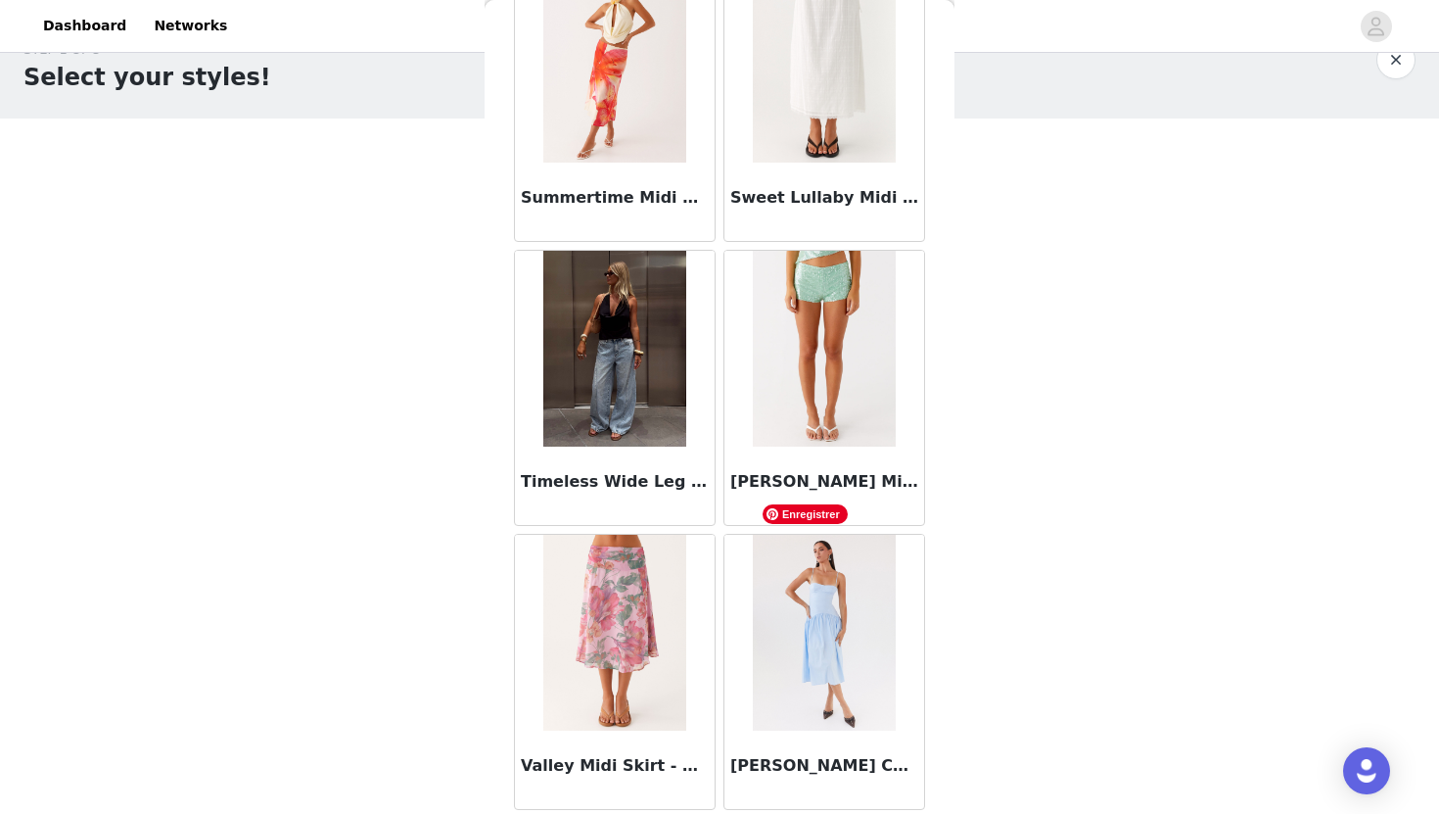
click at [819, 633] on img at bounding box center [824, 633] width 142 height 196
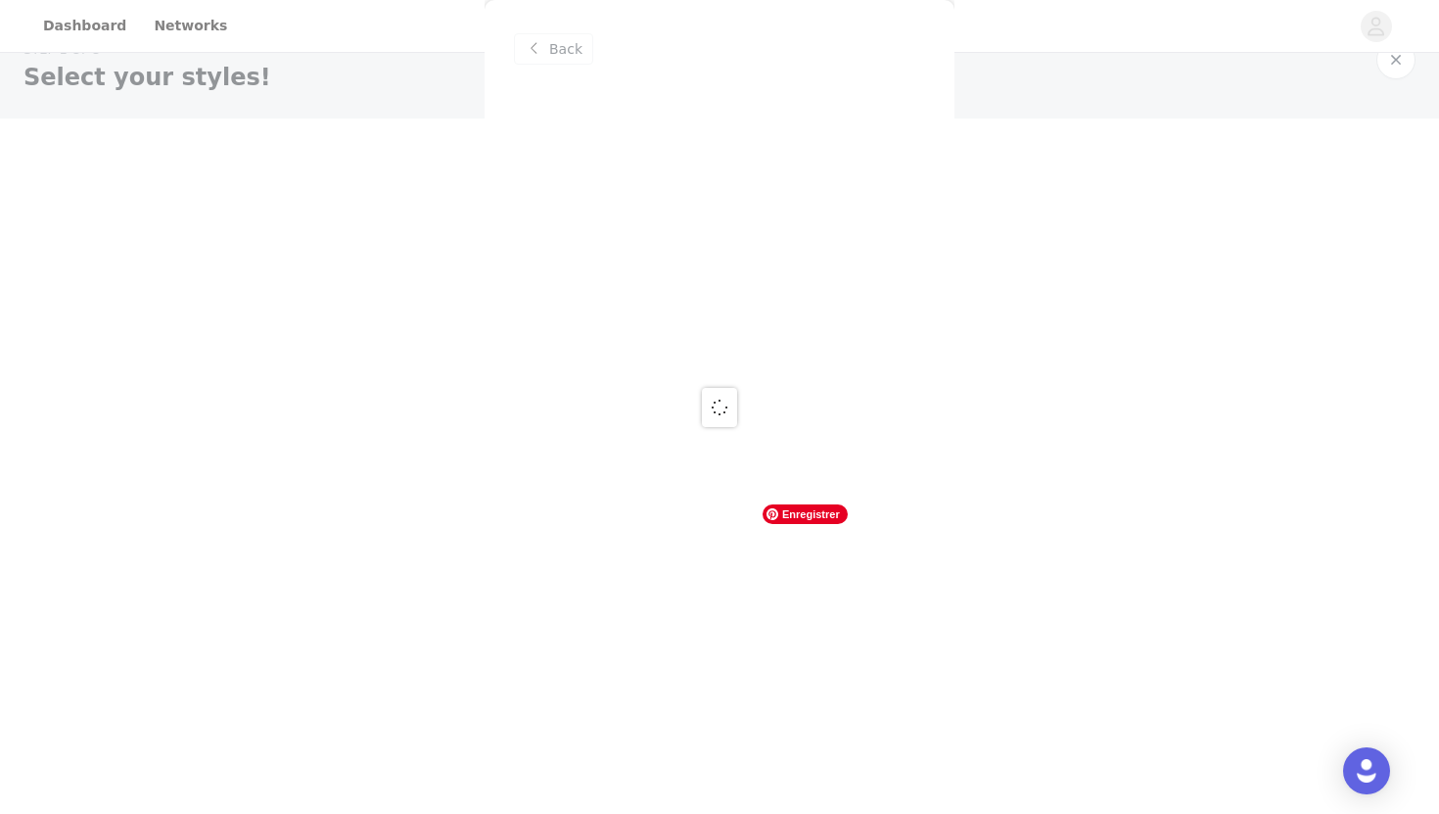
scroll to position [0, 0]
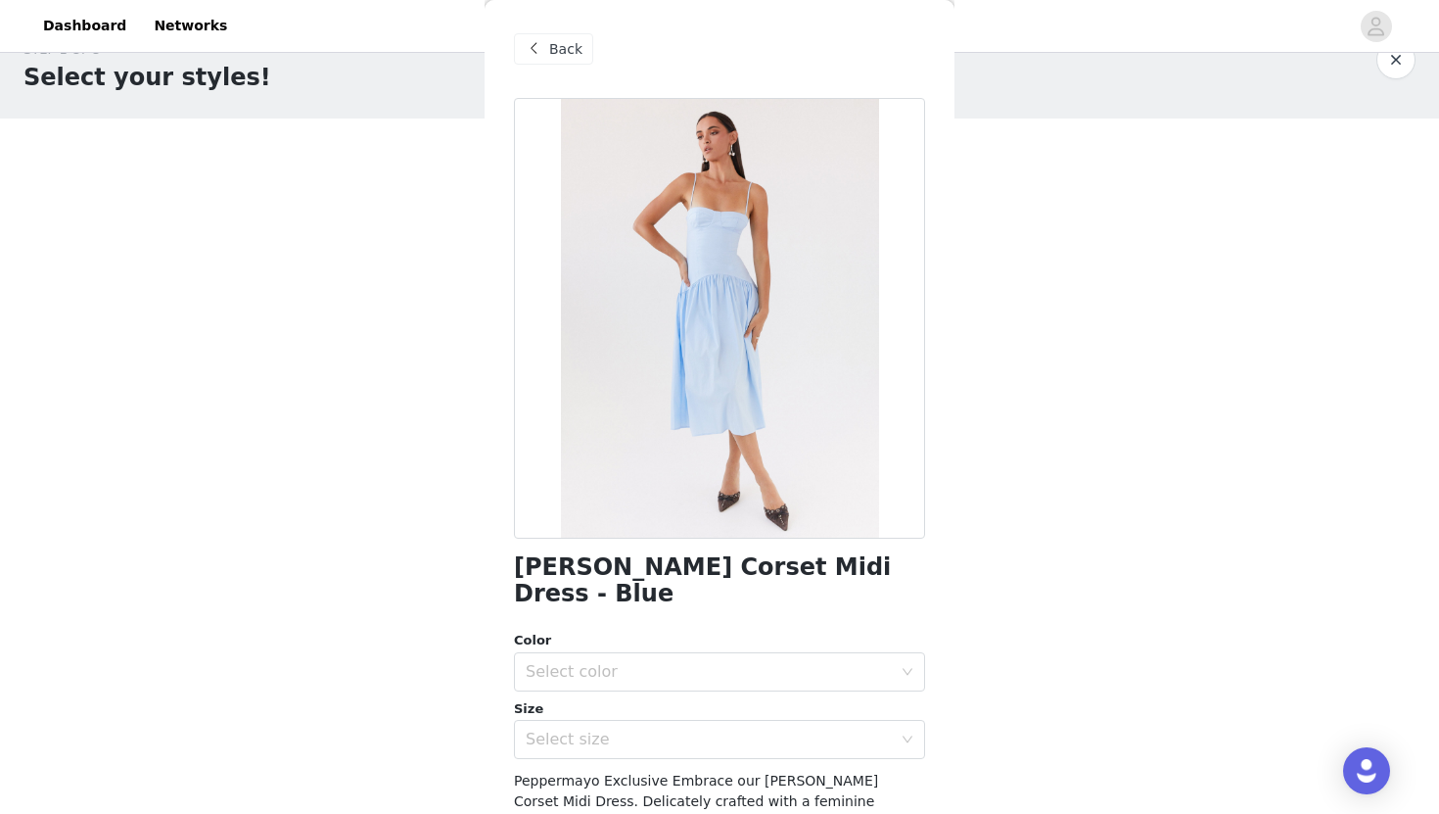
click at [570, 50] on span "Back" at bounding box center [565, 49] width 33 height 21
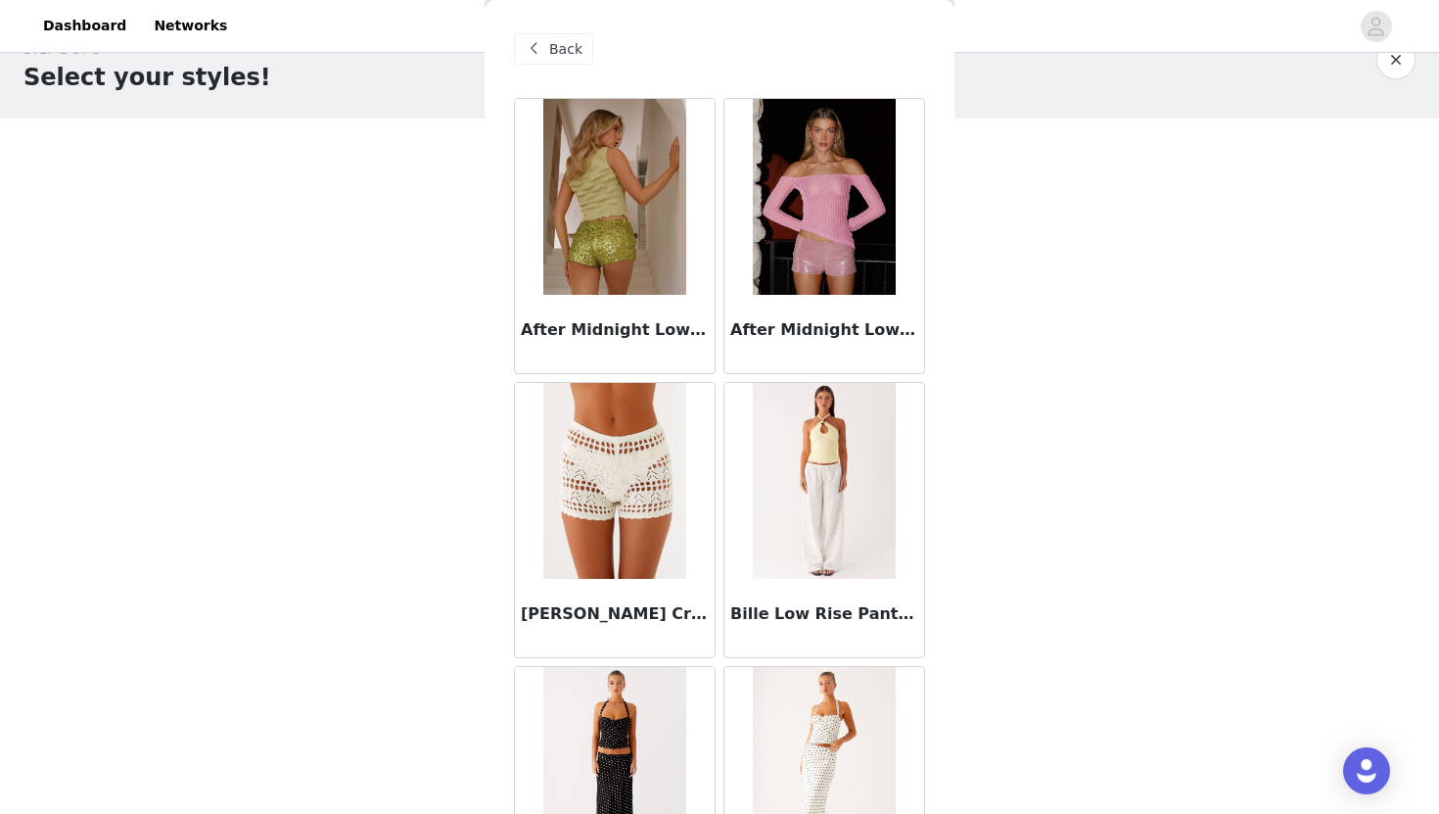
click at [544, 48] on span at bounding box center [533, 48] width 23 height 23
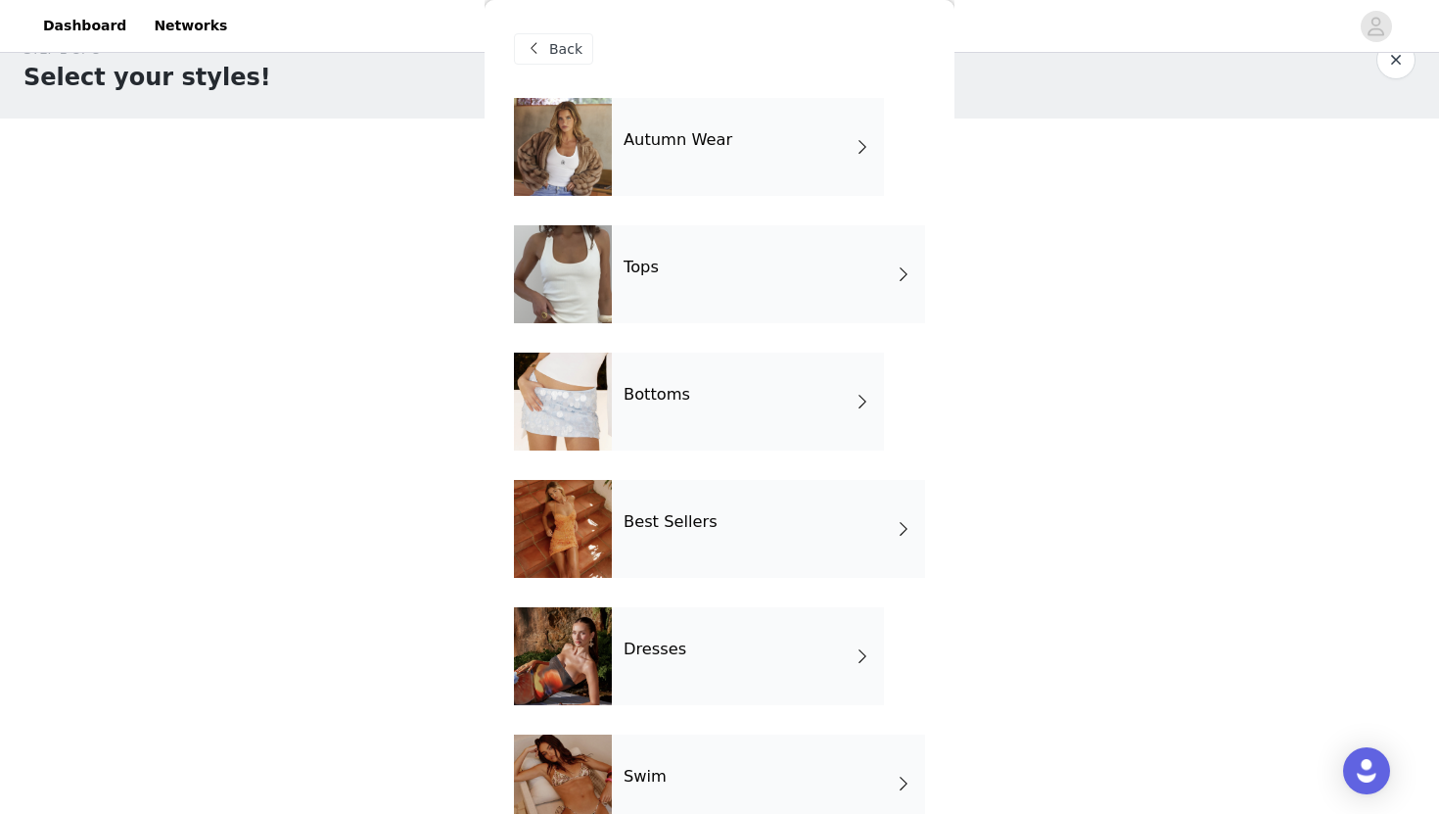
click at [729, 305] on div "Tops" at bounding box center [768, 274] width 313 height 98
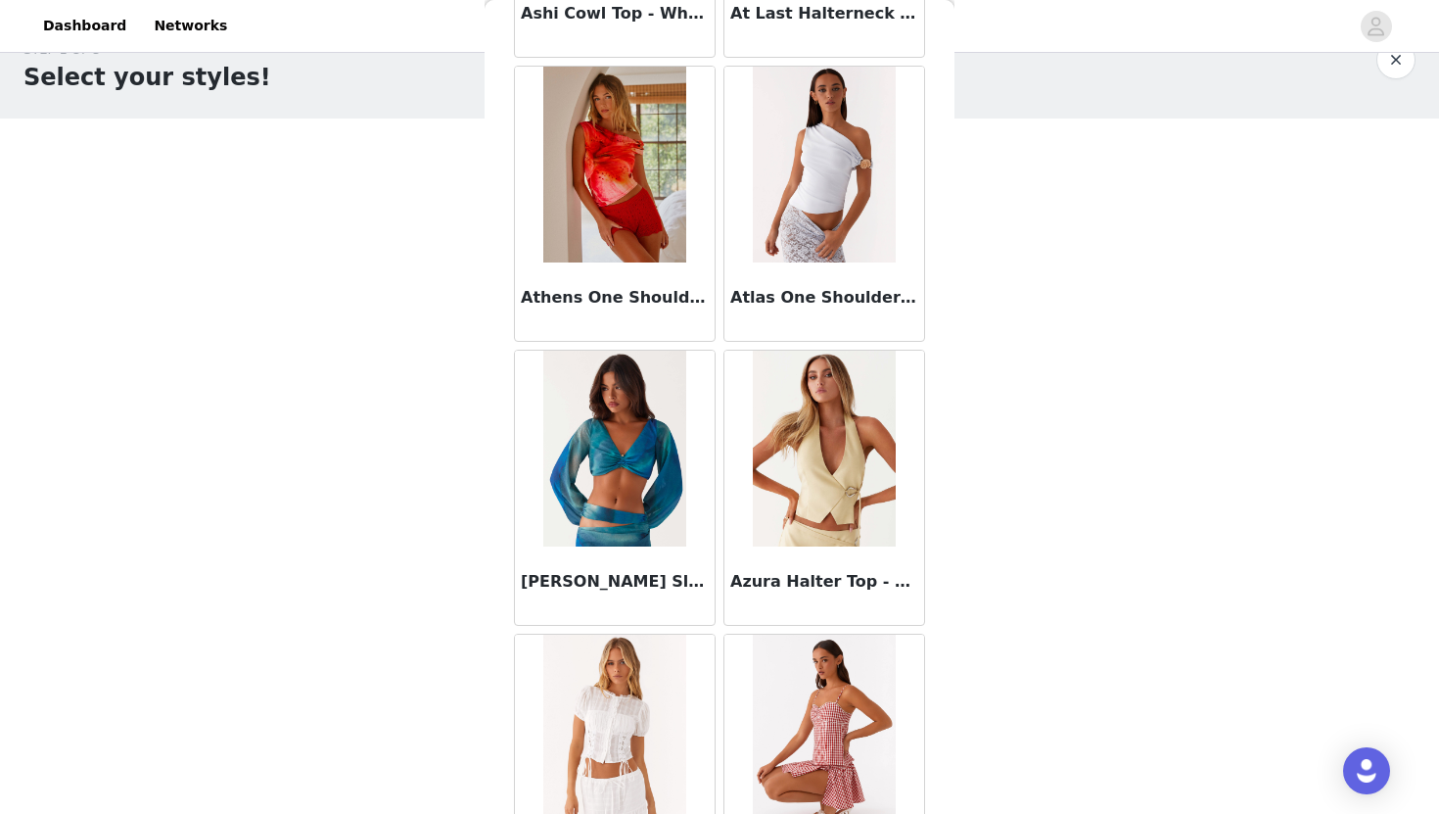
scroll to position [2182, 0]
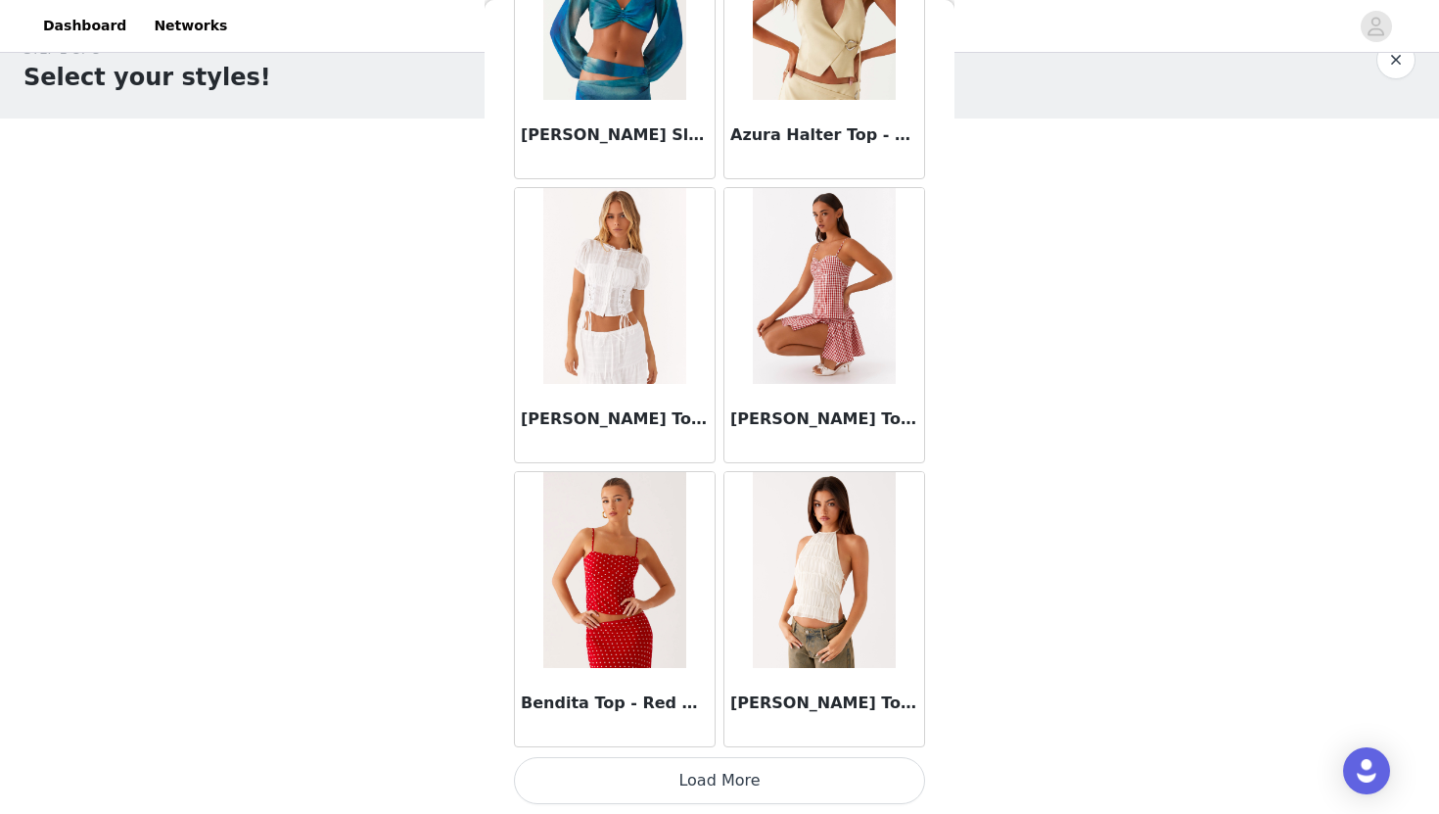
click at [748, 780] on button "Load More" at bounding box center [719, 780] width 411 height 47
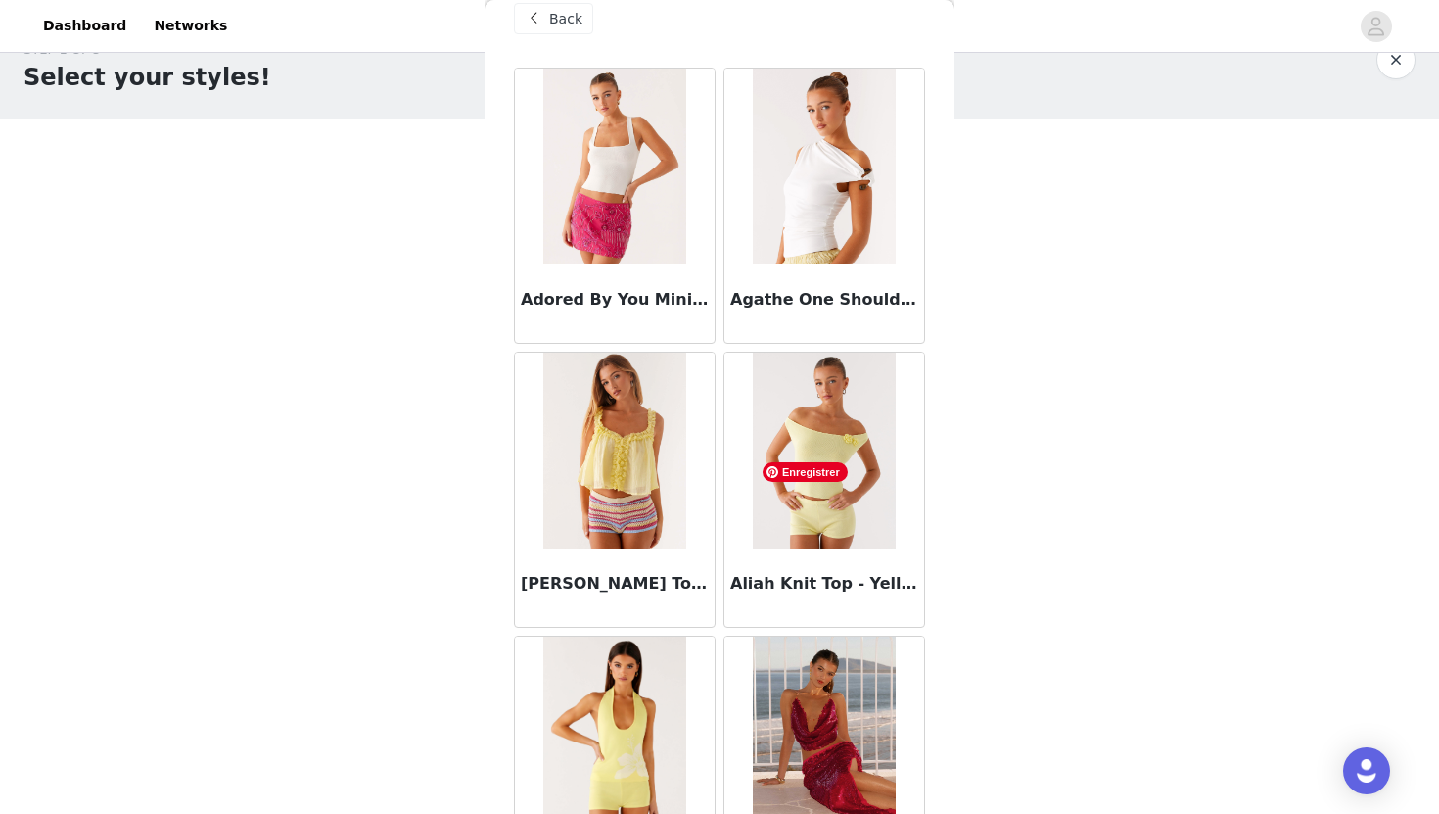
scroll to position [0, 0]
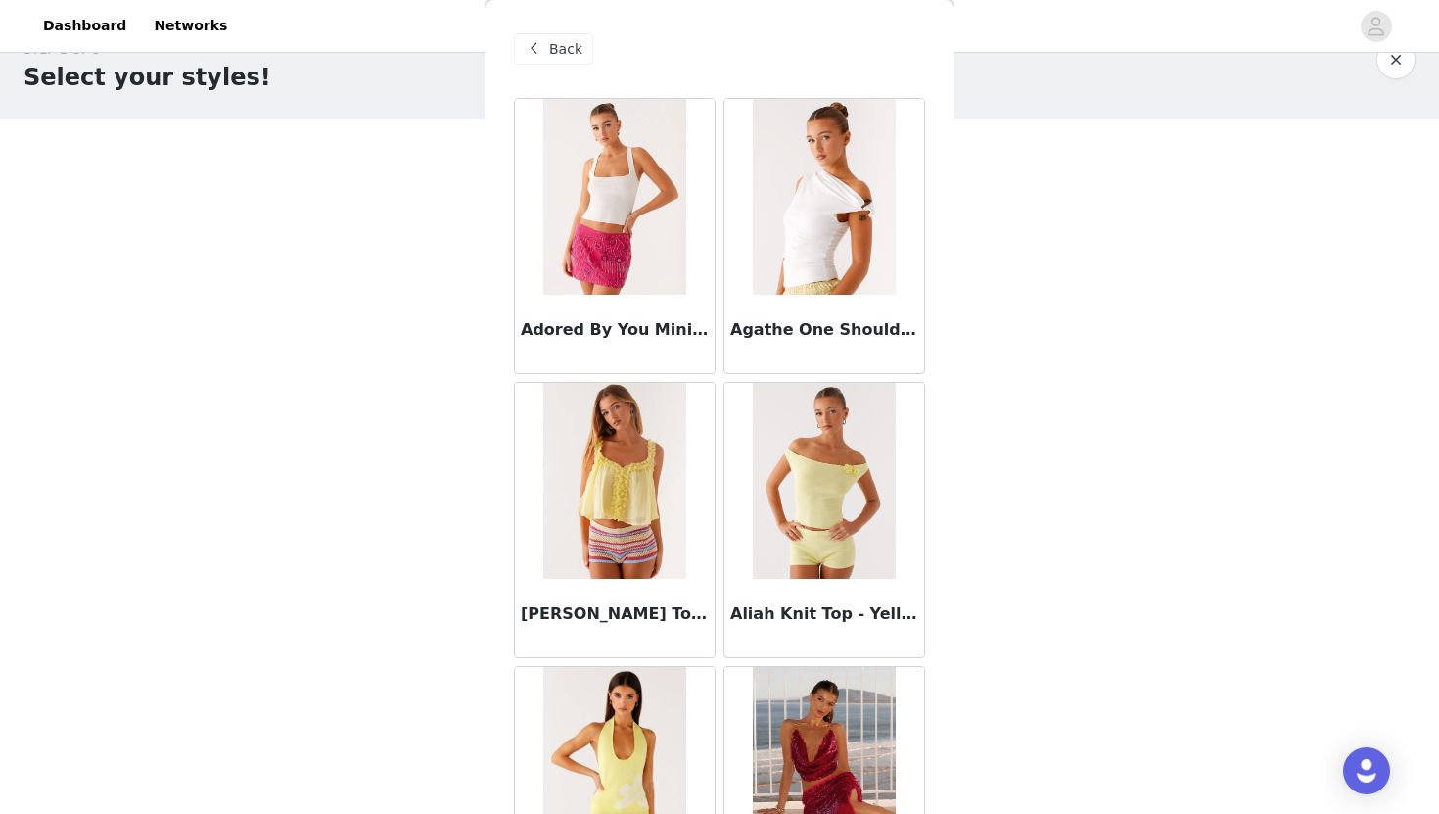
click at [573, 51] on span "Back" at bounding box center [565, 49] width 33 height 21
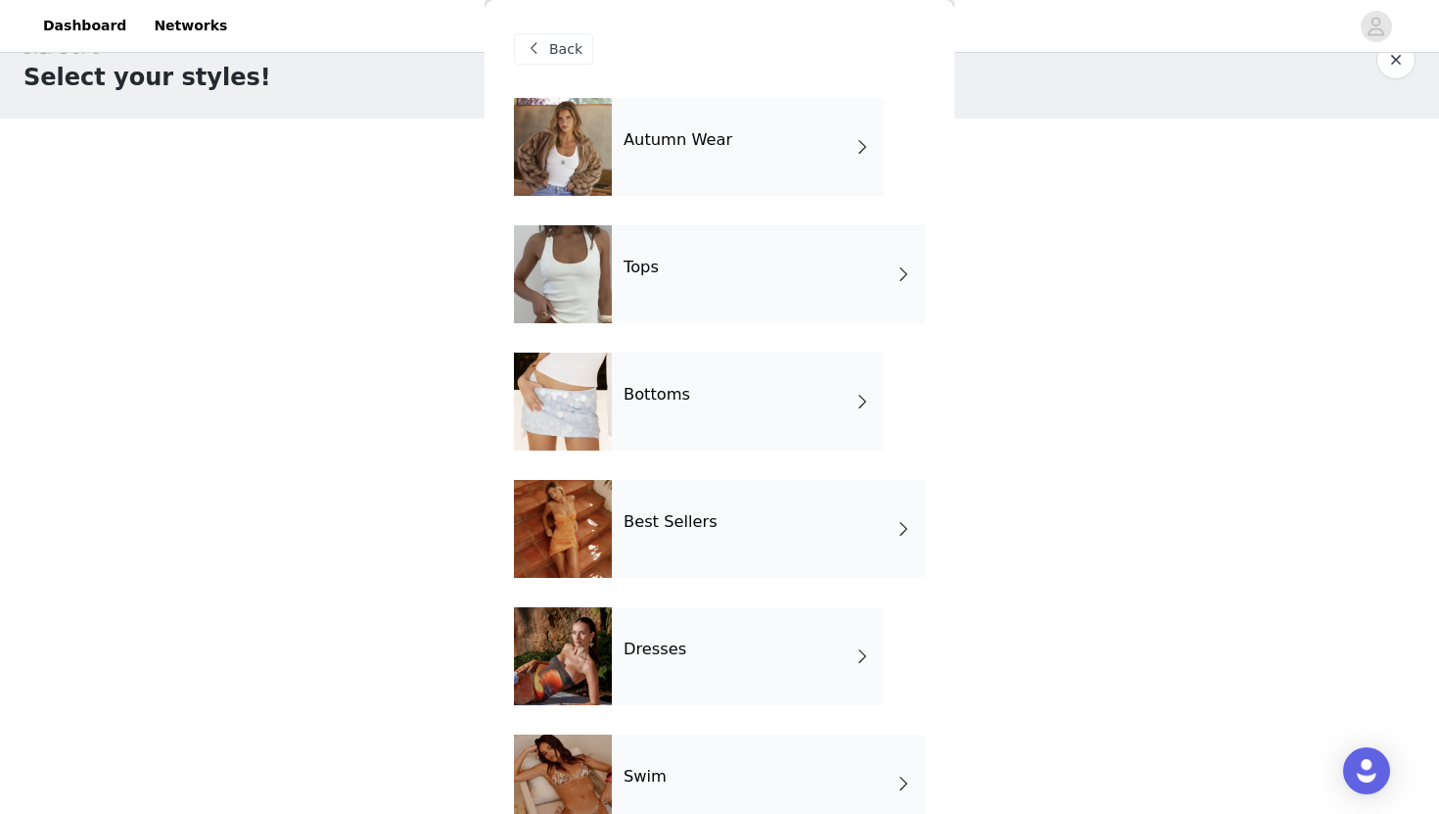
click at [648, 125] on div "Autumn Wear" at bounding box center [748, 147] width 272 height 98
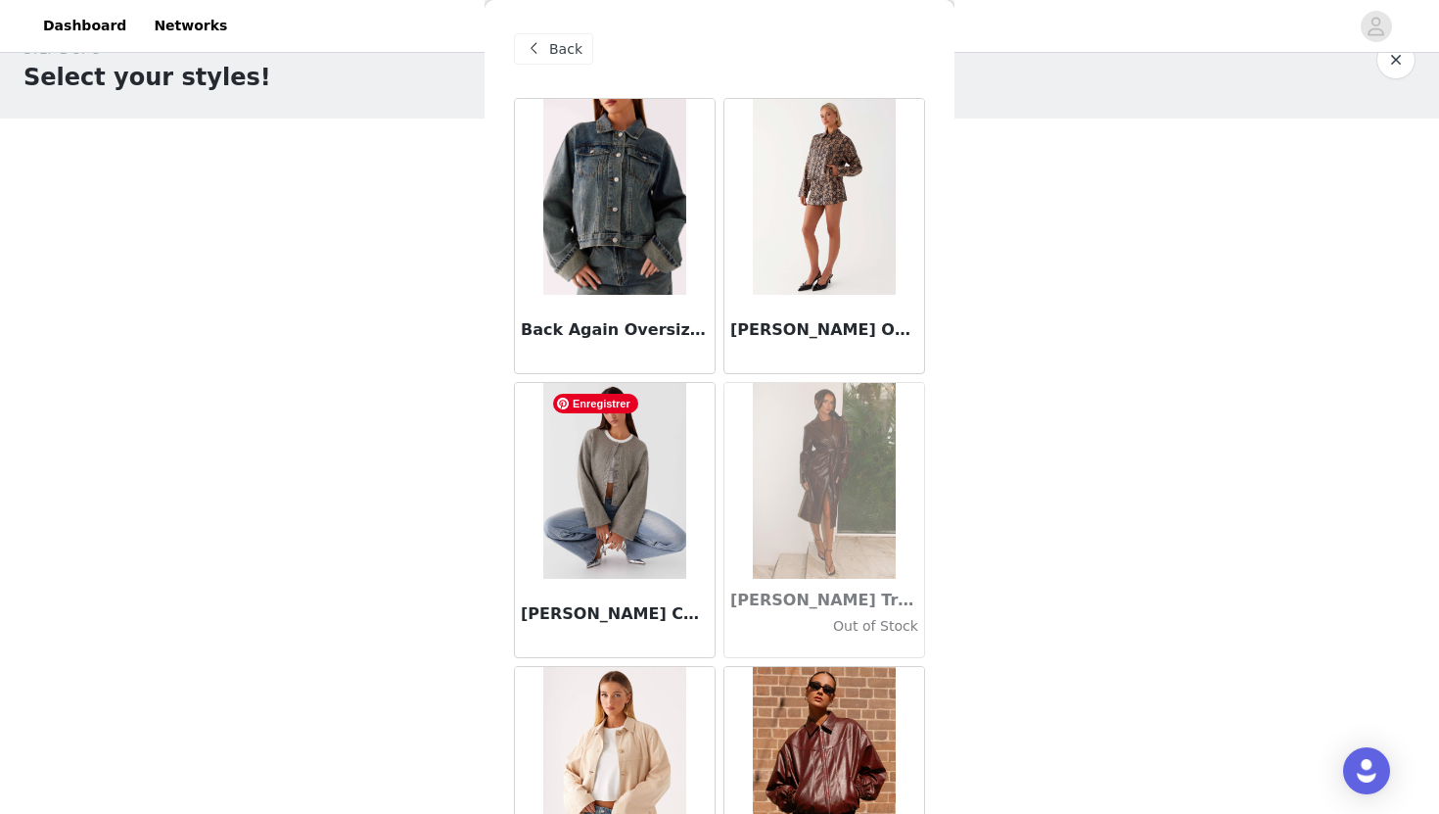
click at [643, 496] on img at bounding box center [614, 481] width 142 height 196
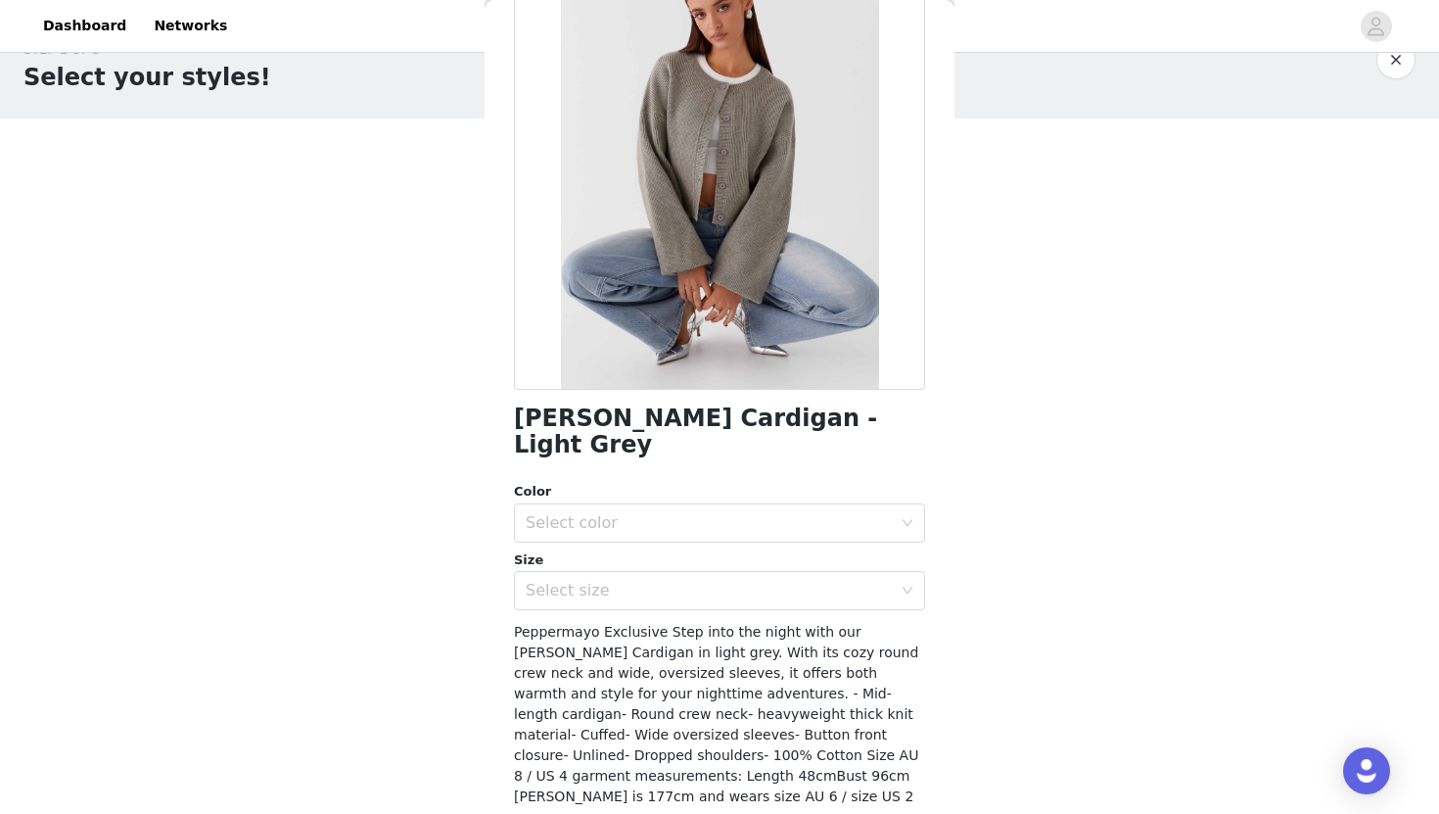
scroll to position [198, 0]
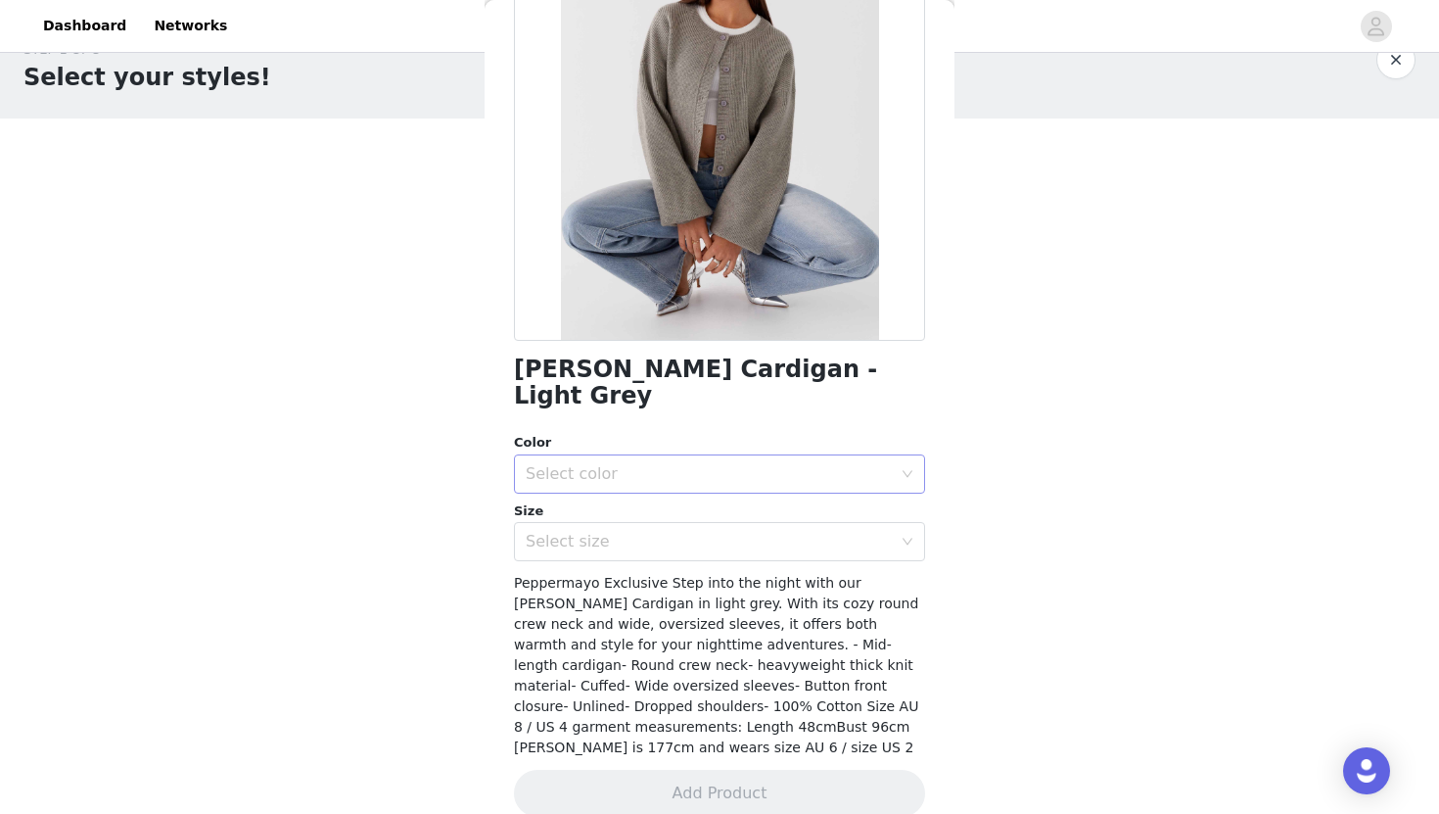
click at [690, 464] on div "Select color" at bounding box center [709, 474] width 366 height 20
click at [663, 493] on li "Light Grey" at bounding box center [719, 490] width 411 height 31
click at [652, 532] on div "Select size" at bounding box center [709, 542] width 366 height 20
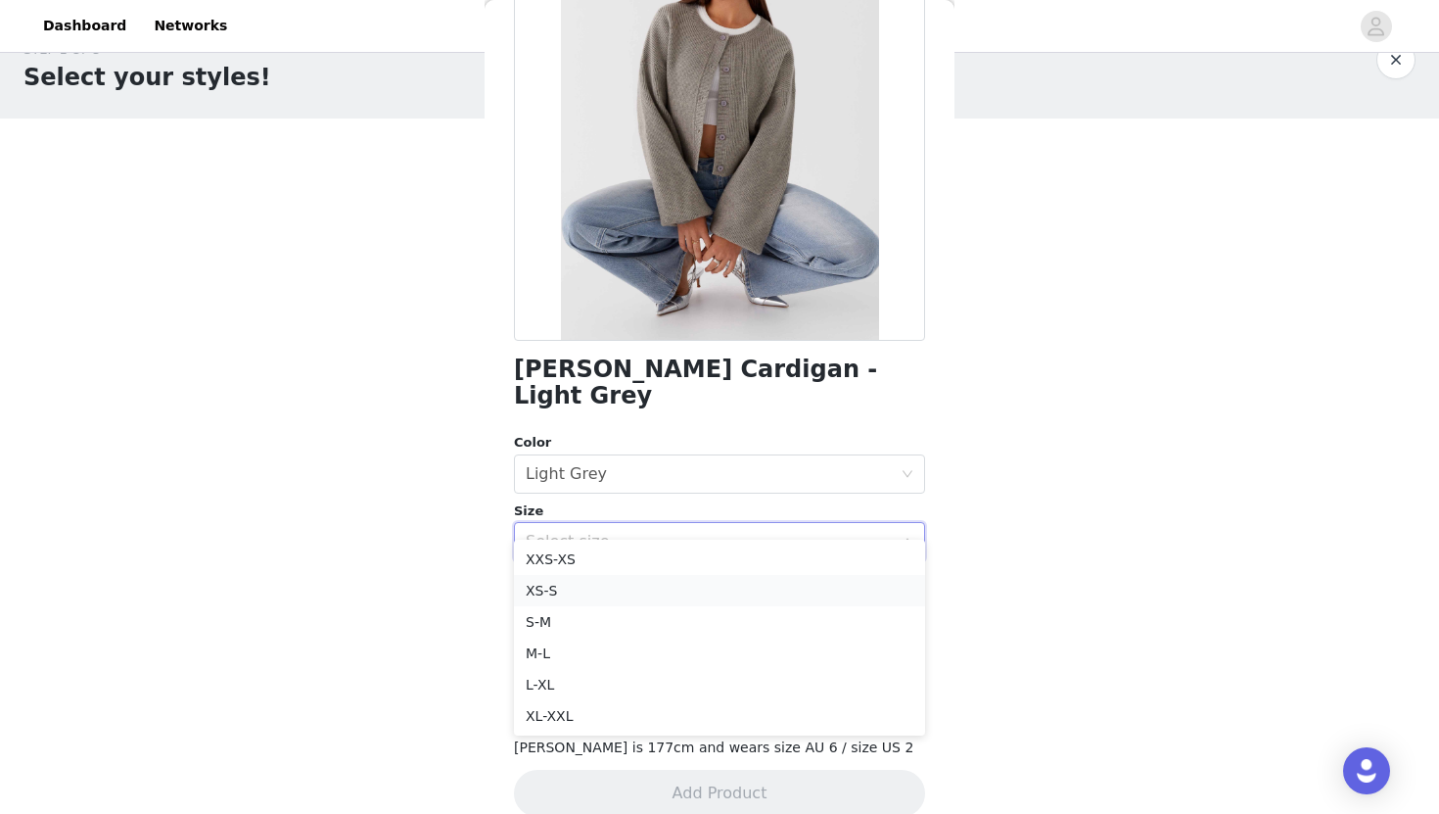
click at [633, 583] on li "XS-S" at bounding box center [719, 590] width 411 height 31
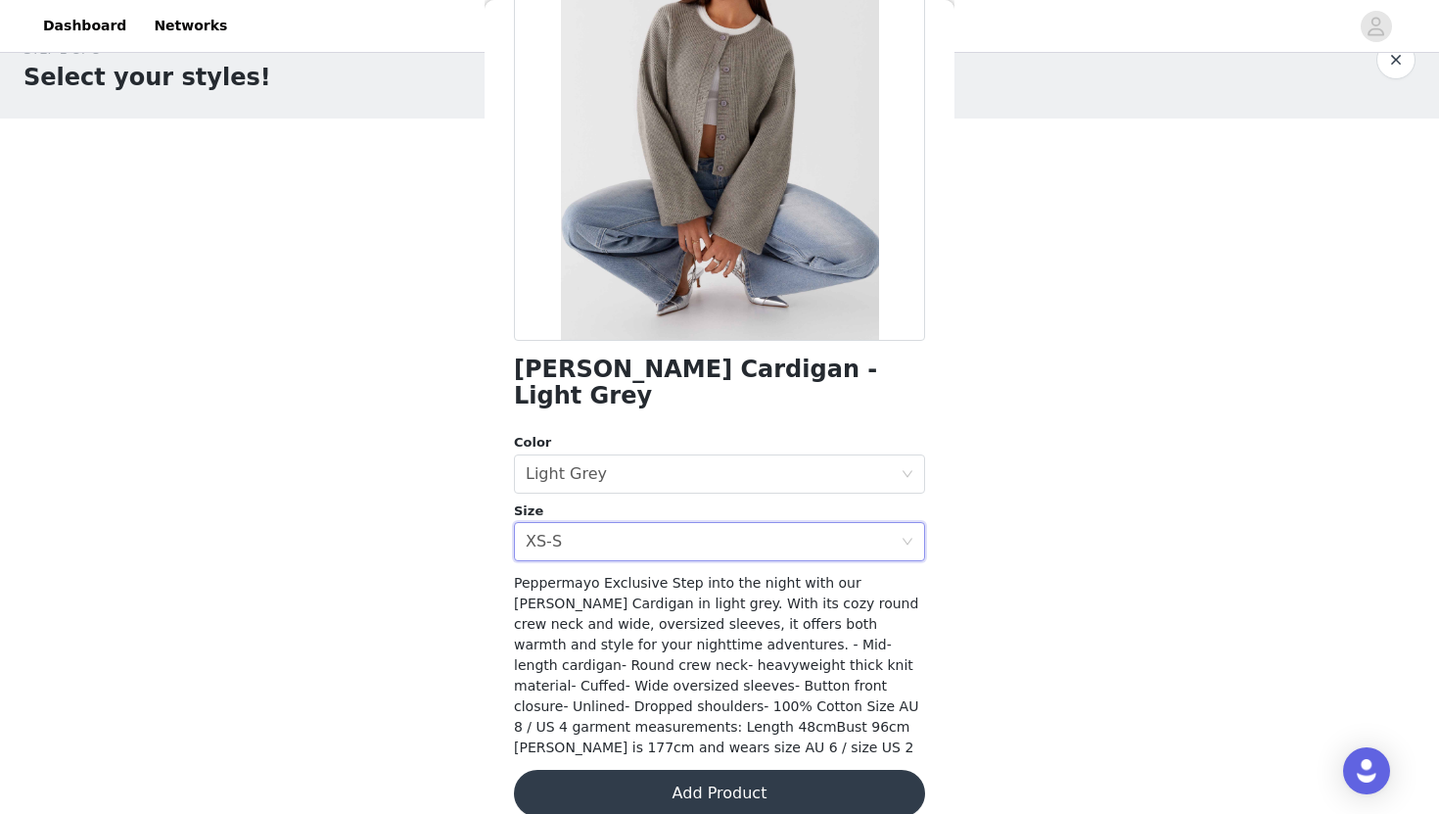
click at [704, 775] on button "Add Product" at bounding box center [719, 792] width 411 height 47
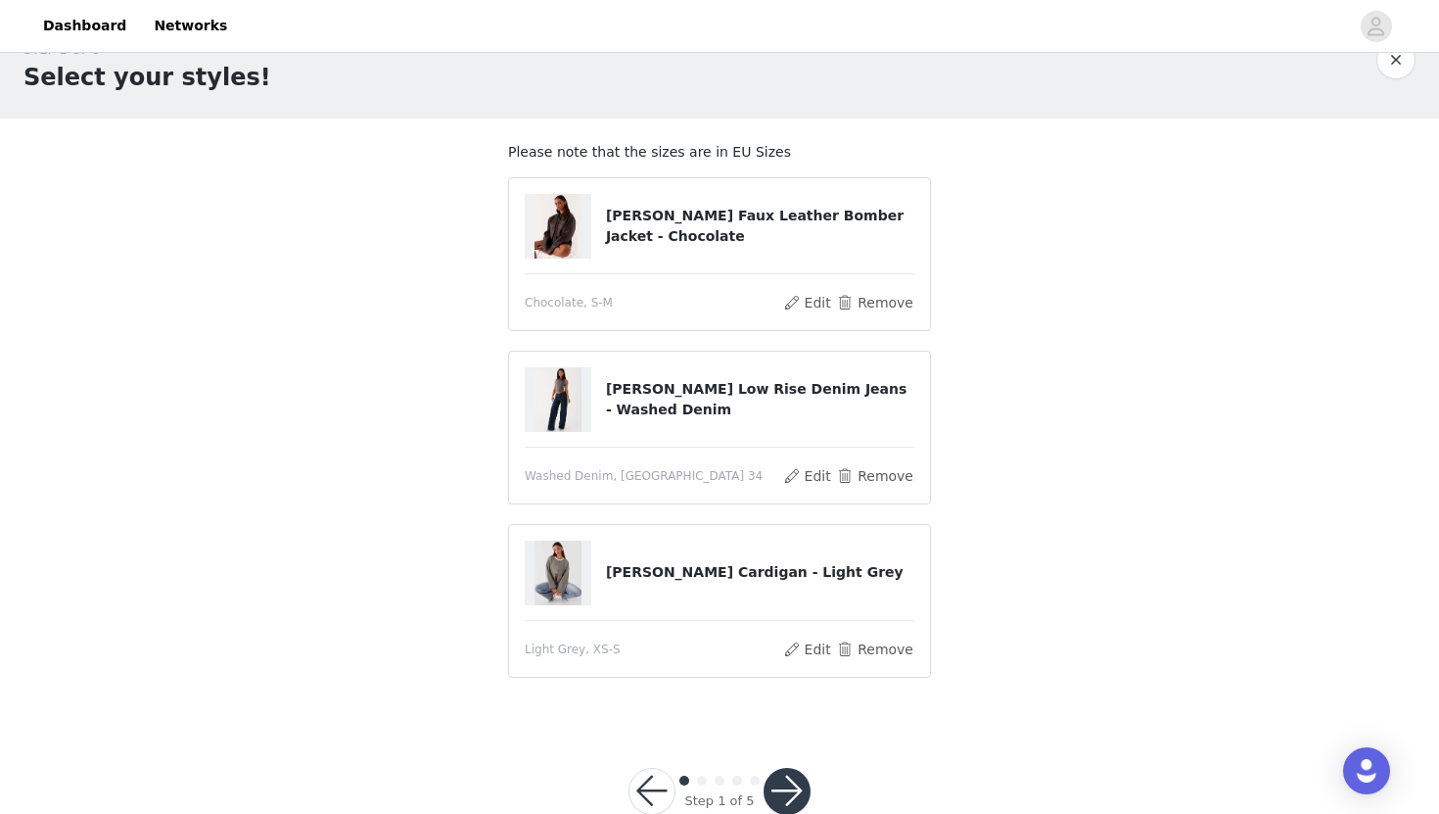
click at [809, 790] on button "button" at bounding box center [787, 791] width 47 height 47
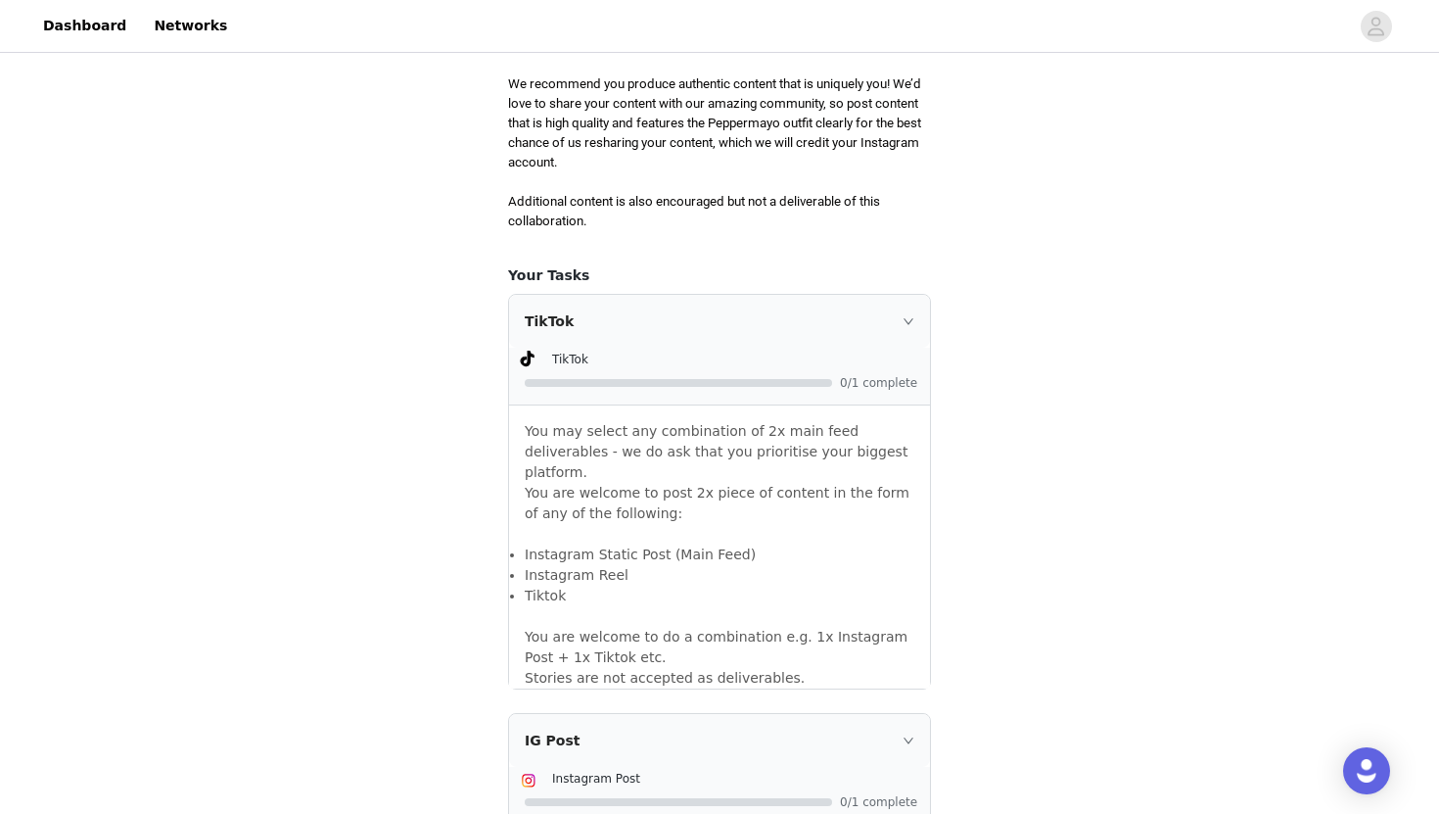
scroll to position [1652, 0]
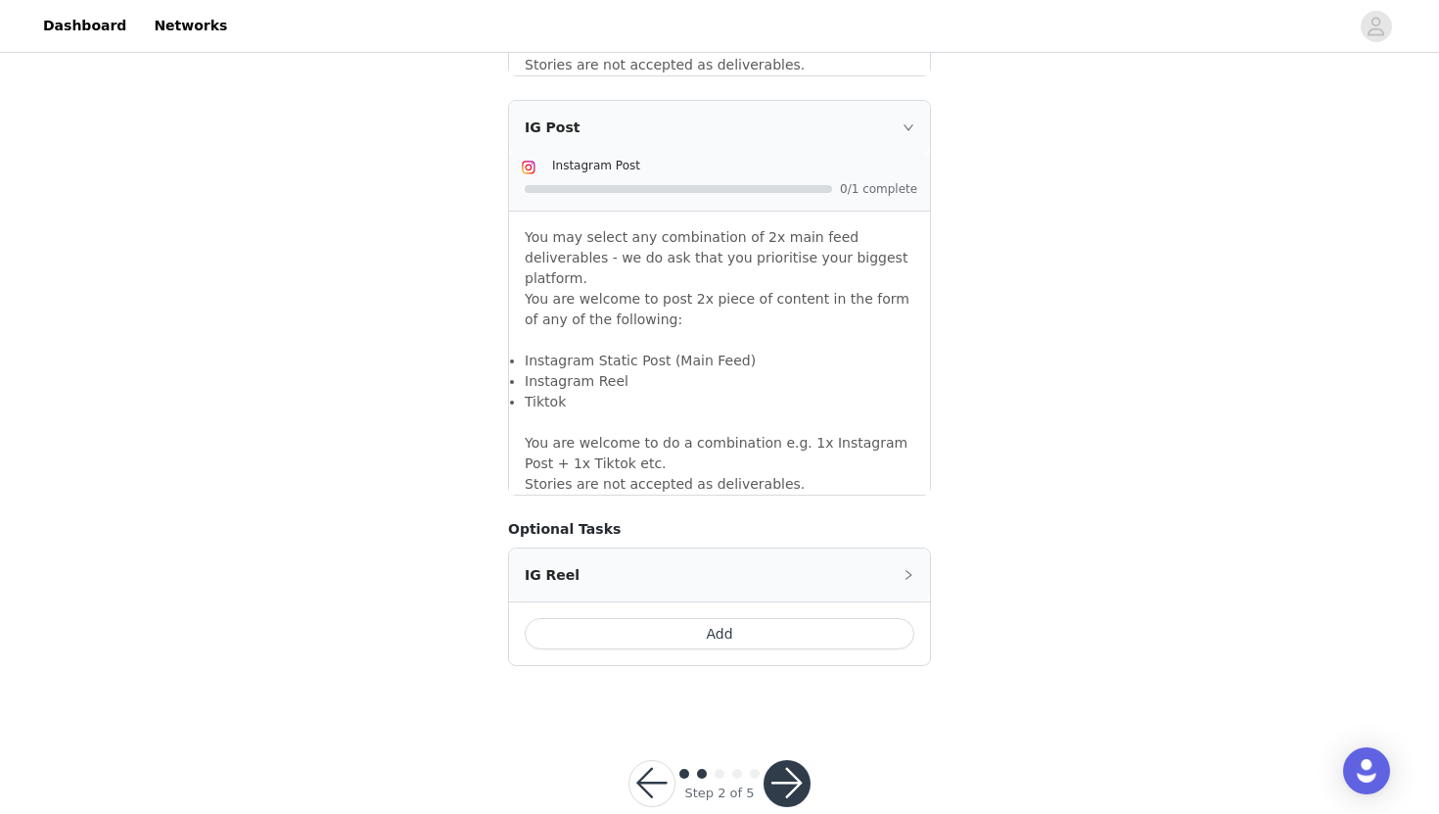
click at [802, 760] on button "button" at bounding box center [787, 783] width 47 height 47
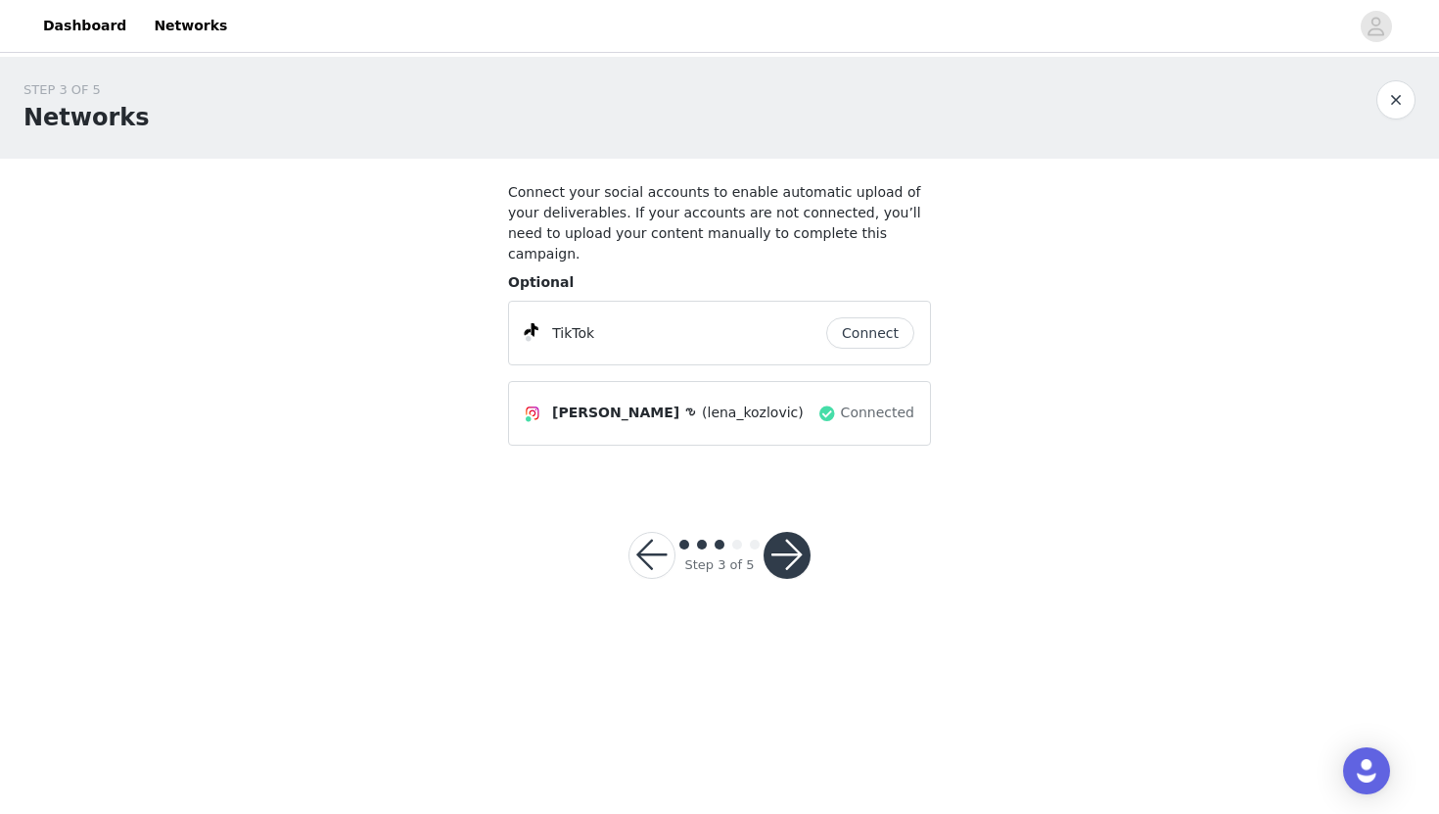
click at [805, 539] on button "button" at bounding box center [787, 555] width 47 height 47
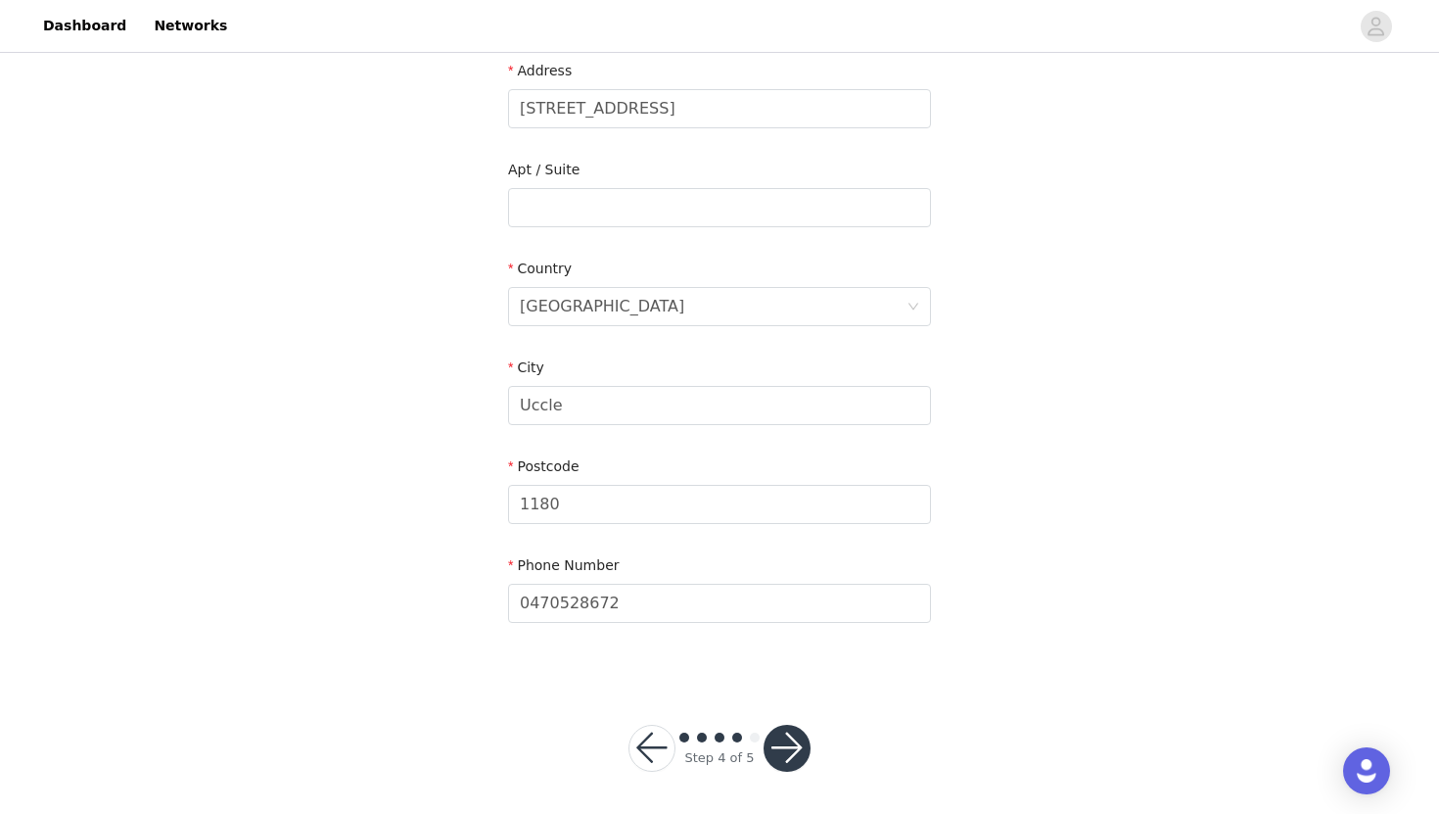
scroll to position [463, 0]
click at [793, 729] on button "button" at bounding box center [787, 744] width 47 height 47
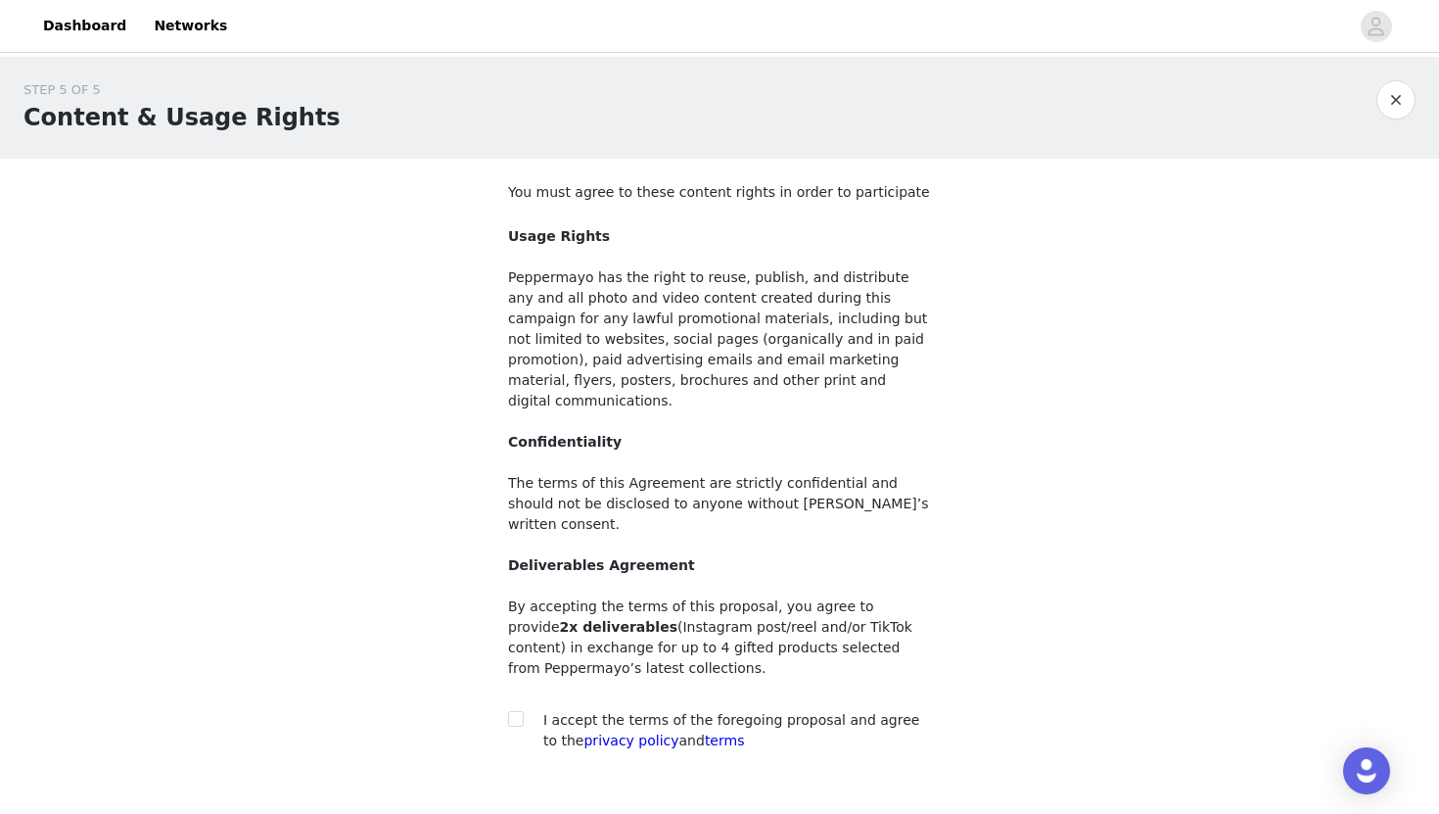
click at [528, 710] on div at bounding box center [521, 720] width 27 height 21
click at [508, 711] on input "checkbox" at bounding box center [515, 718] width 14 height 14
checkbox input "true"
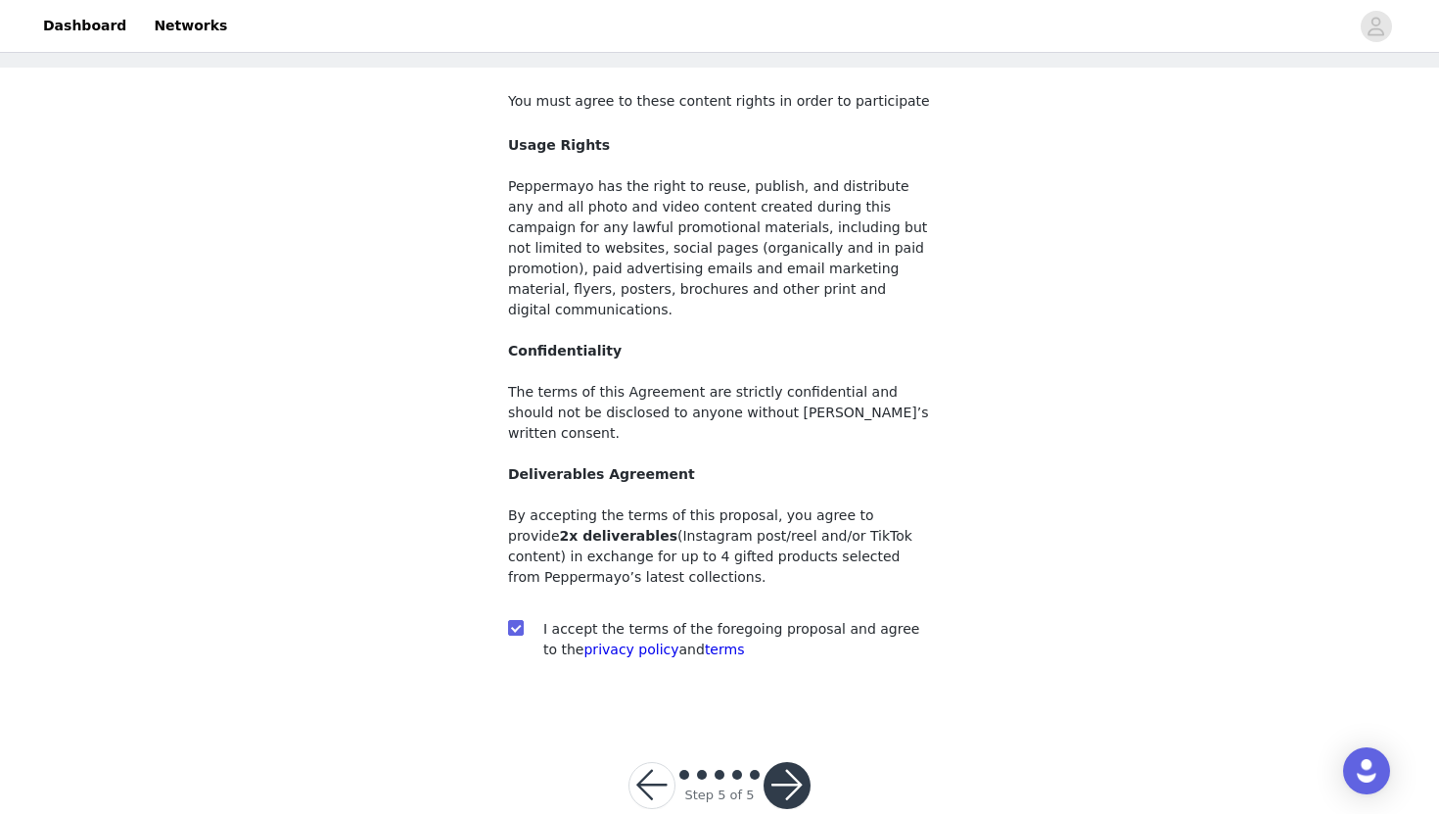
click at [773, 762] on button "button" at bounding box center [787, 785] width 47 height 47
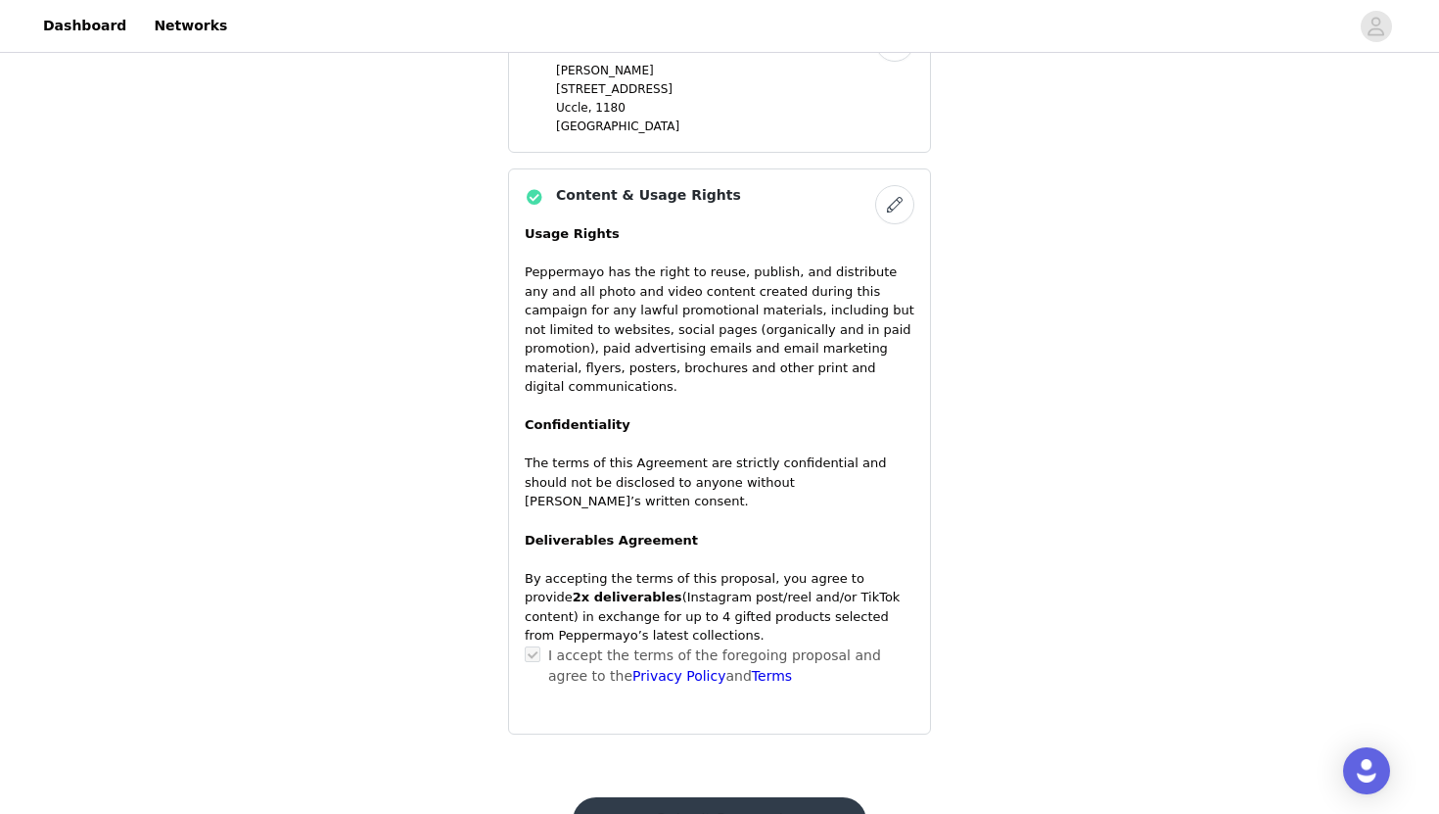
scroll to position [1354, 0]
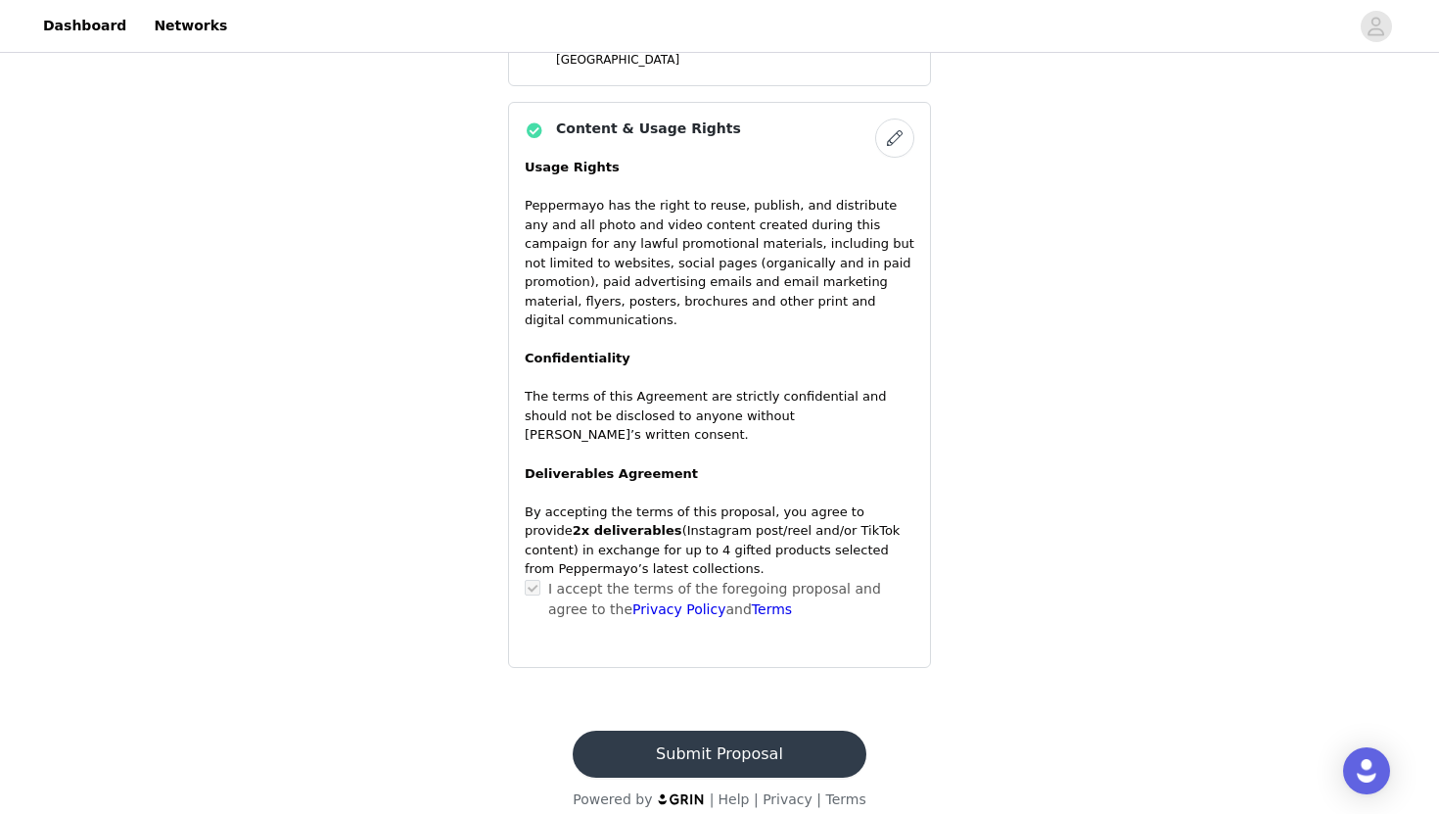
click at [767, 730] on button "Submit Proposal" at bounding box center [719, 753] width 293 height 47
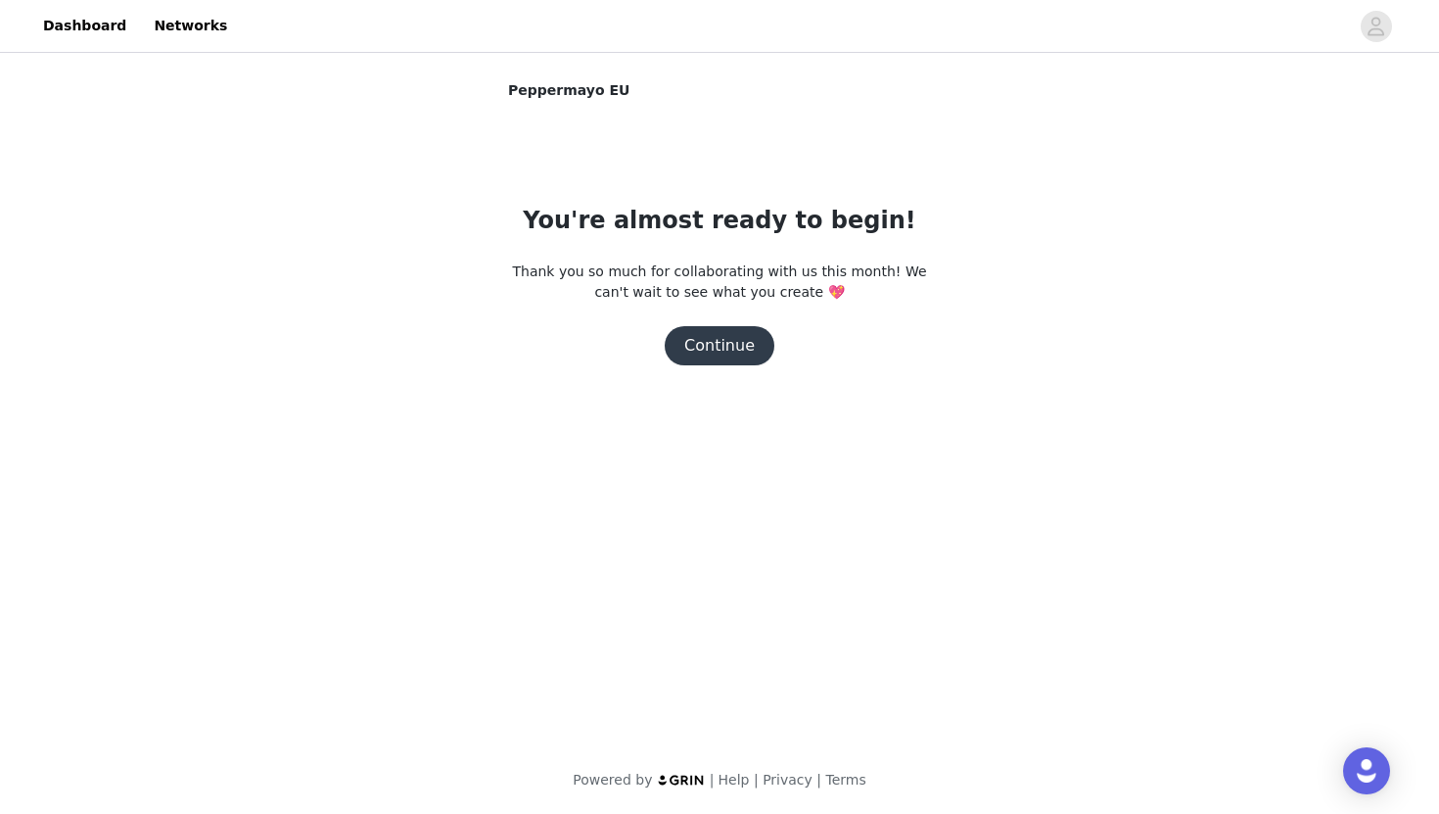
scroll to position [0, 0]
click at [751, 335] on button "Continue" at bounding box center [720, 345] width 110 height 39
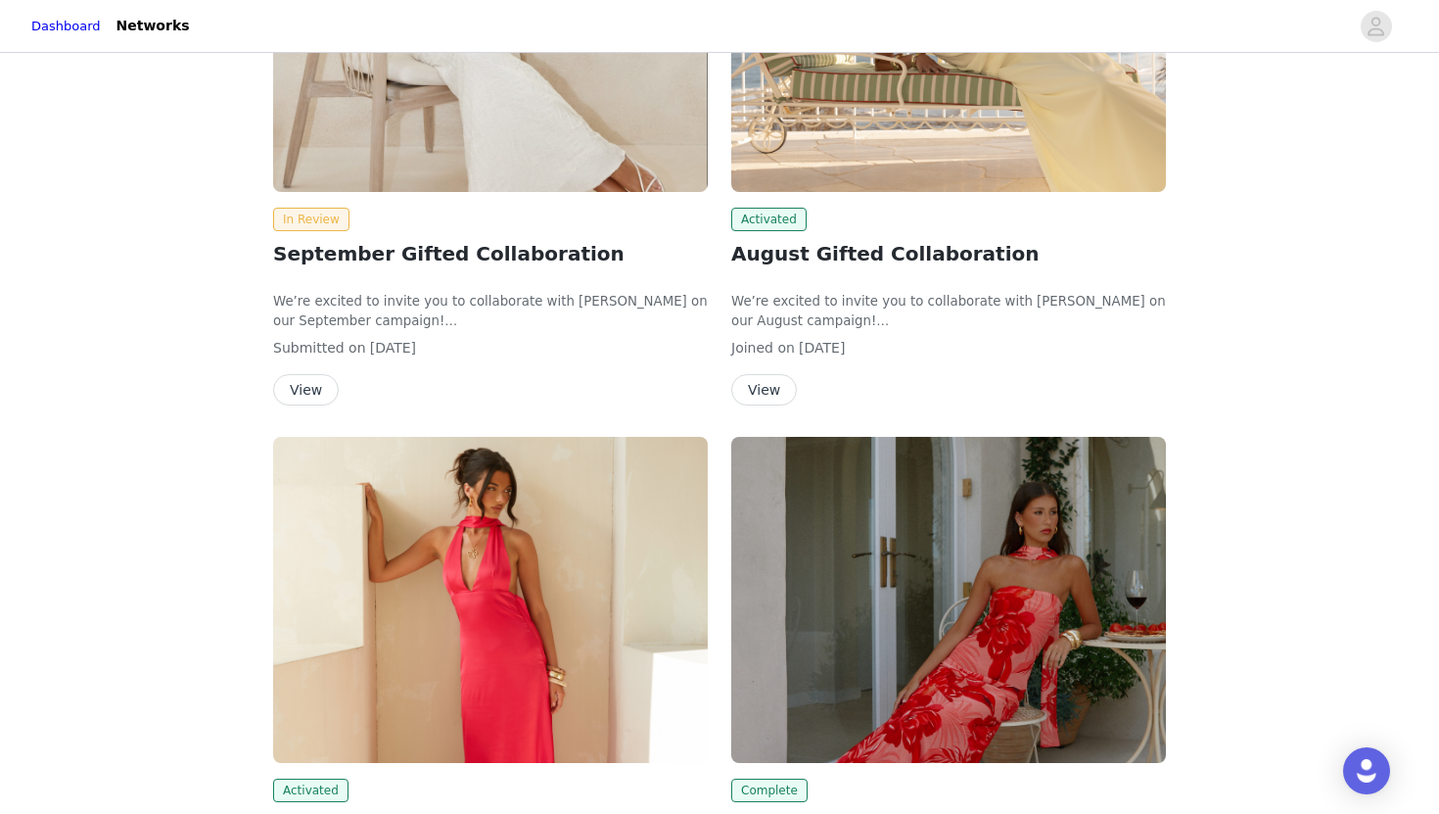
scroll to position [448, 0]
